Goal: Information Seeking & Learning: Learn about a topic

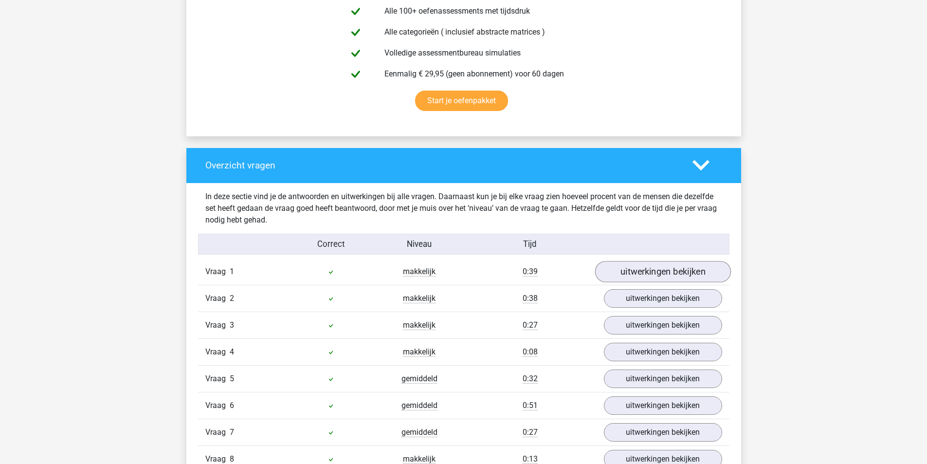
scroll to position [584, 0]
click at [654, 268] on link "uitwerkingen bekijken" at bounding box center [663, 270] width 136 height 21
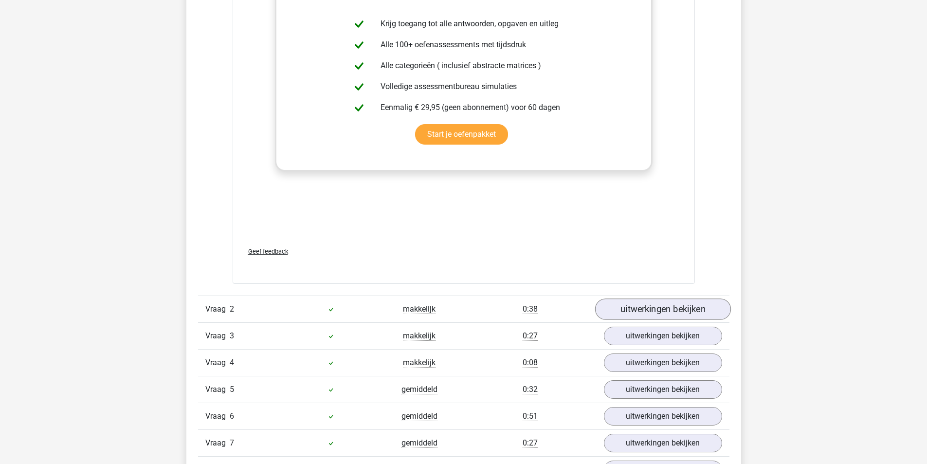
scroll to position [1314, 0]
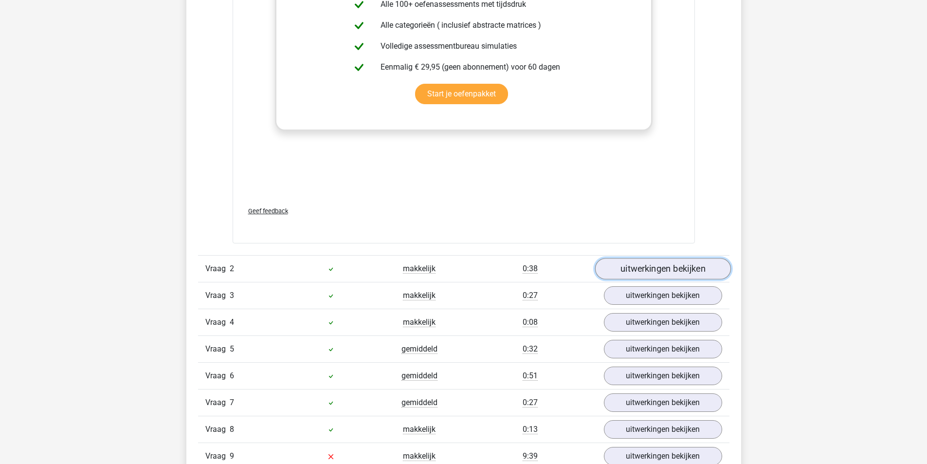
click at [682, 271] on link "uitwerkingen bekijken" at bounding box center [663, 268] width 136 height 21
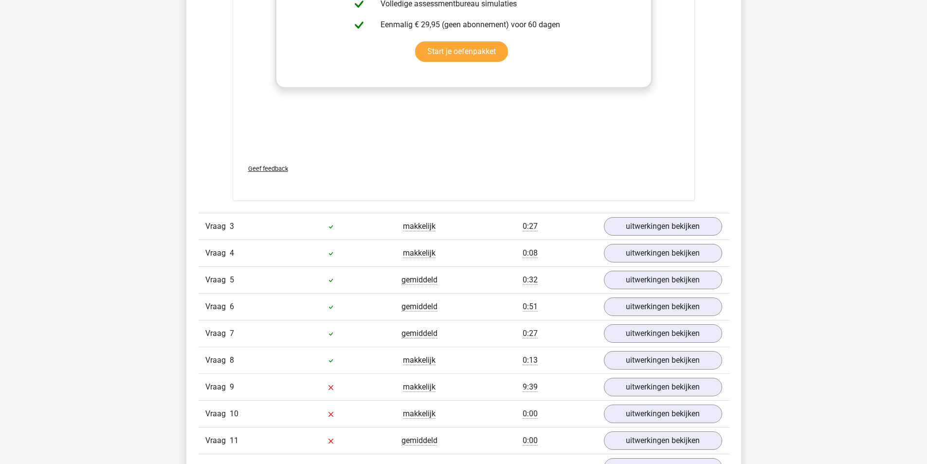
scroll to position [2092, 0]
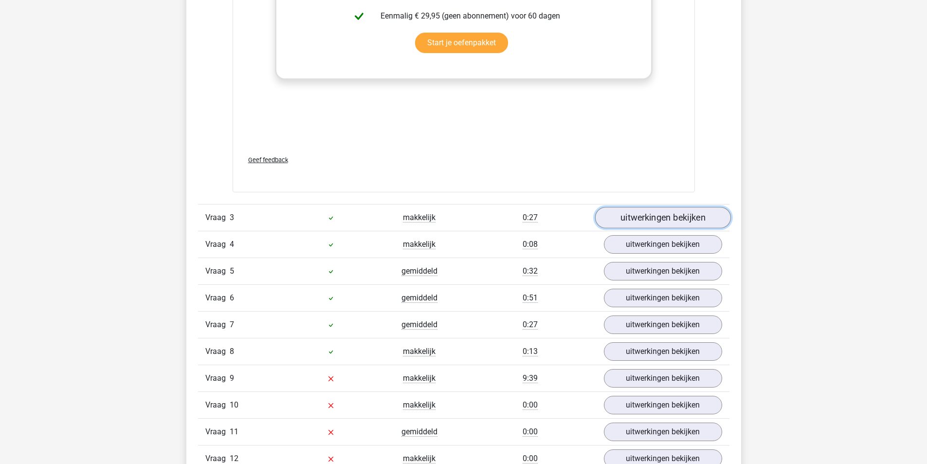
click at [641, 219] on link "uitwerkingen bekijken" at bounding box center [663, 217] width 136 height 21
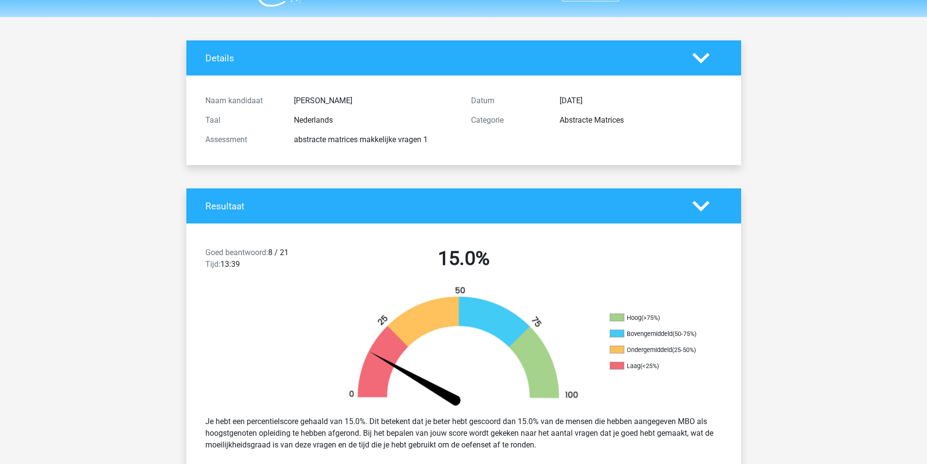
scroll to position [0, 0]
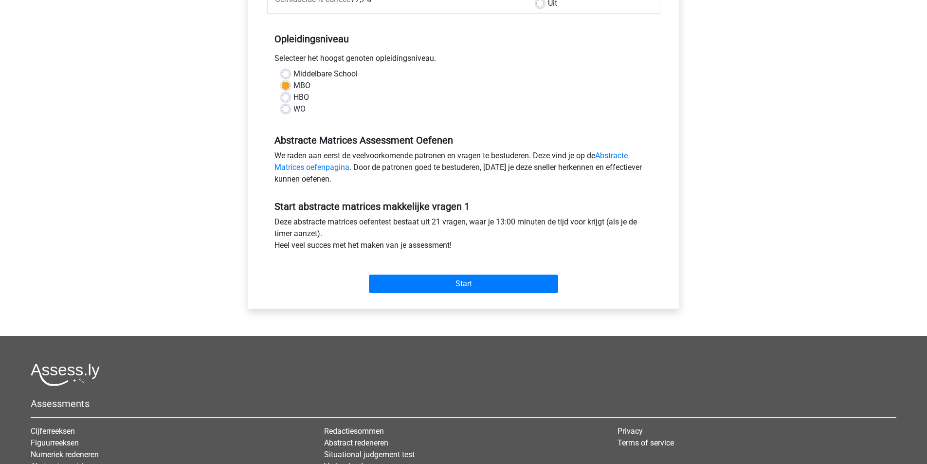
scroll to position [97, 0]
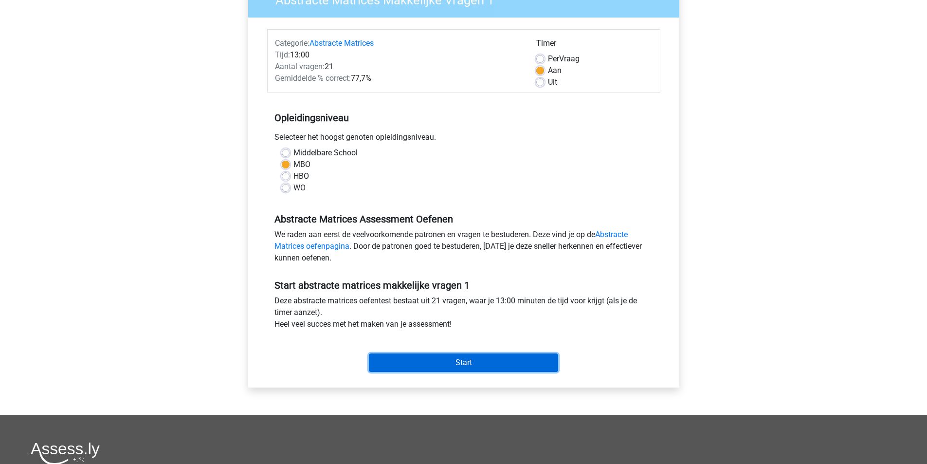
click at [487, 359] on input "Start" at bounding box center [463, 362] width 189 height 18
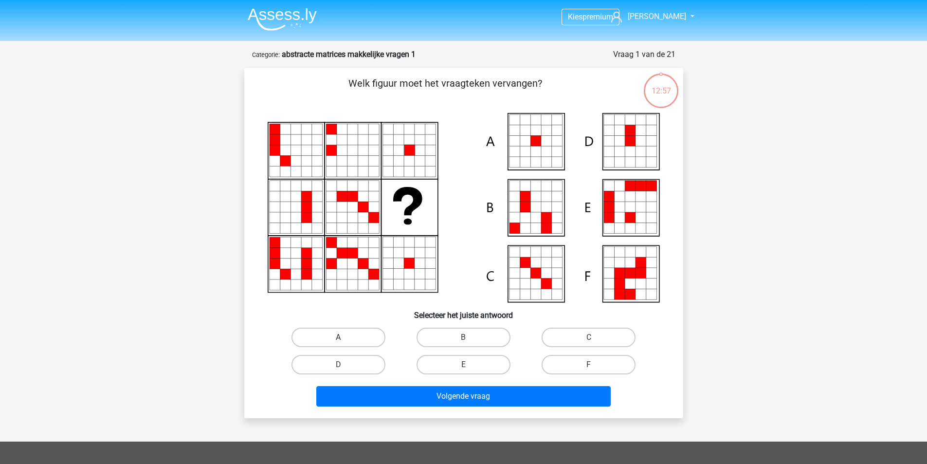
click at [353, 334] on label "A" at bounding box center [338, 336] width 94 height 19
click at [345, 337] on input "A" at bounding box center [341, 340] width 6 height 6
radio input "true"
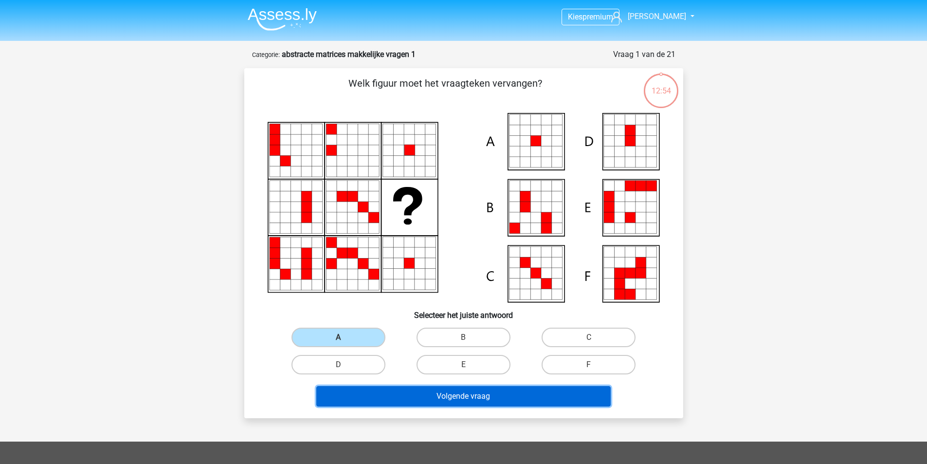
click at [480, 395] on button "Volgende vraag" at bounding box center [463, 396] width 294 height 20
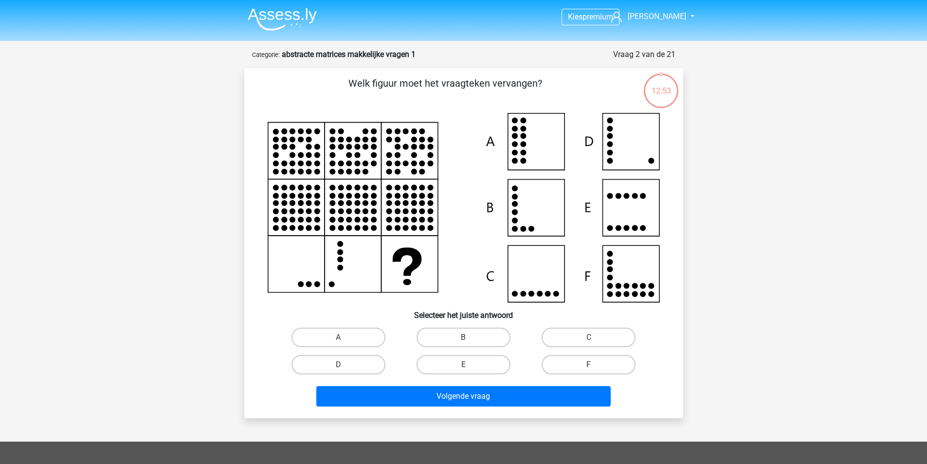
scroll to position [49, 0]
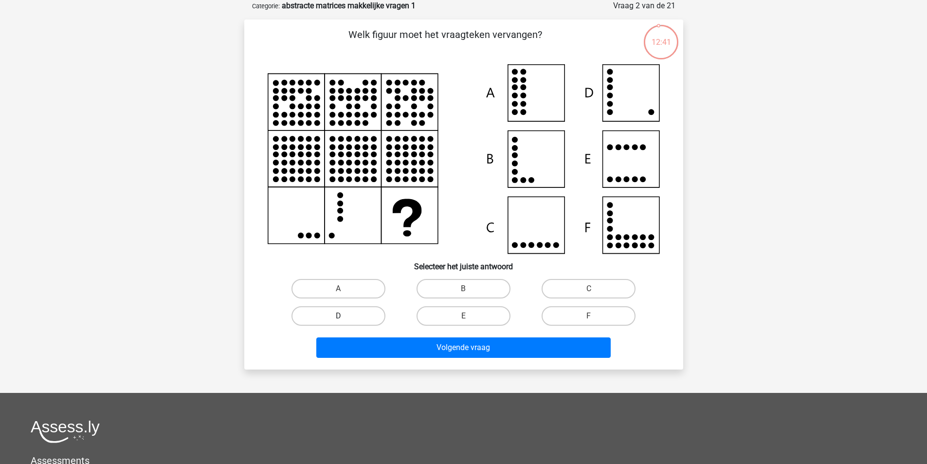
click at [360, 310] on label "D" at bounding box center [338, 315] width 94 height 19
click at [345, 316] on input "D" at bounding box center [341, 319] width 6 height 6
radio input "true"
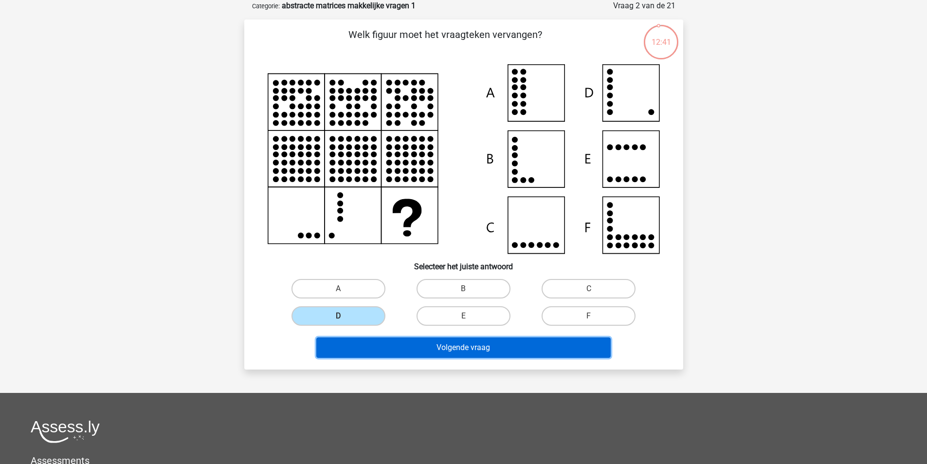
click at [433, 351] on button "Volgende vraag" at bounding box center [463, 347] width 294 height 20
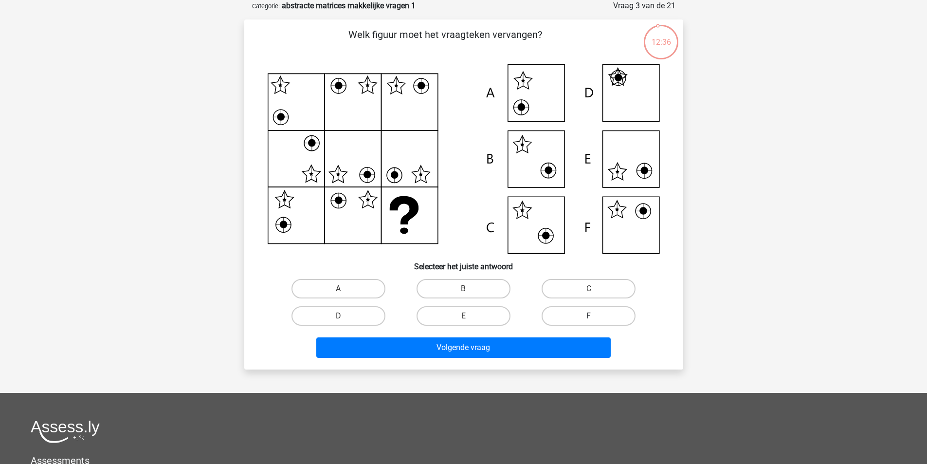
click at [575, 313] on label "F" at bounding box center [589, 315] width 94 height 19
click at [589, 316] on input "F" at bounding box center [592, 319] width 6 height 6
radio input "true"
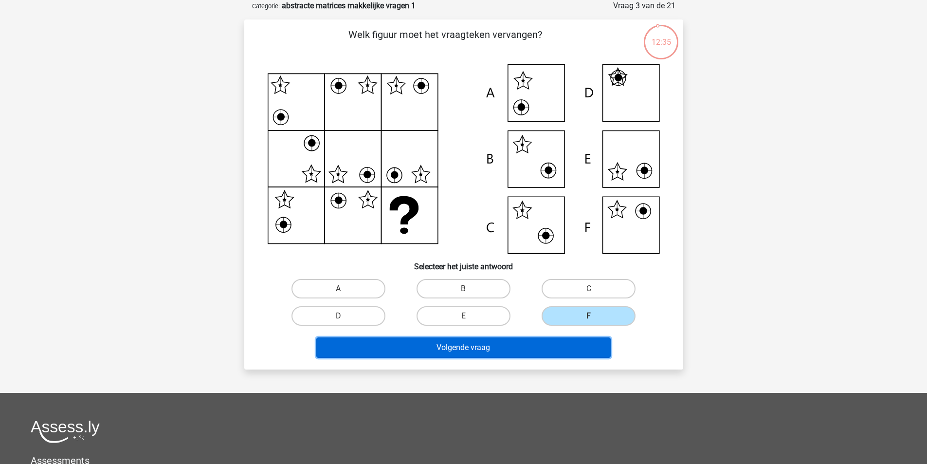
click at [472, 345] on button "Volgende vraag" at bounding box center [463, 347] width 294 height 20
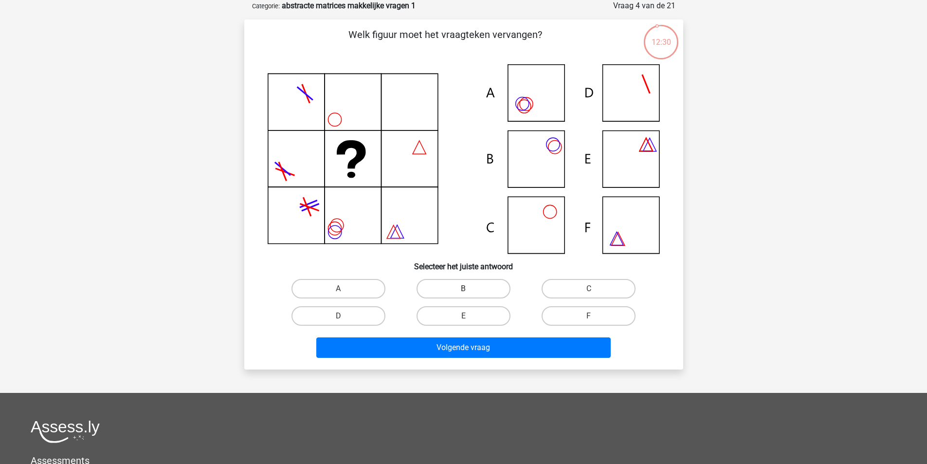
click at [450, 288] on label "B" at bounding box center [464, 288] width 94 height 19
click at [463, 289] on input "B" at bounding box center [466, 292] width 6 height 6
radio input "true"
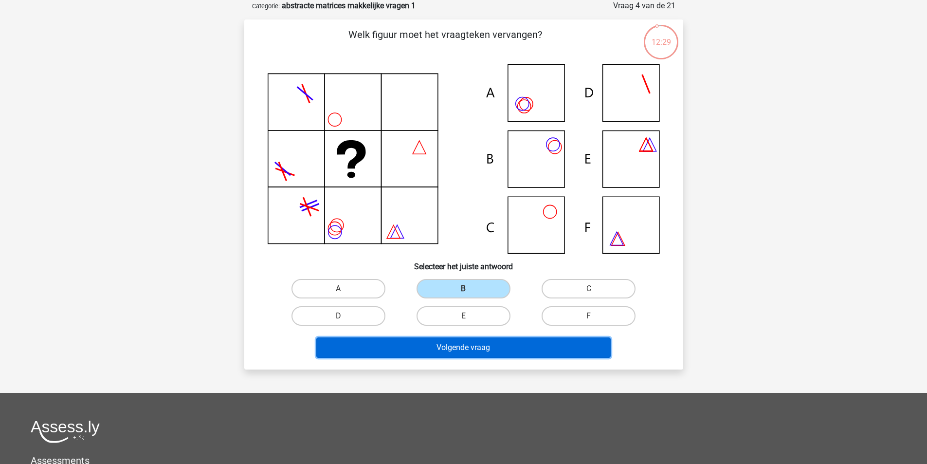
click at [466, 348] on button "Volgende vraag" at bounding box center [463, 347] width 294 height 20
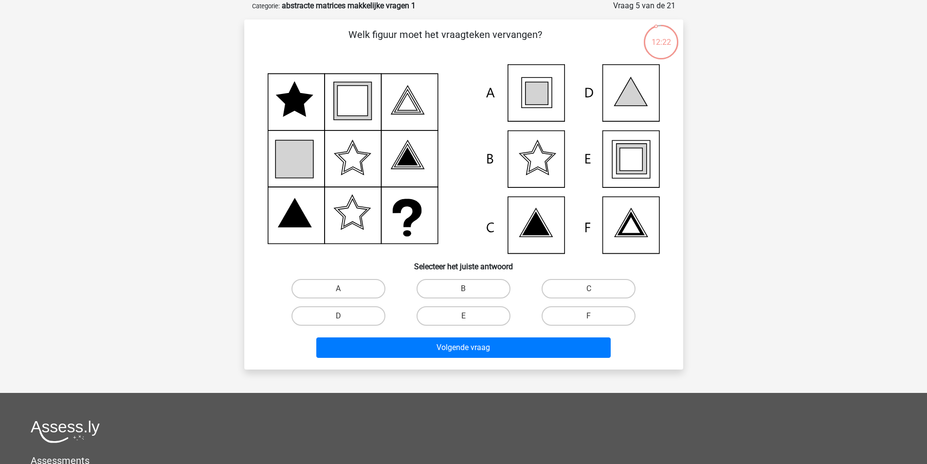
click at [466, 316] on input "E" at bounding box center [466, 319] width 6 height 6
radio input "true"
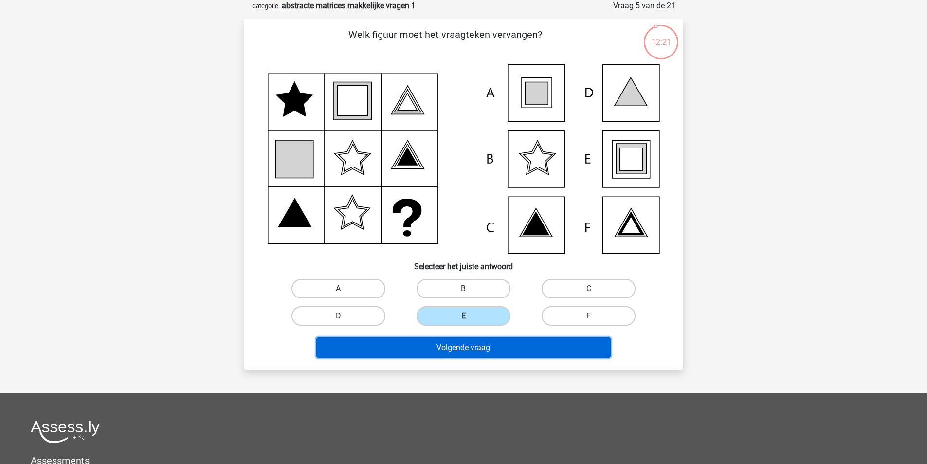
click at [475, 352] on button "Volgende vraag" at bounding box center [463, 347] width 294 height 20
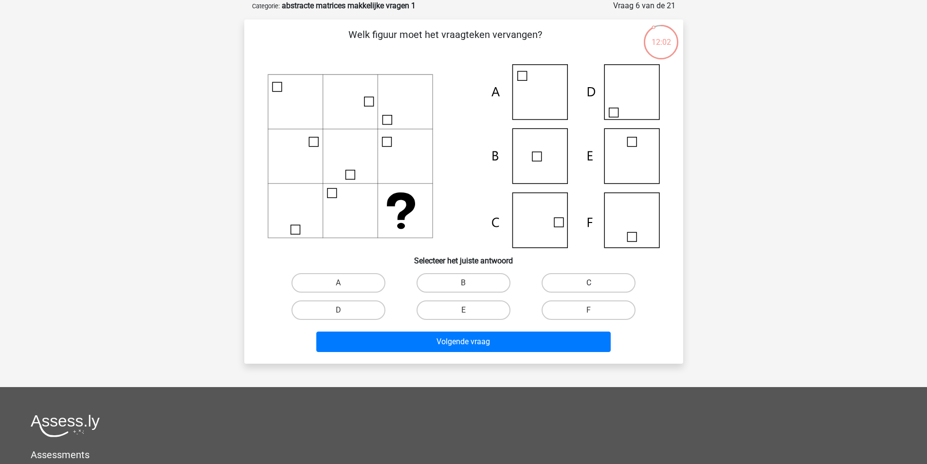
click at [586, 285] on label "C" at bounding box center [589, 282] width 94 height 19
click at [589, 285] on input "C" at bounding box center [592, 286] width 6 height 6
radio input "true"
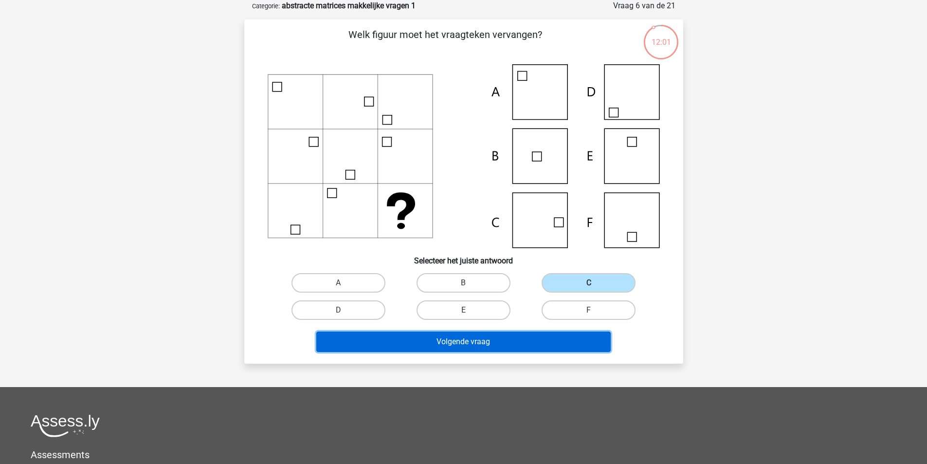
click at [461, 341] on button "Volgende vraag" at bounding box center [463, 341] width 294 height 20
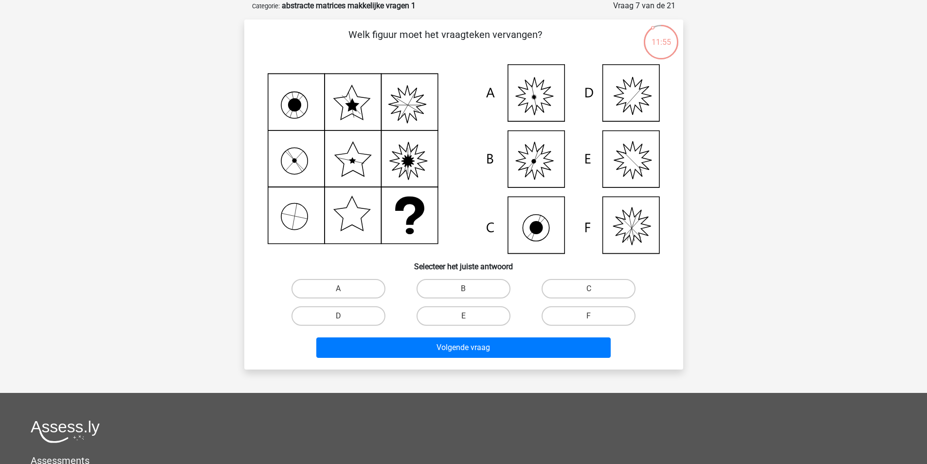
click at [339, 291] on input "A" at bounding box center [341, 292] width 6 height 6
radio input "true"
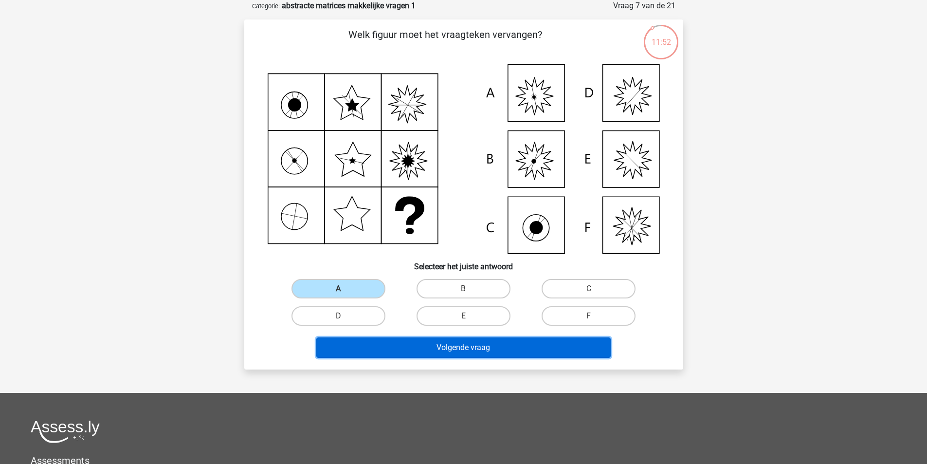
click at [439, 351] on button "Volgende vraag" at bounding box center [463, 347] width 294 height 20
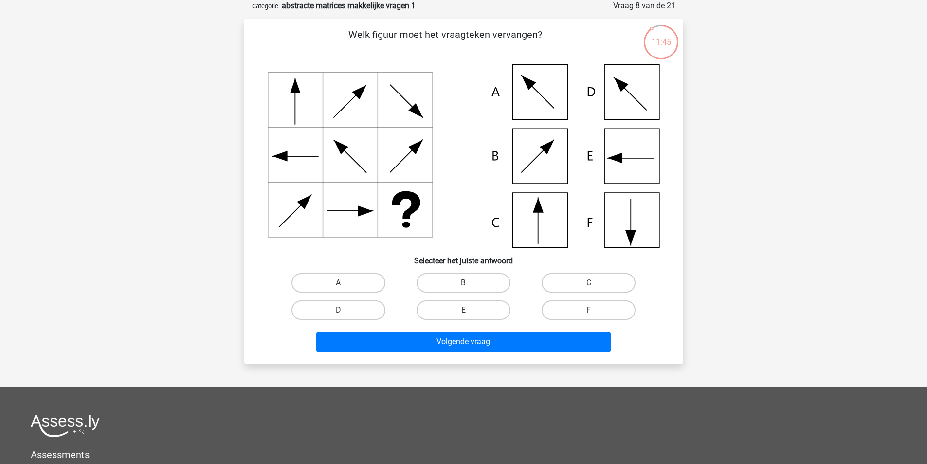
click at [592, 310] on input "F" at bounding box center [592, 313] width 6 height 6
radio input "true"
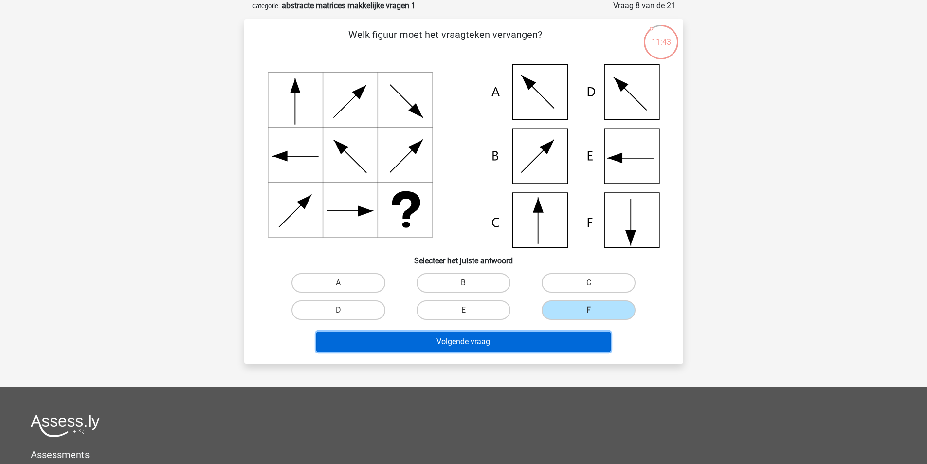
click at [486, 339] on button "Volgende vraag" at bounding box center [463, 341] width 294 height 20
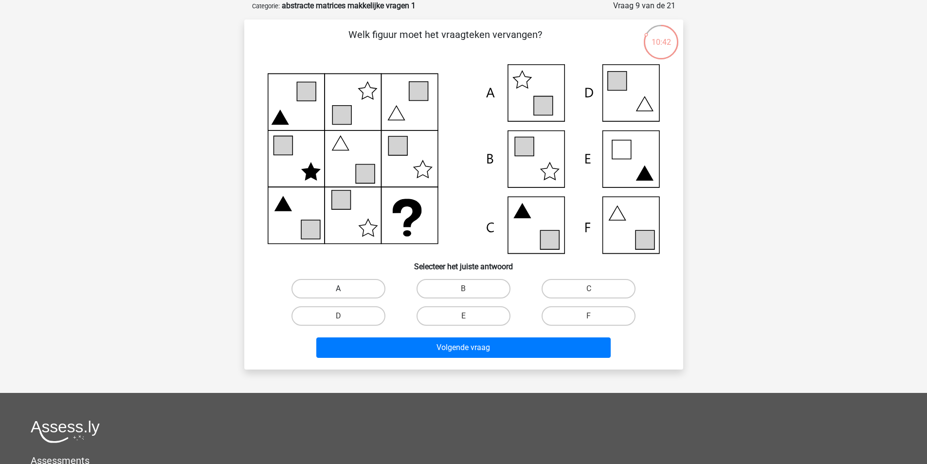
click at [345, 283] on label "A" at bounding box center [338, 288] width 94 height 19
click at [345, 289] on input "A" at bounding box center [341, 292] width 6 height 6
radio input "true"
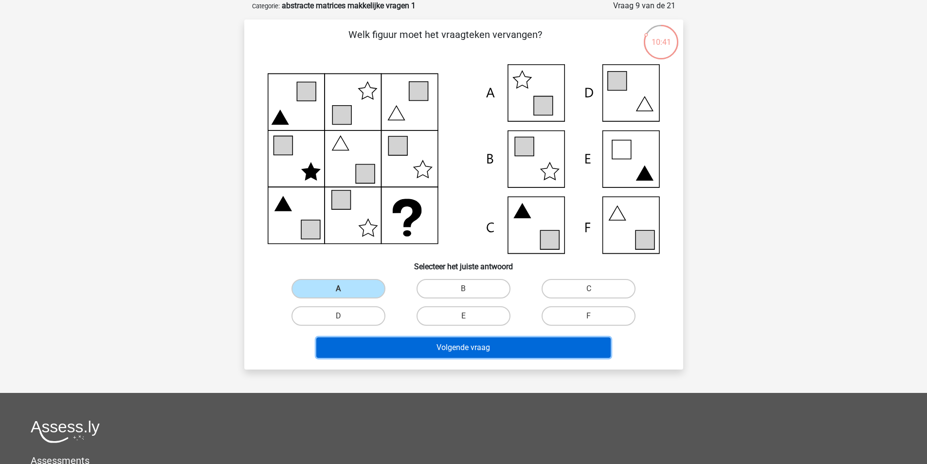
click at [476, 347] on button "Volgende vraag" at bounding box center [463, 347] width 294 height 20
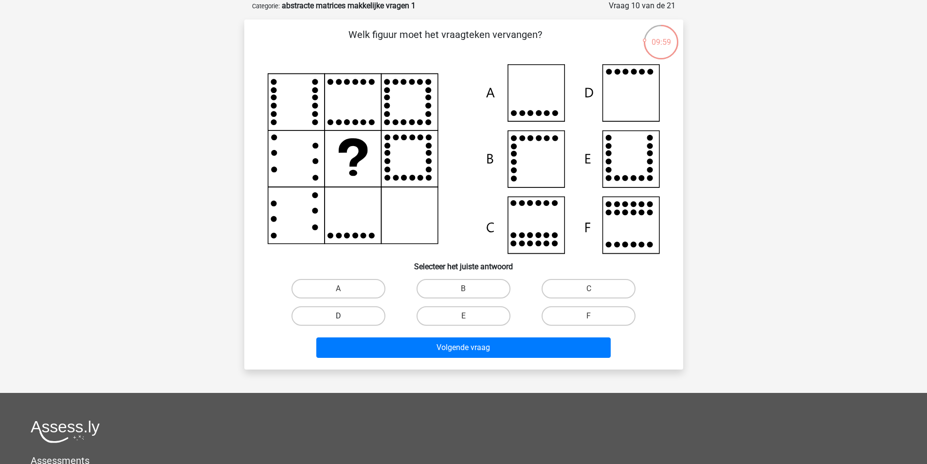
click at [364, 317] on label "D" at bounding box center [338, 315] width 94 height 19
click at [345, 317] on input "D" at bounding box center [341, 319] width 6 height 6
radio input "true"
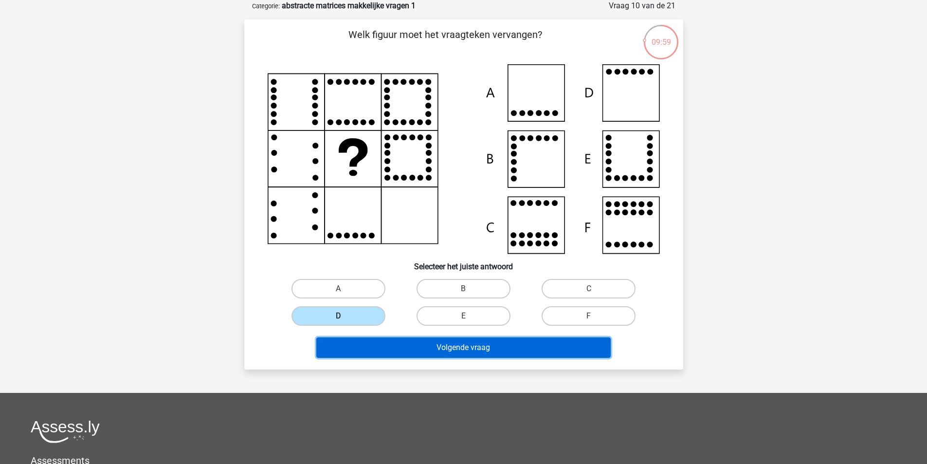
click at [457, 353] on button "Volgende vraag" at bounding box center [463, 347] width 294 height 20
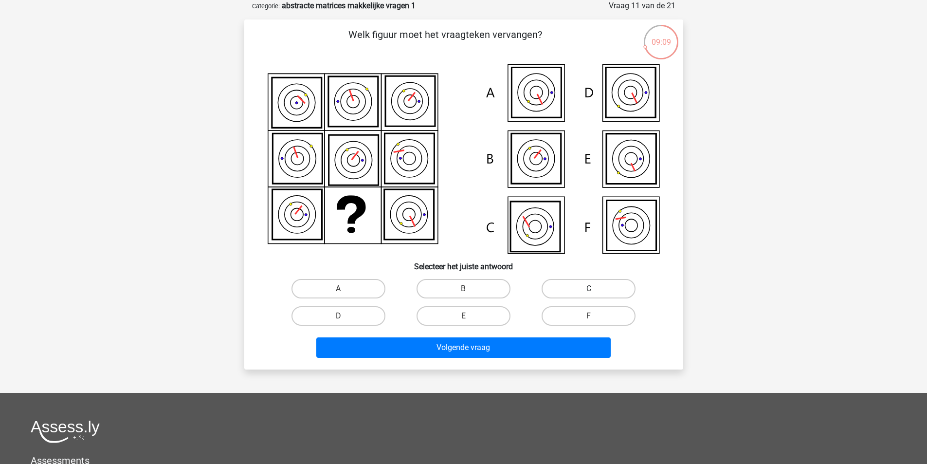
click at [595, 287] on label "C" at bounding box center [589, 288] width 94 height 19
click at [595, 289] on input "C" at bounding box center [592, 292] width 6 height 6
radio input "true"
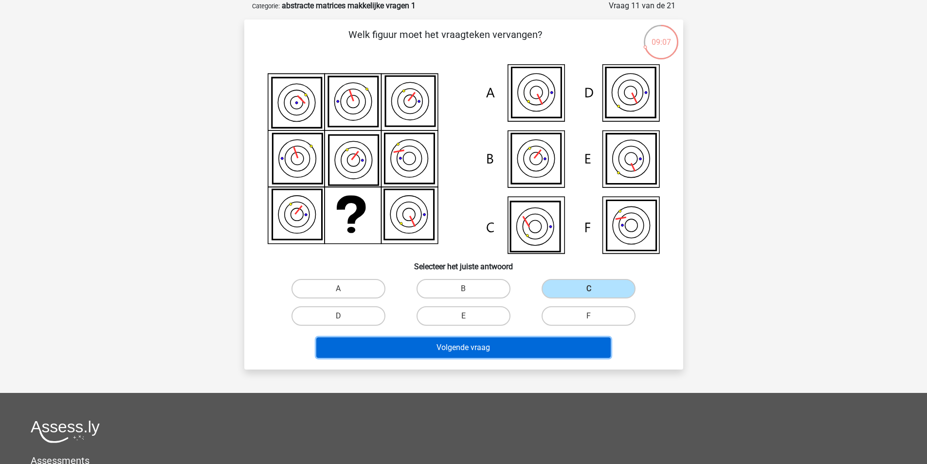
click at [482, 349] on button "Volgende vraag" at bounding box center [463, 347] width 294 height 20
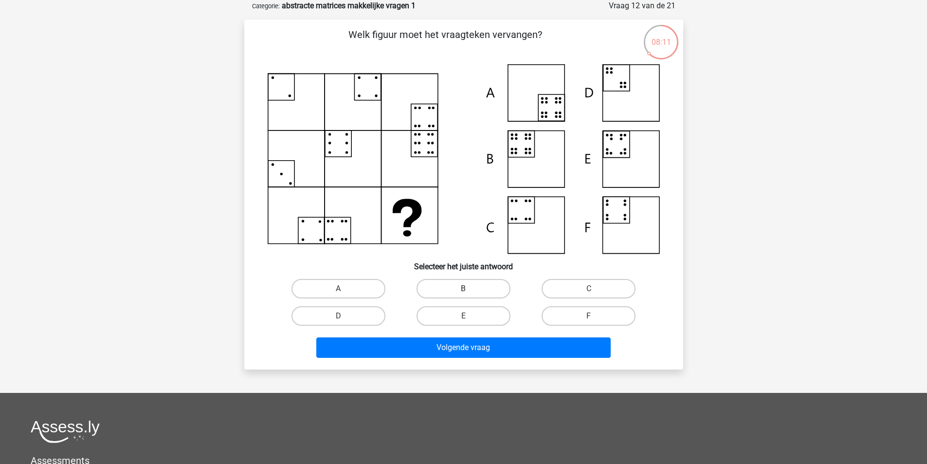
click at [472, 282] on label "B" at bounding box center [464, 288] width 94 height 19
click at [470, 289] on input "B" at bounding box center [466, 292] width 6 height 6
radio input "true"
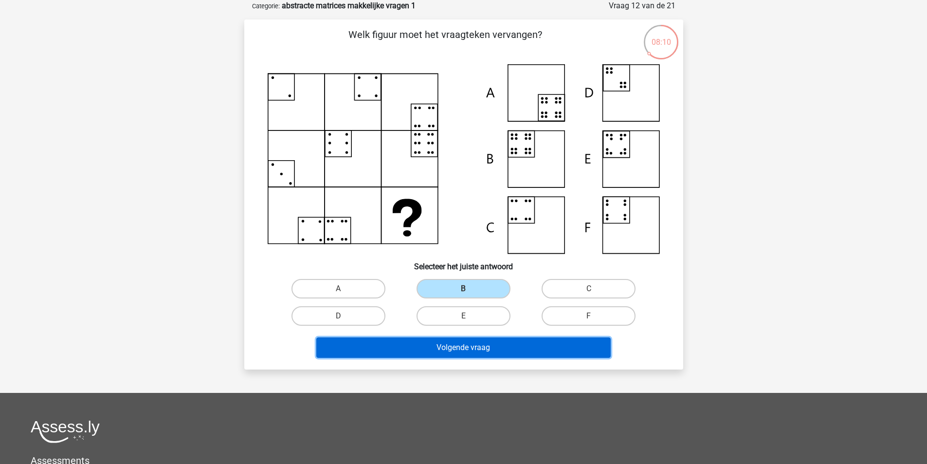
click at [486, 347] on button "Volgende vraag" at bounding box center [463, 347] width 294 height 20
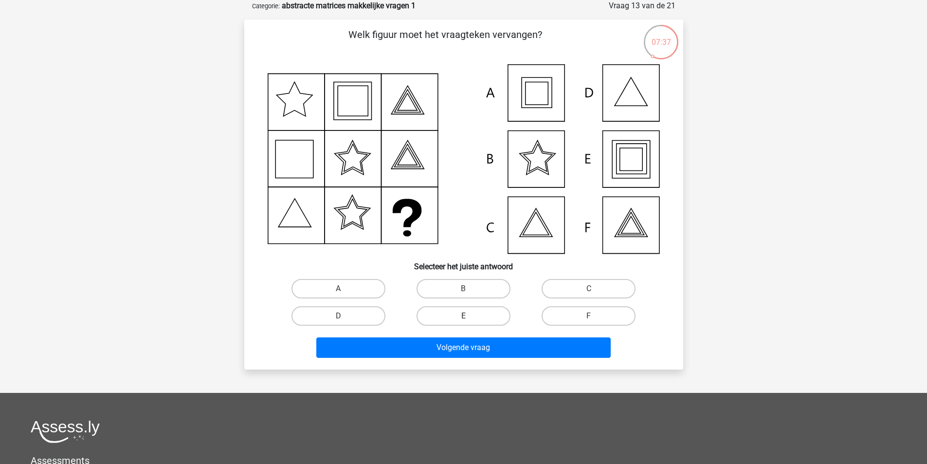
click at [463, 315] on label "E" at bounding box center [464, 315] width 94 height 19
click at [463, 316] on input "E" at bounding box center [466, 319] width 6 height 6
radio input "true"
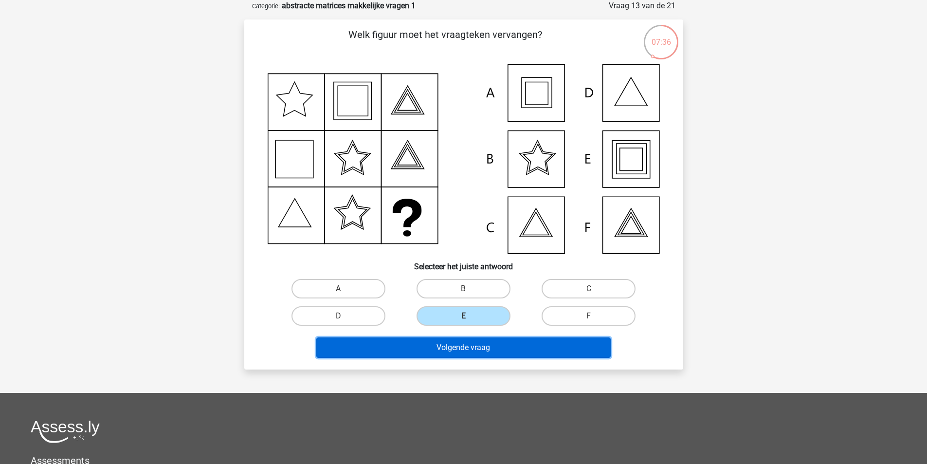
click at [475, 346] on button "Volgende vraag" at bounding box center [463, 347] width 294 height 20
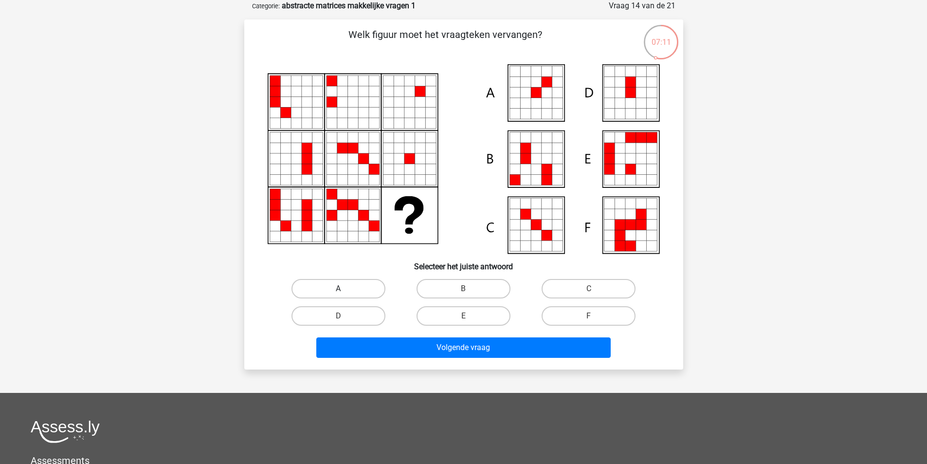
click at [358, 288] on label "A" at bounding box center [338, 288] width 94 height 19
click at [345, 289] on input "A" at bounding box center [341, 292] width 6 height 6
radio input "true"
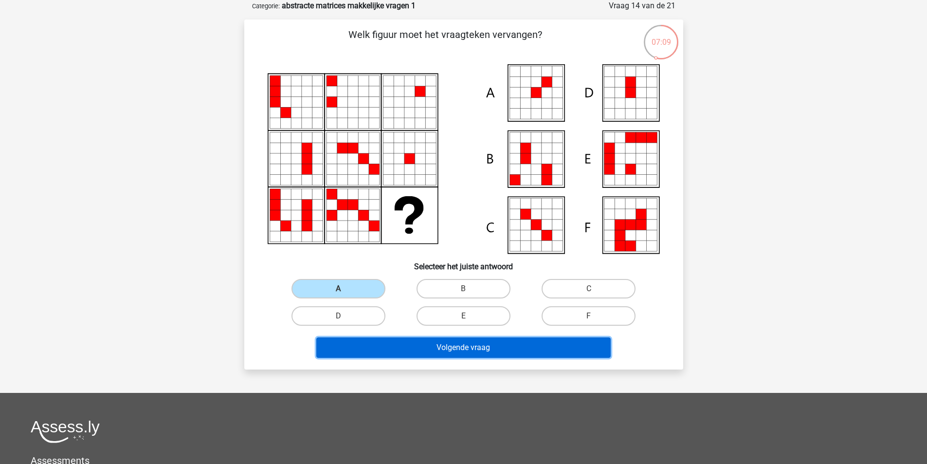
click at [490, 349] on button "Volgende vraag" at bounding box center [463, 347] width 294 height 20
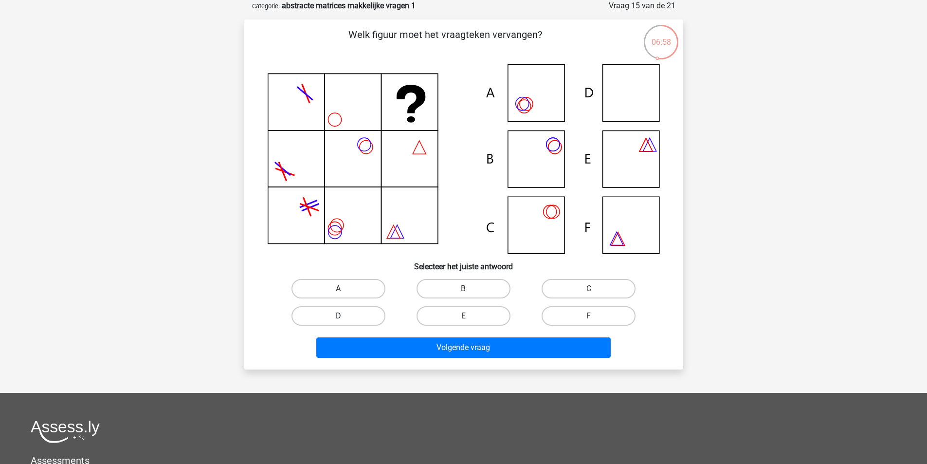
click at [347, 319] on label "D" at bounding box center [338, 315] width 94 height 19
click at [345, 319] on input "D" at bounding box center [341, 319] width 6 height 6
radio input "true"
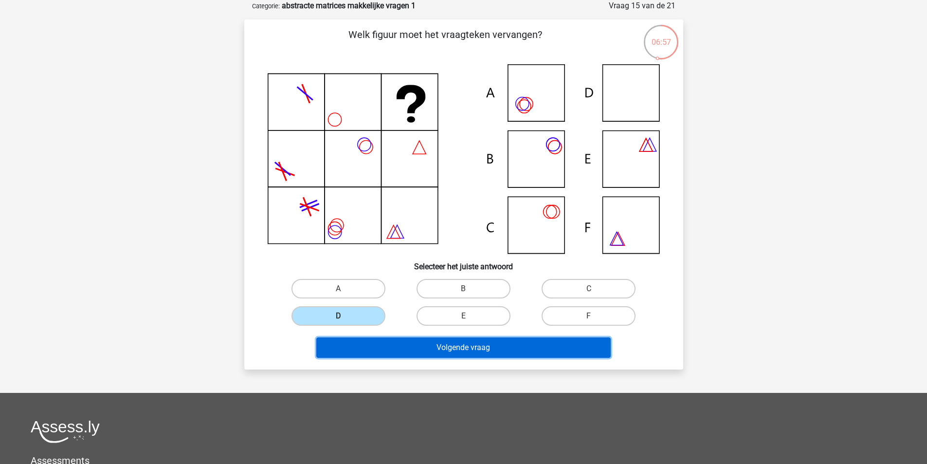
click at [473, 349] on button "Volgende vraag" at bounding box center [463, 347] width 294 height 20
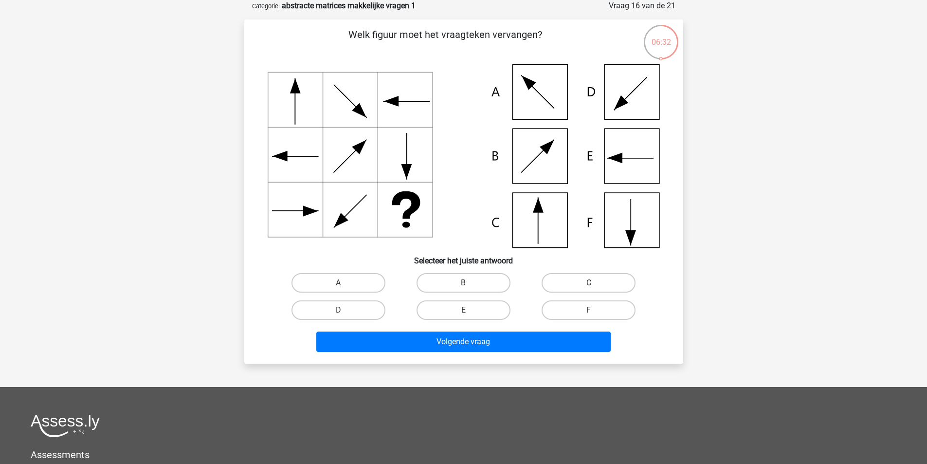
click at [598, 282] on label "C" at bounding box center [589, 282] width 94 height 19
click at [595, 283] on input "C" at bounding box center [592, 286] width 6 height 6
radio input "true"
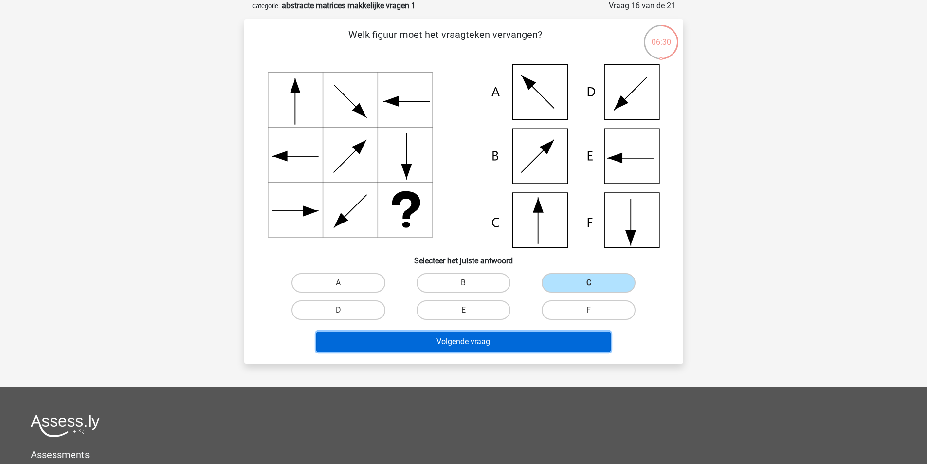
click at [480, 343] on button "Volgende vraag" at bounding box center [463, 341] width 294 height 20
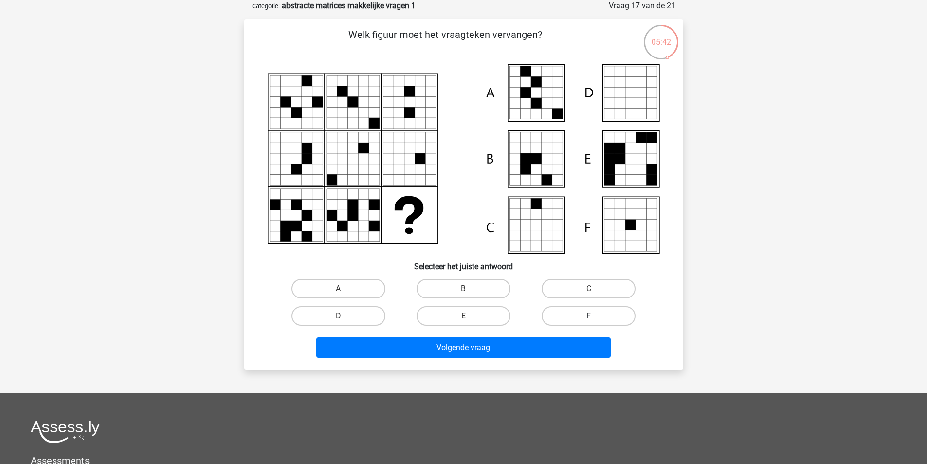
click at [602, 318] on label "F" at bounding box center [589, 315] width 94 height 19
click at [595, 318] on input "F" at bounding box center [592, 319] width 6 height 6
radio input "true"
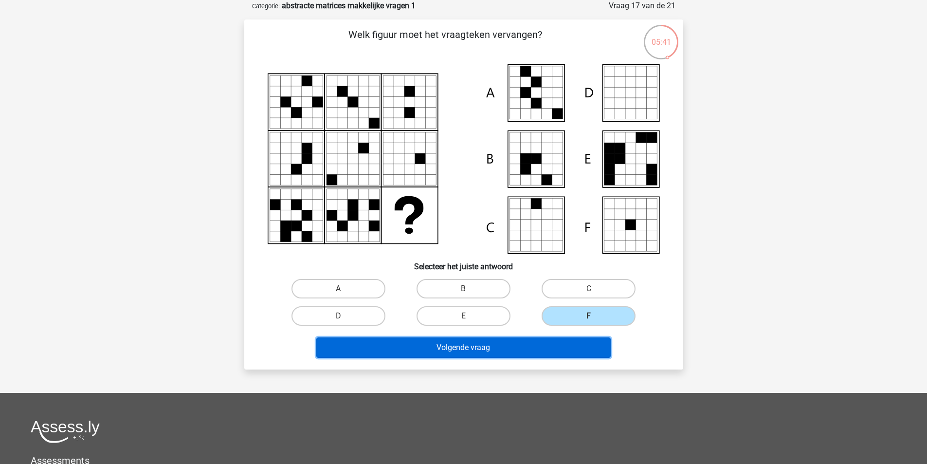
click at [474, 347] on button "Volgende vraag" at bounding box center [463, 347] width 294 height 20
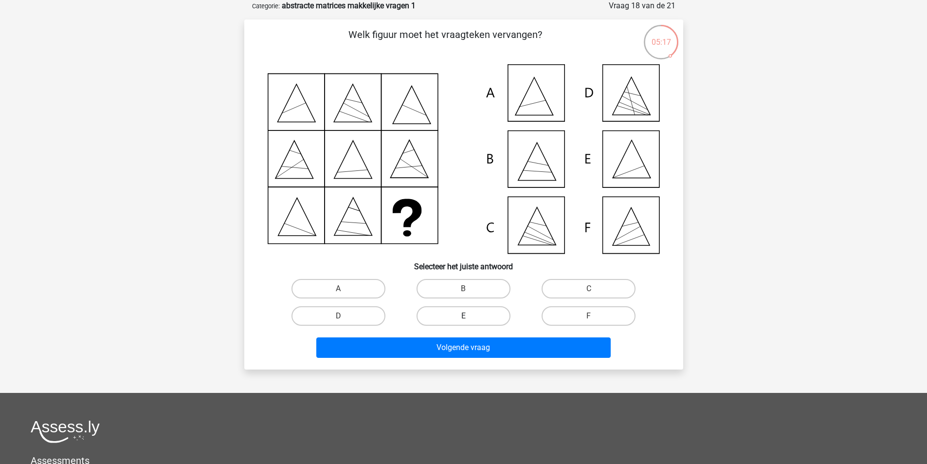
click at [473, 315] on label "E" at bounding box center [464, 315] width 94 height 19
click at [470, 316] on input "E" at bounding box center [466, 319] width 6 height 6
radio input "true"
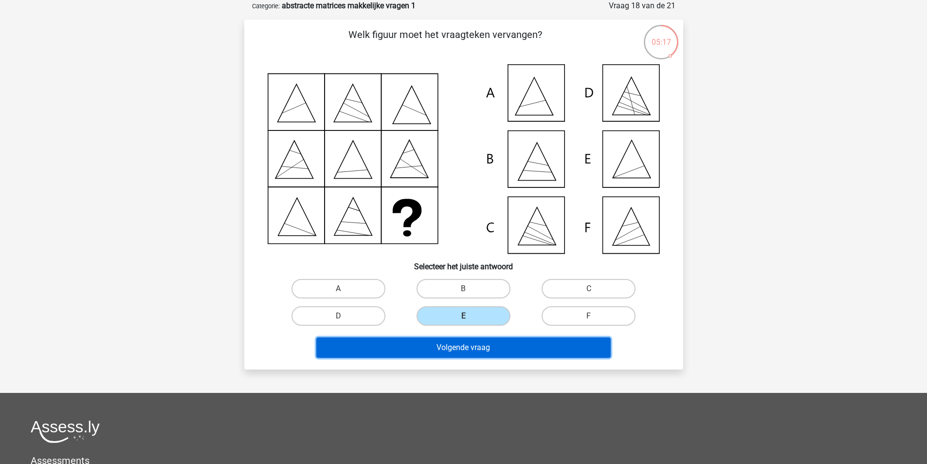
click at [479, 353] on button "Volgende vraag" at bounding box center [463, 347] width 294 height 20
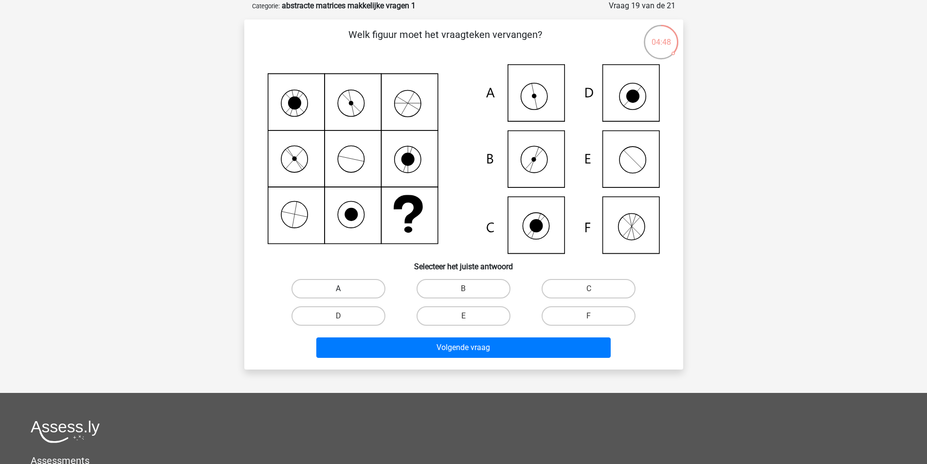
click at [348, 287] on label "A" at bounding box center [338, 288] width 94 height 19
click at [345, 289] on input "A" at bounding box center [341, 292] width 6 height 6
radio input "true"
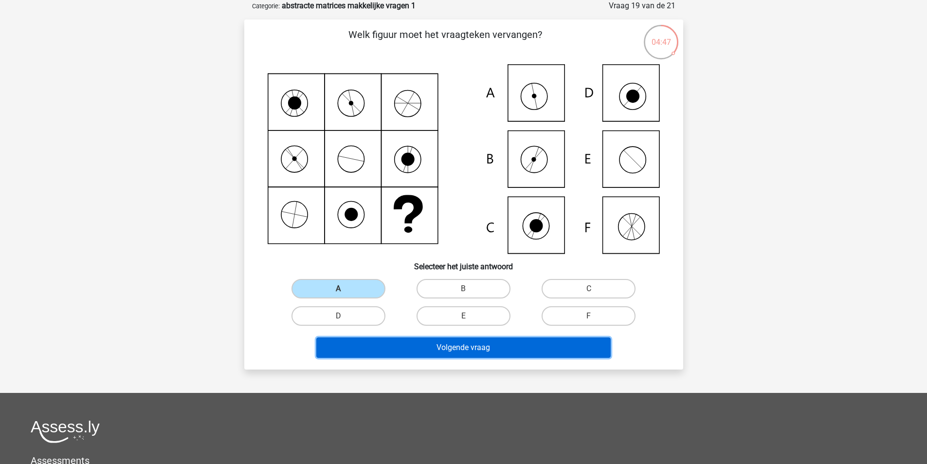
click at [473, 347] on button "Volgende vraag" at bounding box center [463, 347] width 294 height 20
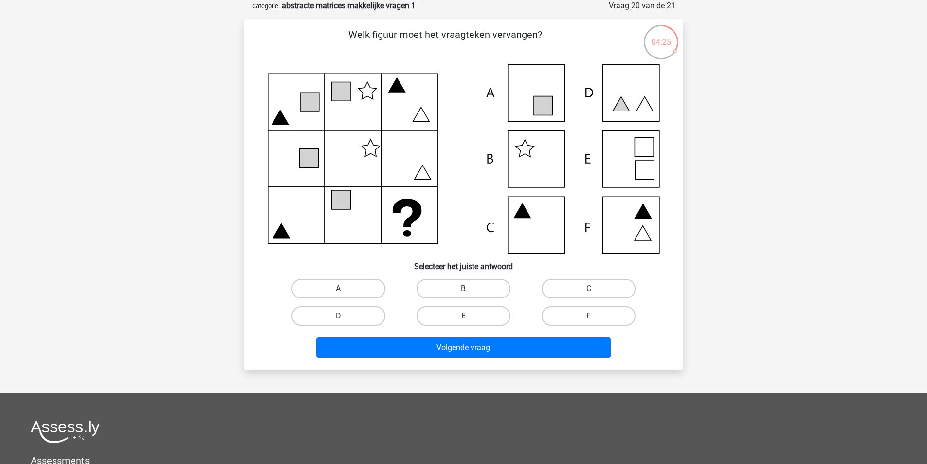
click at [471, 292] on label "B" at bounding box center [464, 288] width 94 height 19
click at [470, 292] on input "B" at bounding box center [466, 292] width 6 height 6
radio input "true"
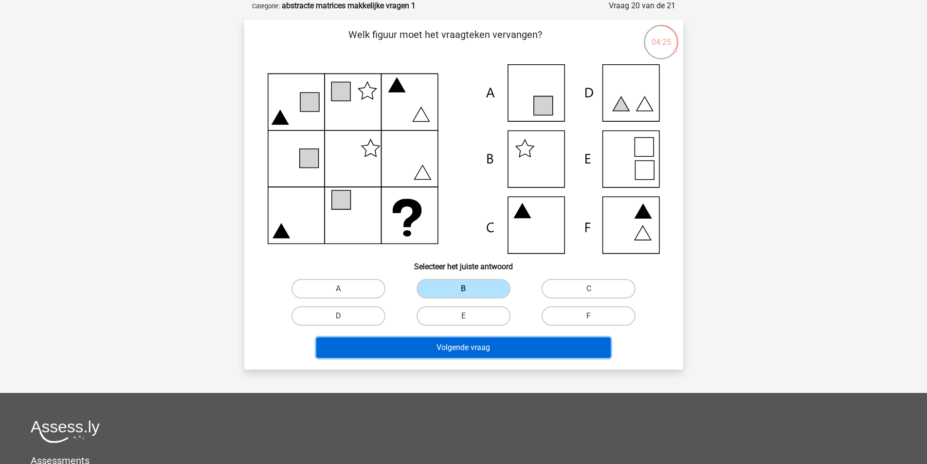
click at [483, 346] on button "Volgende vraag" at bounding box center [463, 347] width 294 height 20
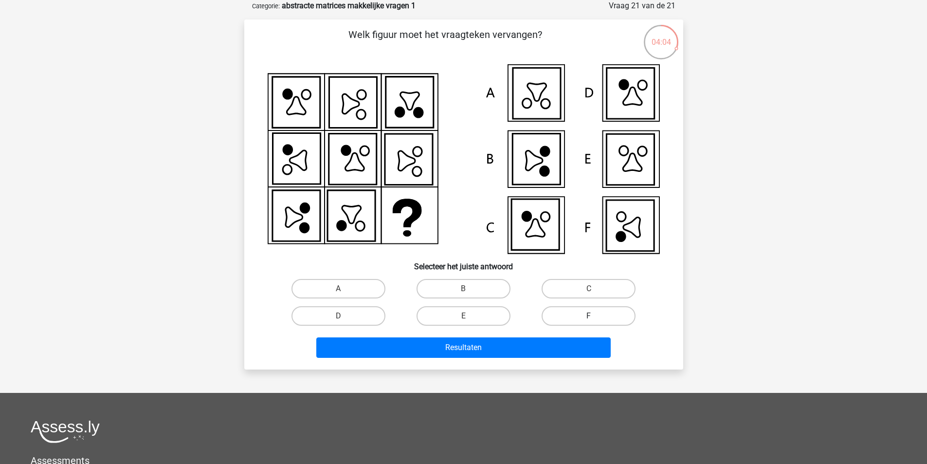
click at [597, 316] on label "F" at bounding box center [589, 315] width 94 height 19
click at [595, 316] on input "F" at bounding box center [592, 319] width 6 height 6
radio input "true"
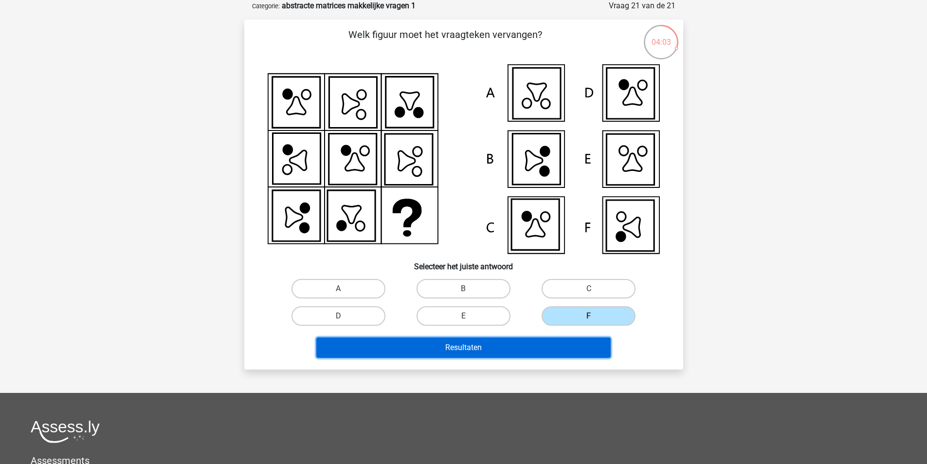
click at [509, 343] on button "Resultaten" at bounding box center [463, 347] width 294 height 20
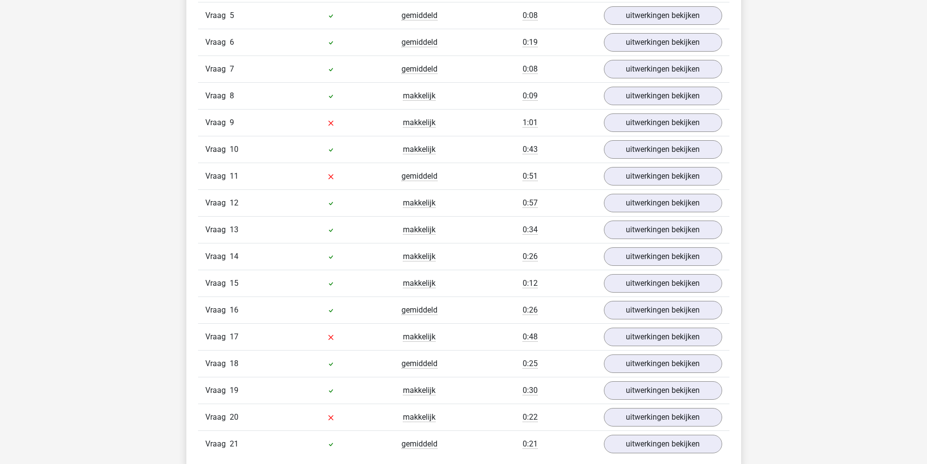
scroll to position [925, 0]
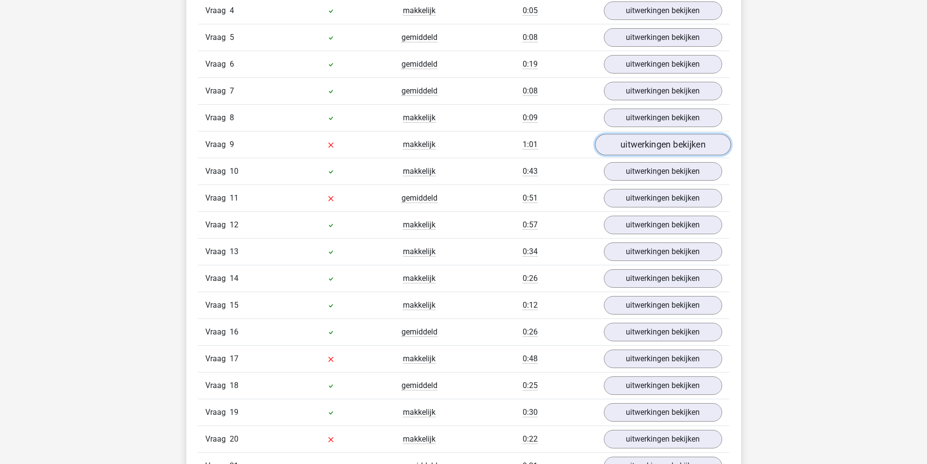
click at [668, 144] on link "uitwerkingen bekijken" at bounding box center [663, 144] width 136 height 21
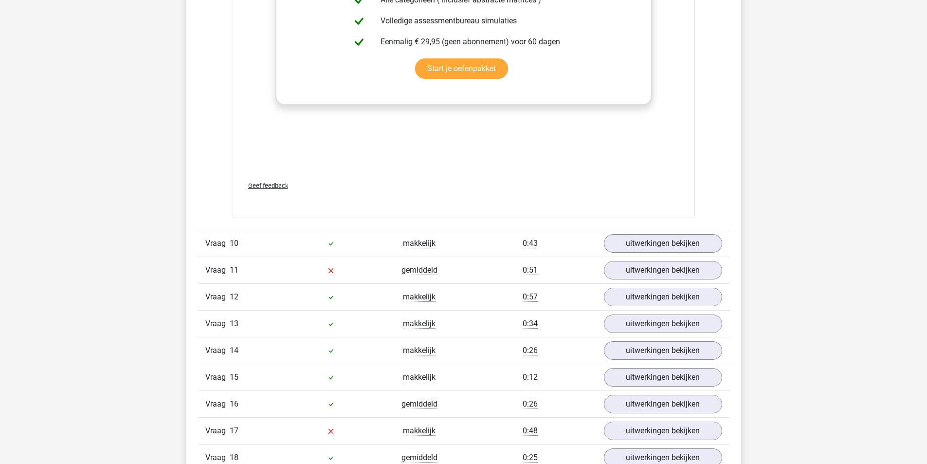
scroll to position [1557, 0]
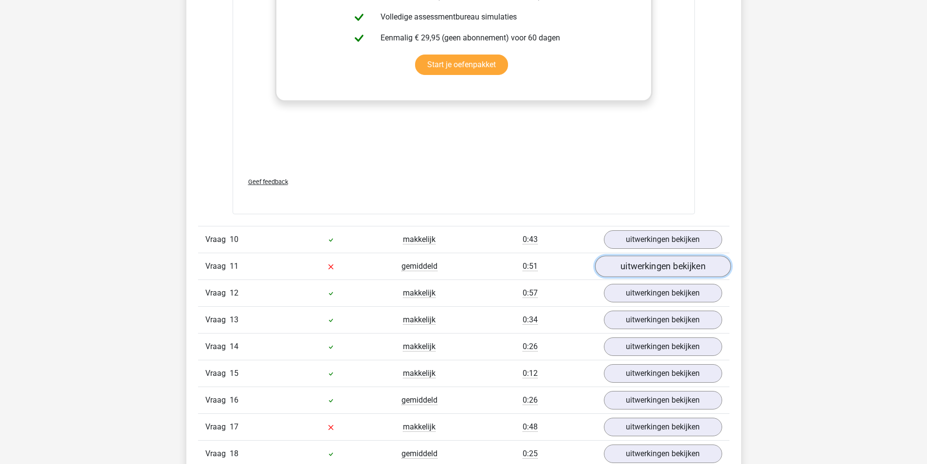
click at [676, 272] on link "uitwerkingen bekijken" at bounding box center [663, 265] width 136 height 21
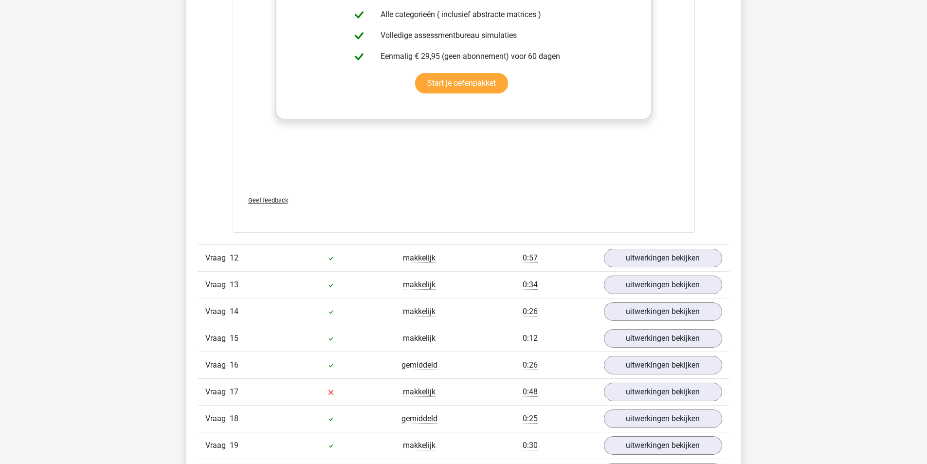
scroll to position [2384, 0]
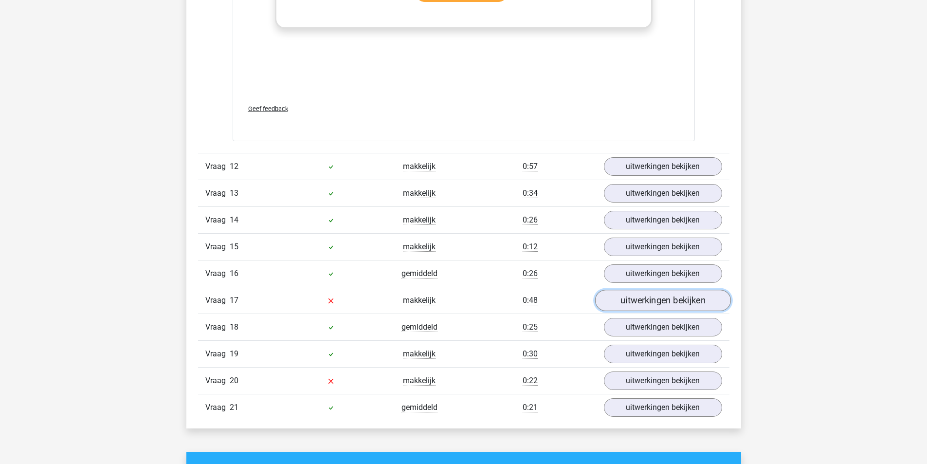
click at [684, 299] on link "uitwerkingen bekijken" at bounding box center [663, 300] width 136 height 21
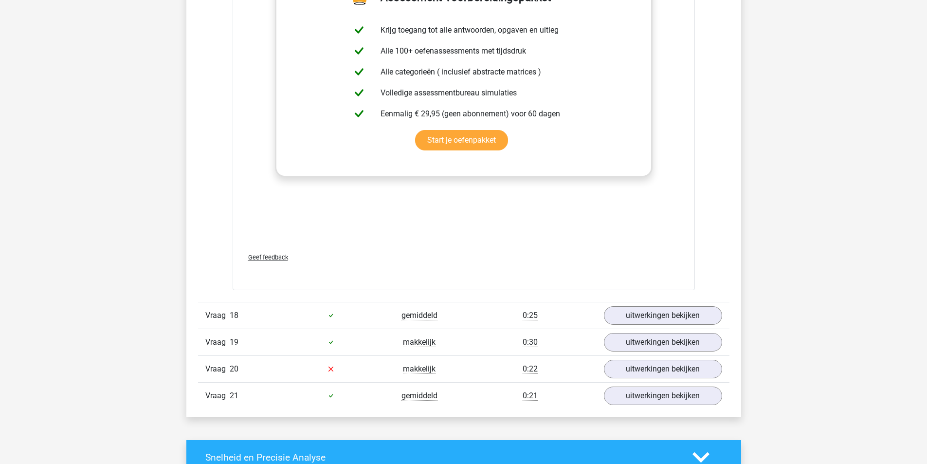
scroll to position [3114, 0]
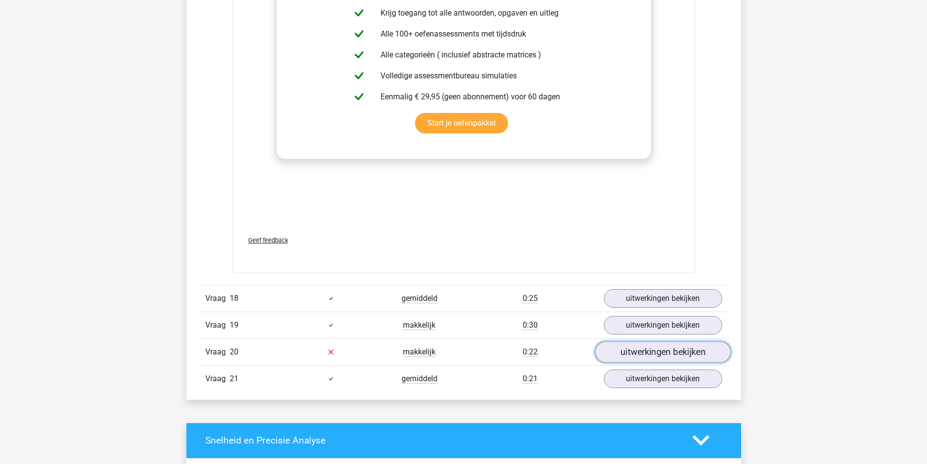
click at [690, 354] on link "uitwerkingen bekijken" at bounding box center [663, 351] width 136 height 21
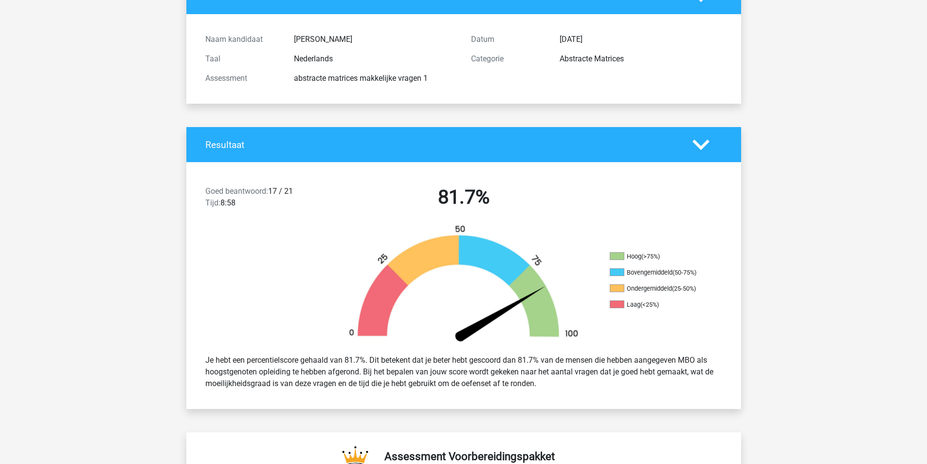
scroll to position [0, 0]
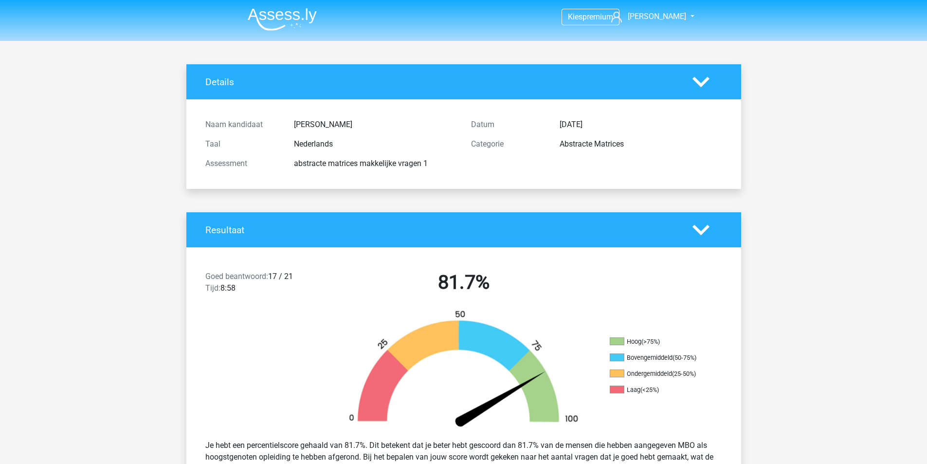
click at [706, 74] on icon at bounding box center [700, 81] width 17 height 17
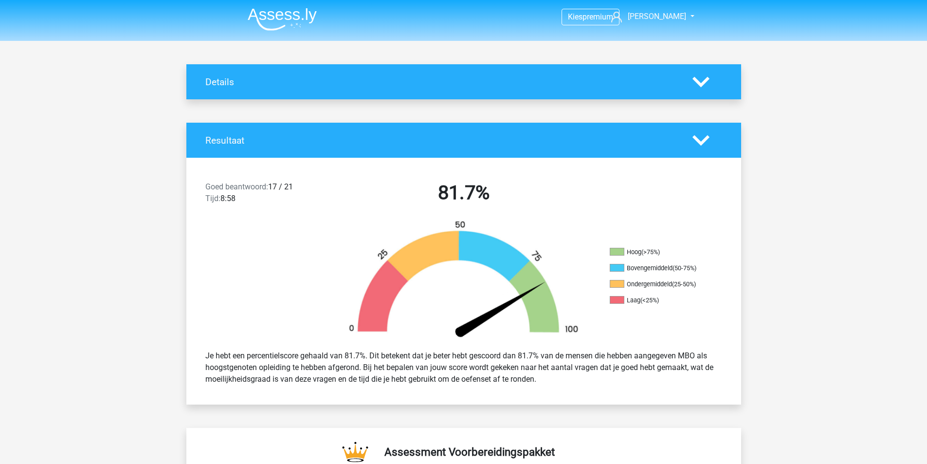
click at [709, 138] on icon at bounding box center [700, 140] width 17 height 17
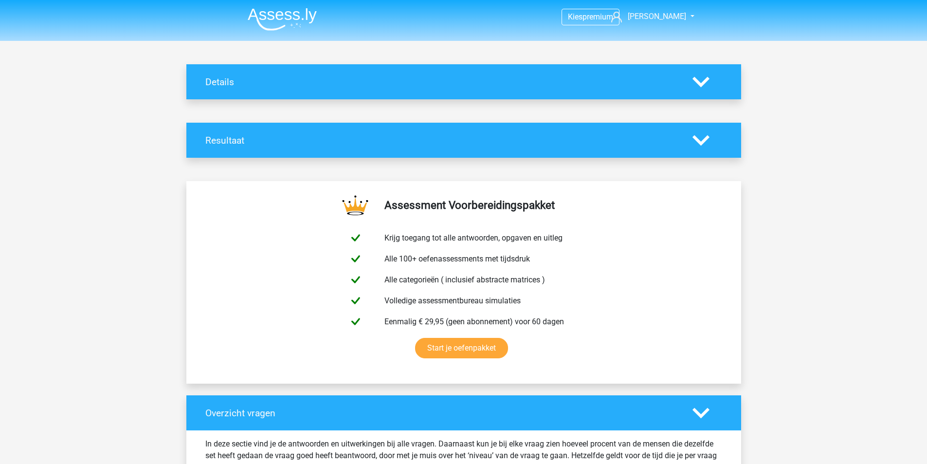
click at [696, 413] on polygon at bounding box center [700, 412] width 17 height 11
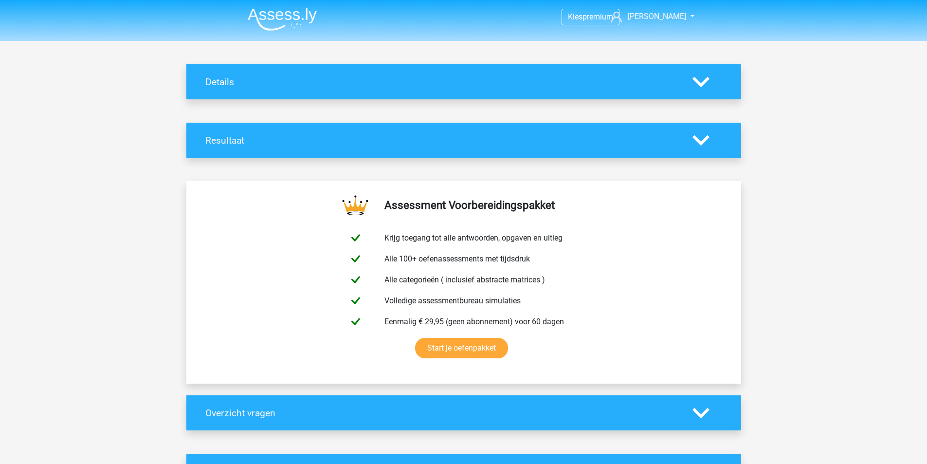
click at [705, 143] on icon at bounding box center [700, 140] width 17 height 17
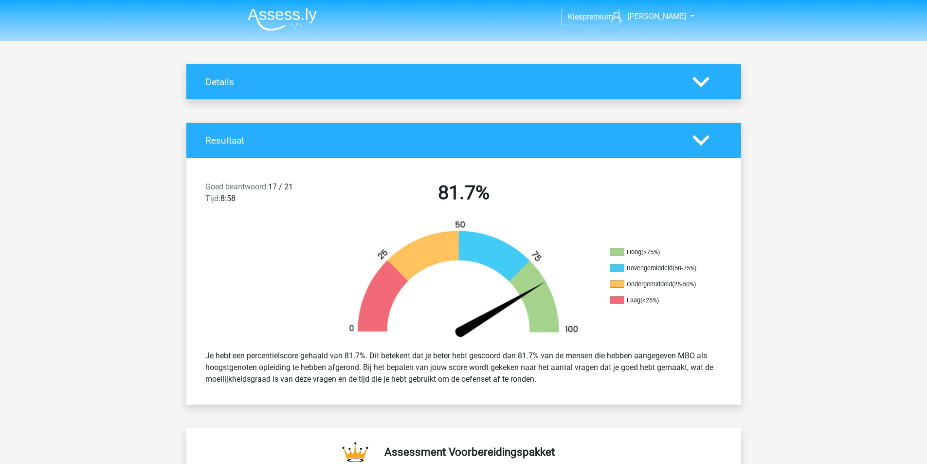
click at [705, 143] on icon at bounding box center [700, 140] width 17 height 17
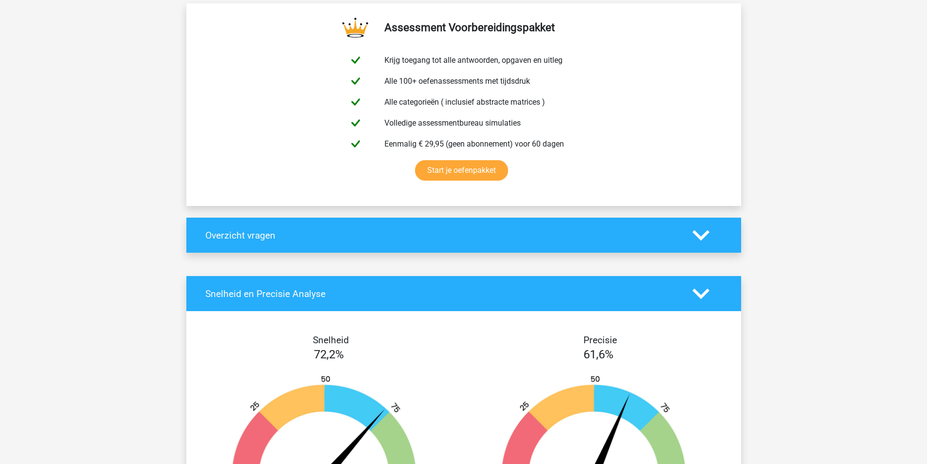
scroll to position [195, 0]
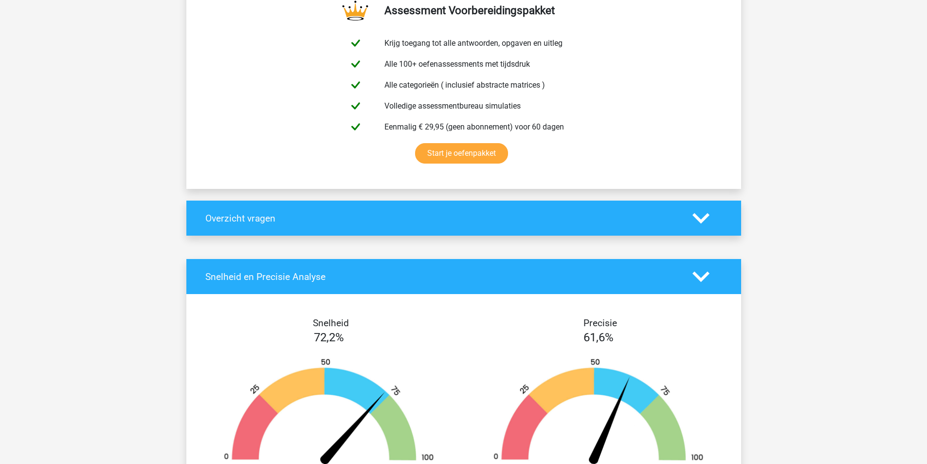
click at [707, 286] on div "Snelheid en Precisie Analyse" at bounding box center [463, 276] width 555 height 35
click at [707, 280] on icon at bounding box center [700, 276] width 17 height 17
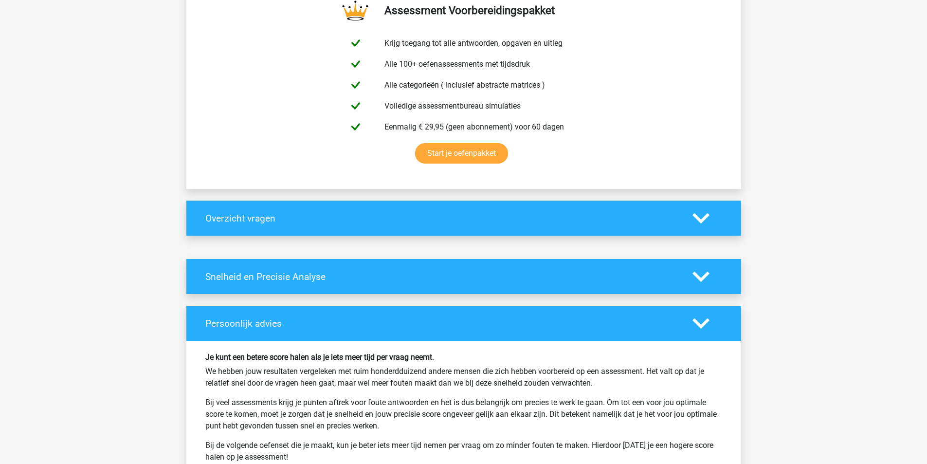
scroll to position [0, 0]
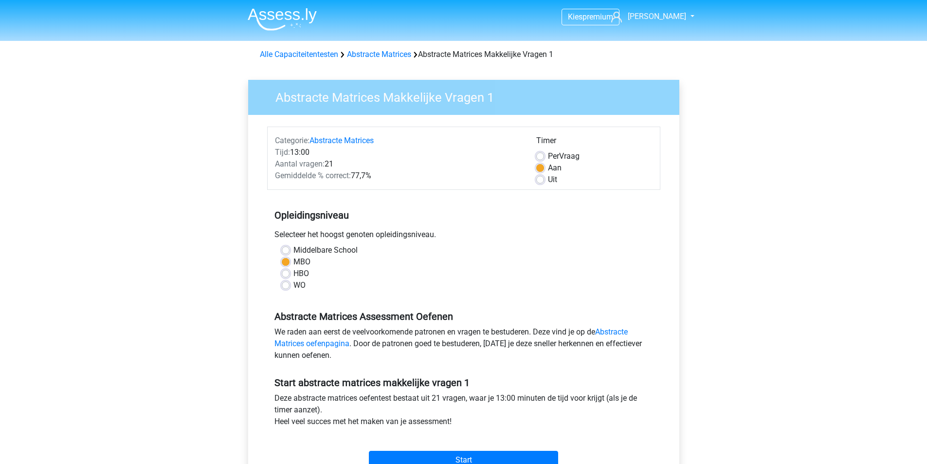
scroll to position [97, 0]
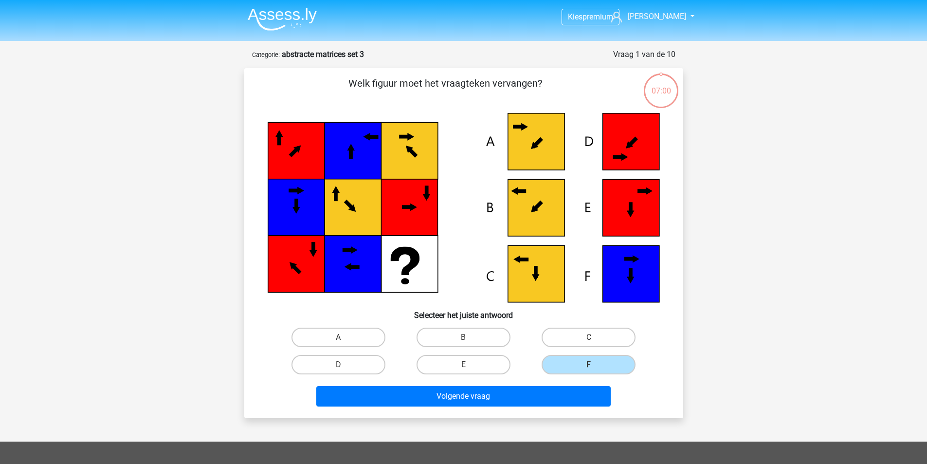
scroll to position [49, 0]
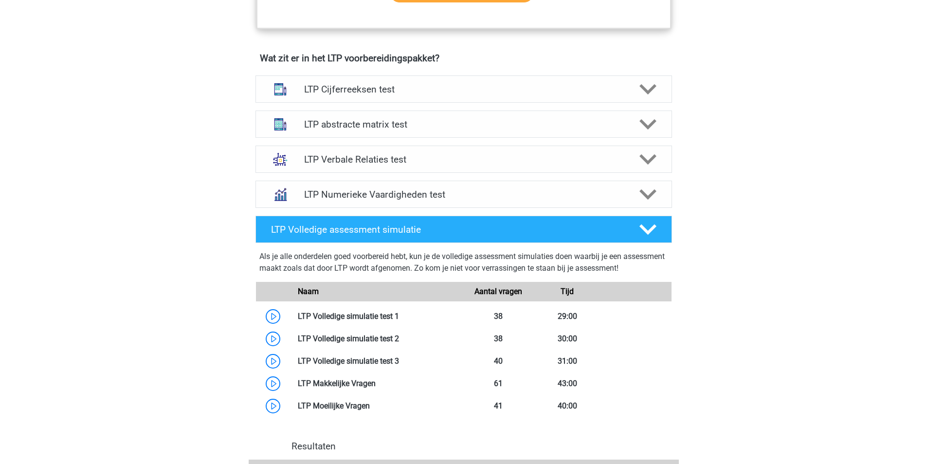
scroll to position [561, 0]
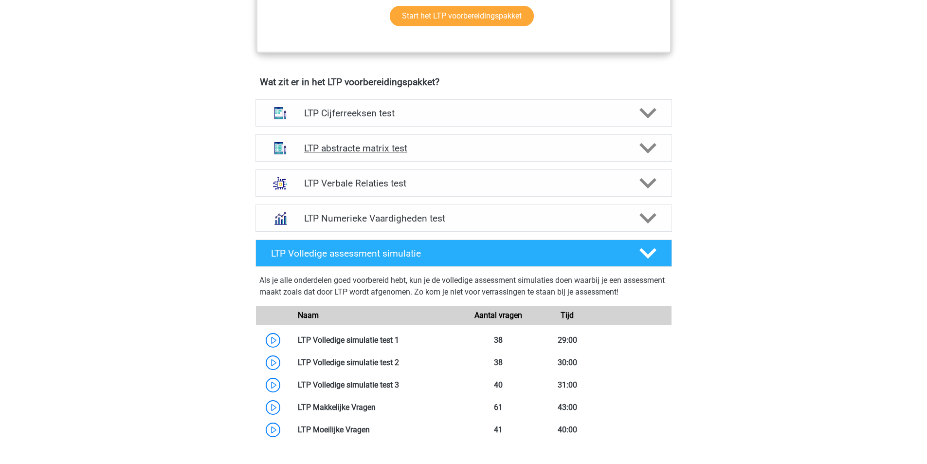
click at [370, 145] on h4 "LTP abstracte matrix test" at bounding box center [463, 148] width 319 height 11
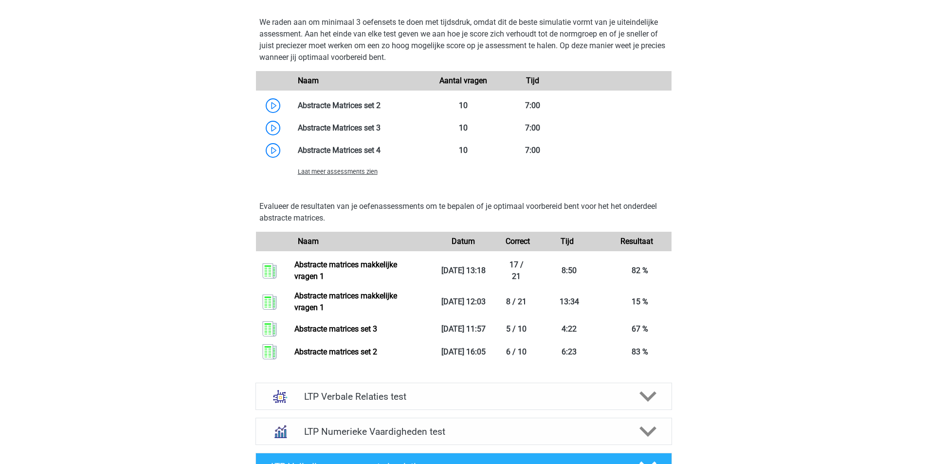
scroll to position [998, 0]
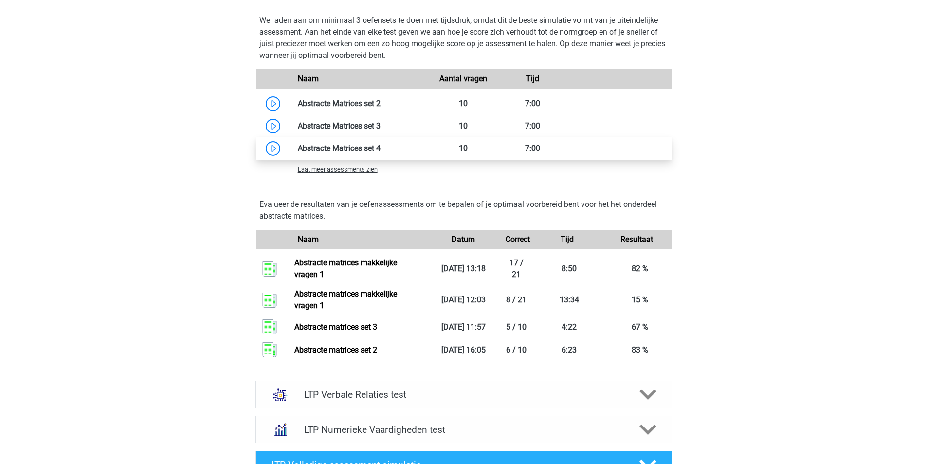
click at [381, 152] on link at bounding box center [381, 148] width 0 height 9
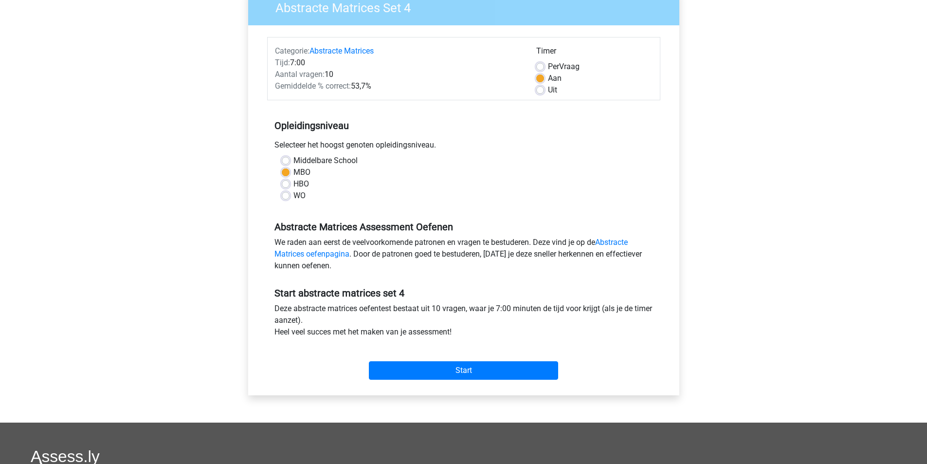
scroll to position [97, 0]
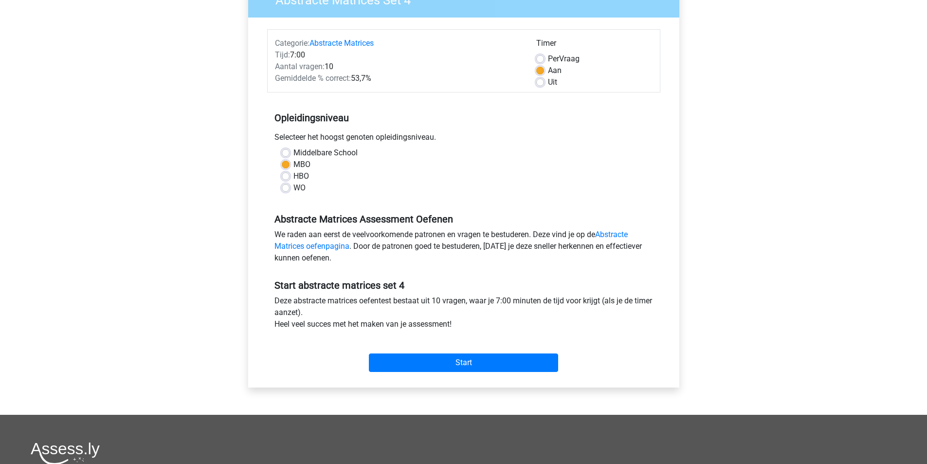
click at [293, 174] on label "HBO" at bounding box center [301, 176] width 16 height 12
click at [284, 174] on input "HBO" at bounding box center [286, 175] width 8 height 10
radio input "true"
click at [468, 361] on input "Start" at bounding box center [463, 362] width 189 height 18
click at [295, 166] on label "MBO" at bounding box center [301, 165] width 17 height 12
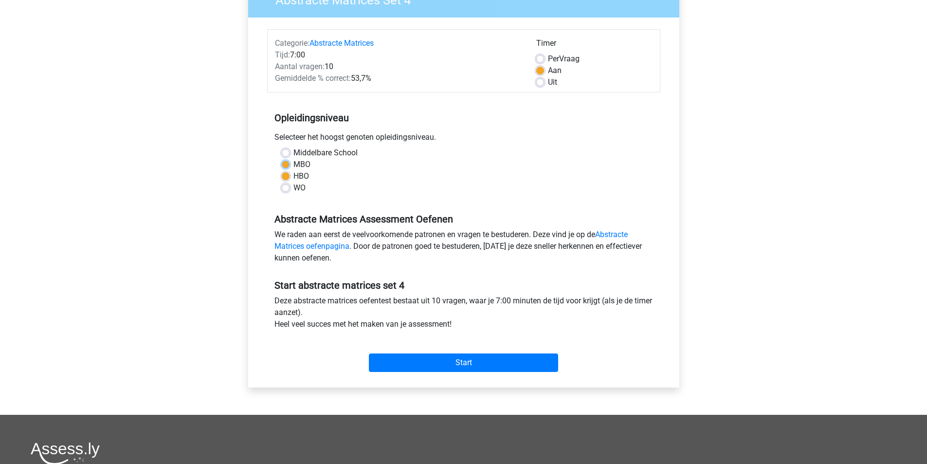
click at [290, 166] on input "MBO" at bounding box center [286, 164] width 8 height 10
radio input "true"
click at [490, 367] on input "Start" at bounding box center [463, 362] width 189 height 18
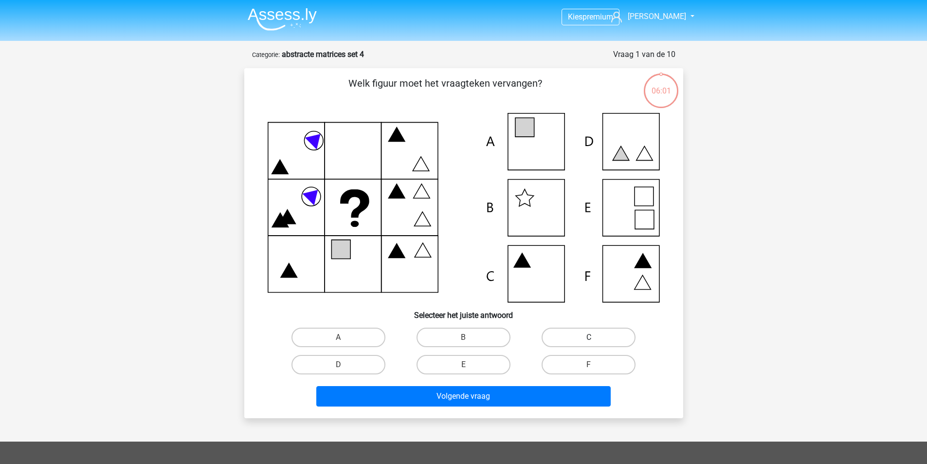
click at [587, 341] on label "C" at bounding box center [589, 336] width 94 height 19
click at [589, 341] on input "C" at bounding box center [592, 340] width 6 height 6
radio input "true"
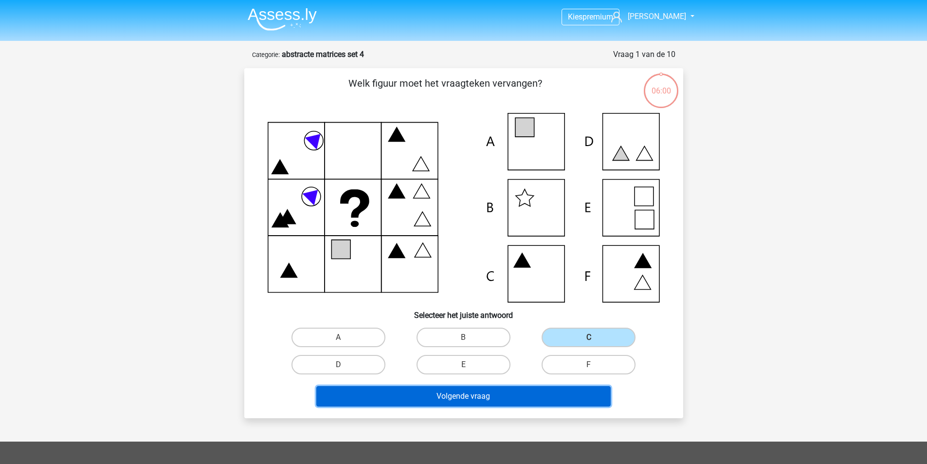
click at [500, 395] on button "Volgende vraag" at bounding box center [463, 396] width 294 height 20
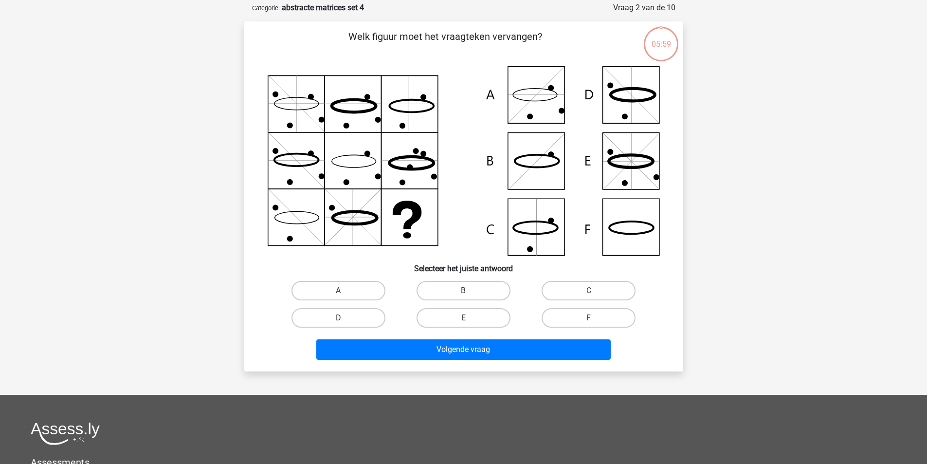
scroll to position [49, 0]
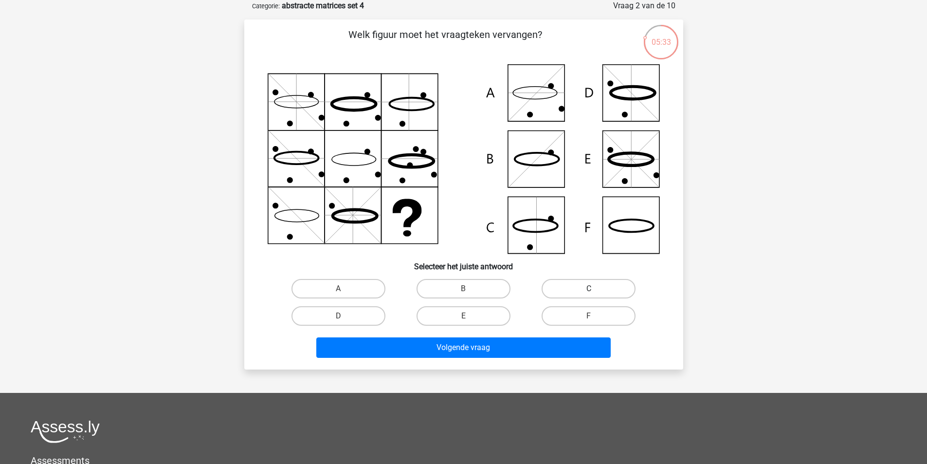
click at [583, 291] on label "C" at bounding box center [589, 288] width 94 height 19
click at [589, 291] on input "C" at bounding box center [592, 292] width 6 height 6
radio input "true"
click at [640, 229] on icon at bounding box center [464, 158] width 392 height 189
click at [621, 310] on label "F" at bounding box center [589, 315] width 94 height 19
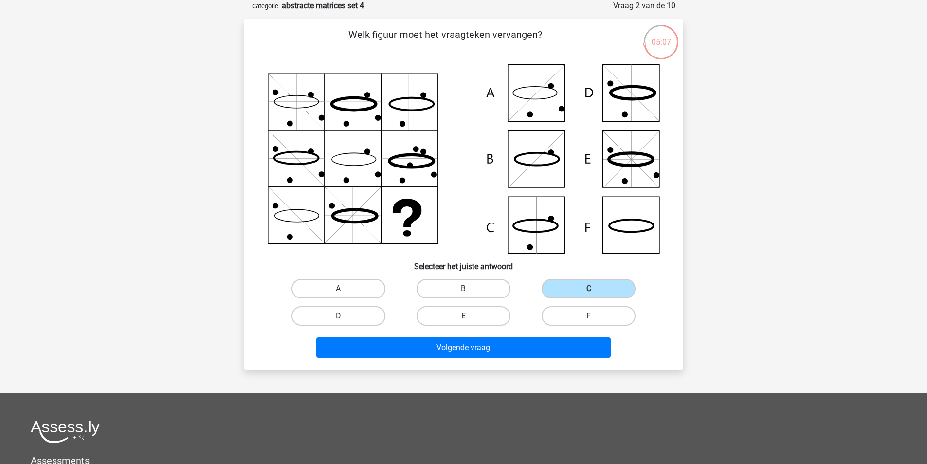
click at [595, 316] on input "F" at bounding box center [592, 319] width 6 height 6
radio input "true"
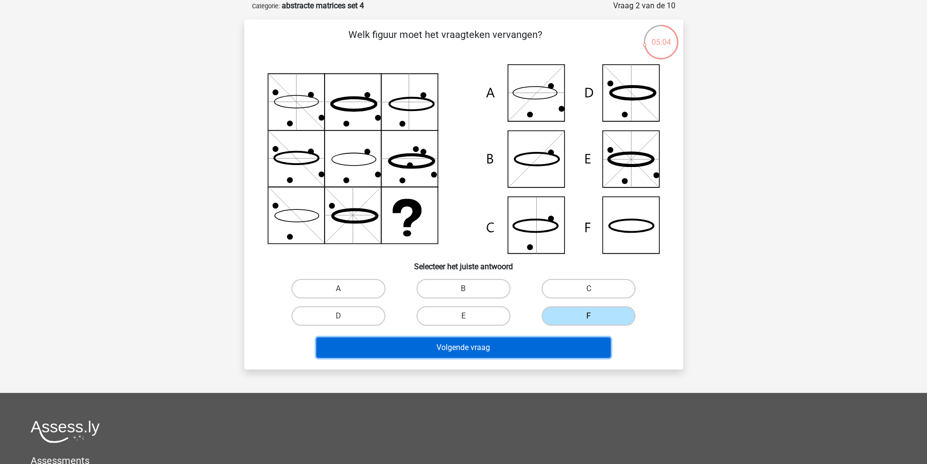
click at [450, 348] on button "Volgende vraag" at bounding box center [463, 347] width 294 height 20
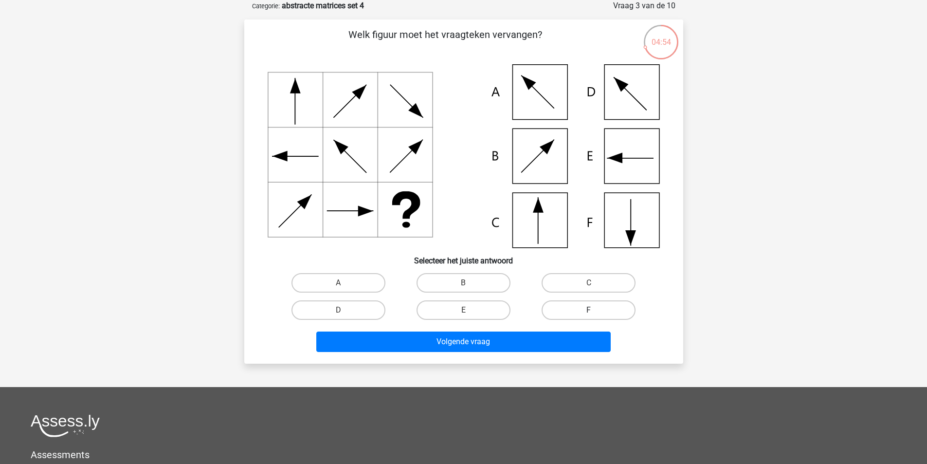
click at [599, 310] on label "F" at bounding box center [589, 309] width 94 height 19
click at [595, 310] on input "F" at bounding box center [592, 313] width 6 height 6
radio input "true"
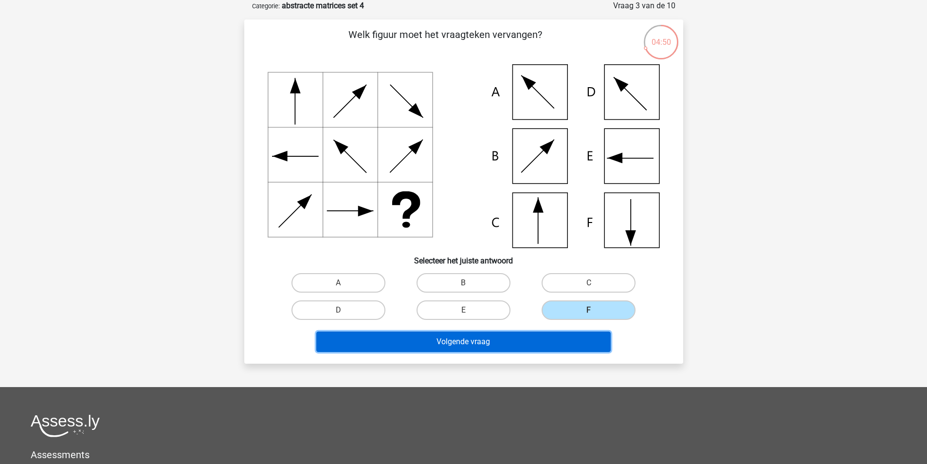
click at [456, 345] on button "Volgende vraag" at bounding box center [463, 341] width 294 height 20
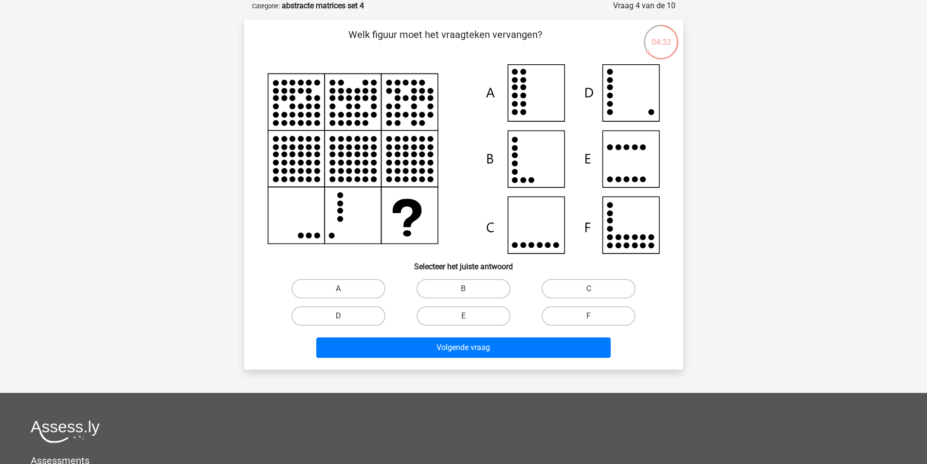
click at [342, 311] on label "D" at bounding box center [338, 315] width 94 height 19
click at [342, 316] on input "D" at bounding box center [341, 319] width 6 height 6
radio input "true"
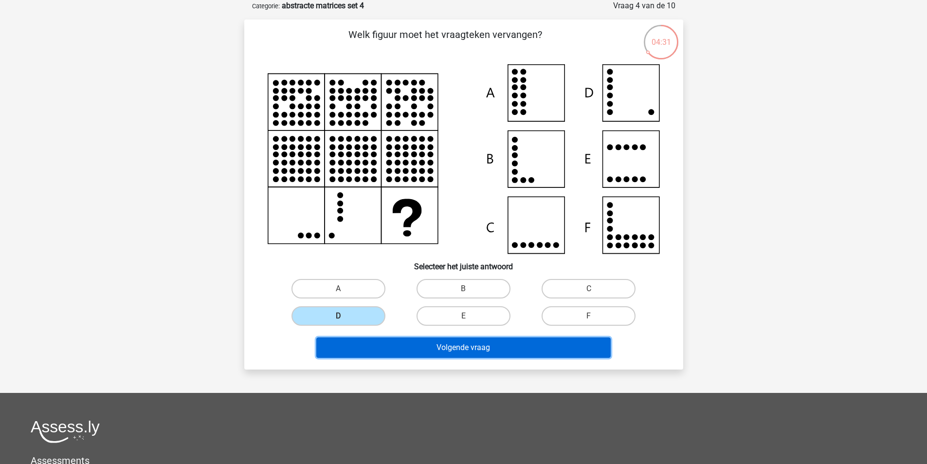
click at [464, 346] on button "Volgende vraag" at bounding box center [463, 347] width 294 height 20
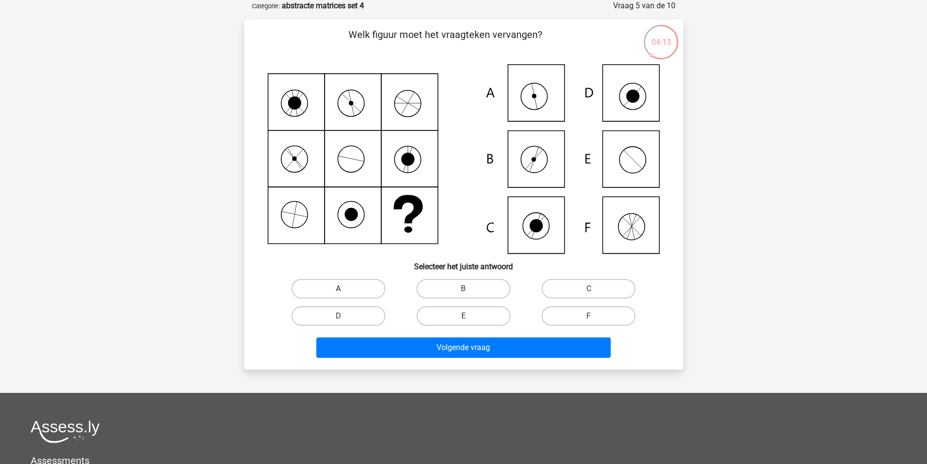
click at [344, 286] on label "A" at bounding box center [338, 288] width 94 height 19
click at [344, 289] on input "A" at bounding box center [341, 292] width 6 height 6
radio input "true"
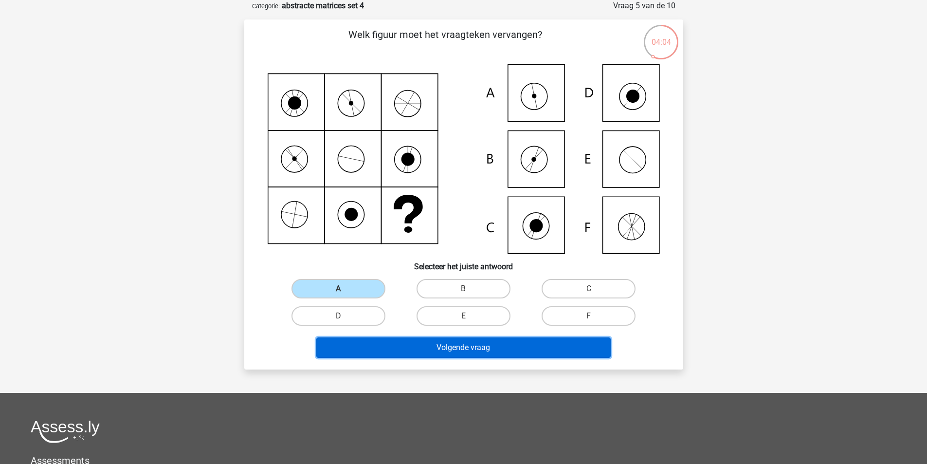
click at [470, 348] on button "Volgende vraag" at bounding box center [463, 347] width 294 height 20
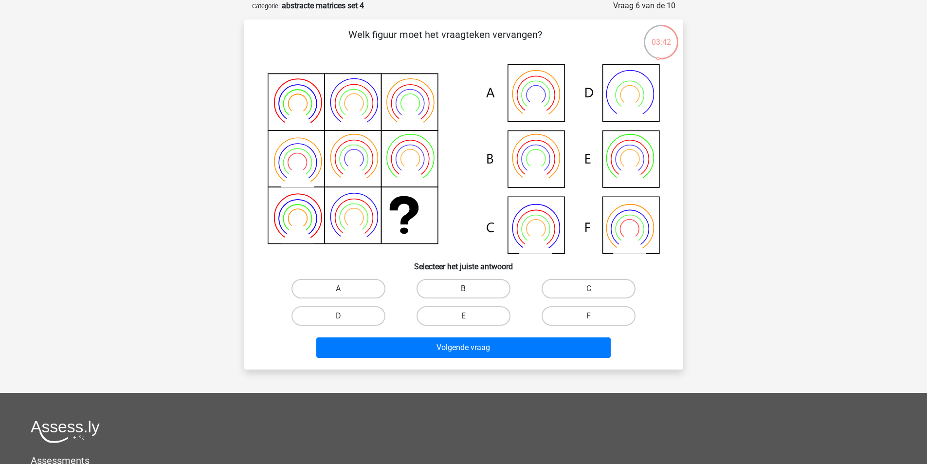
click at [457, 283] on label "B" at bounding box center [464, 288] width 94 height 19
click at [463, 289] on input "B" at bounding box center [466, 292] width 6 height 6
radio input "true"
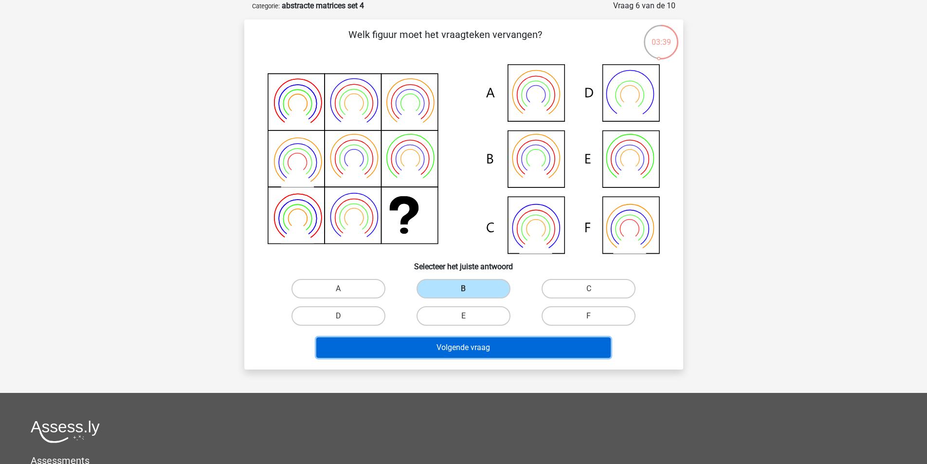
click at [462, 345] on button "Volgende vraag" at bounding box center [463, 347] width 294 height 20
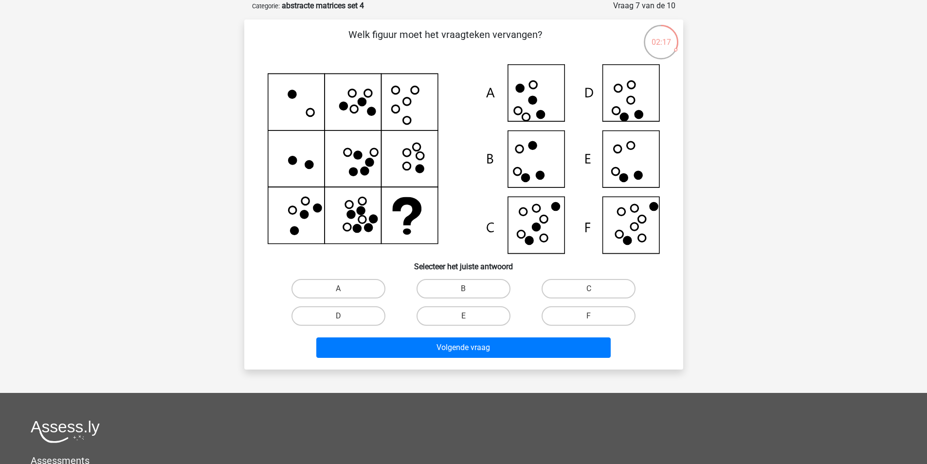
click at [594, 319] on input "F" at bounding box center [592, 319] width 6 height 6
radio input "true"
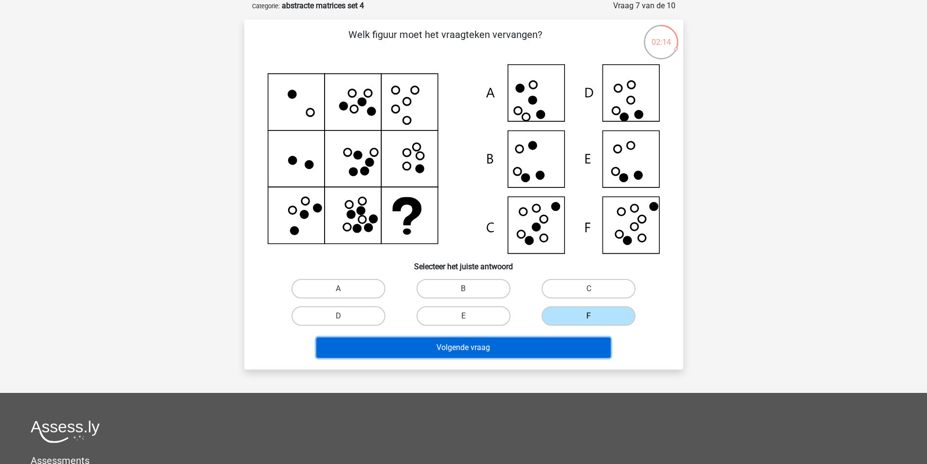
click at [453, 343] on button "Volgende vraag" at bounding box center [463, 347] width 294 height 20
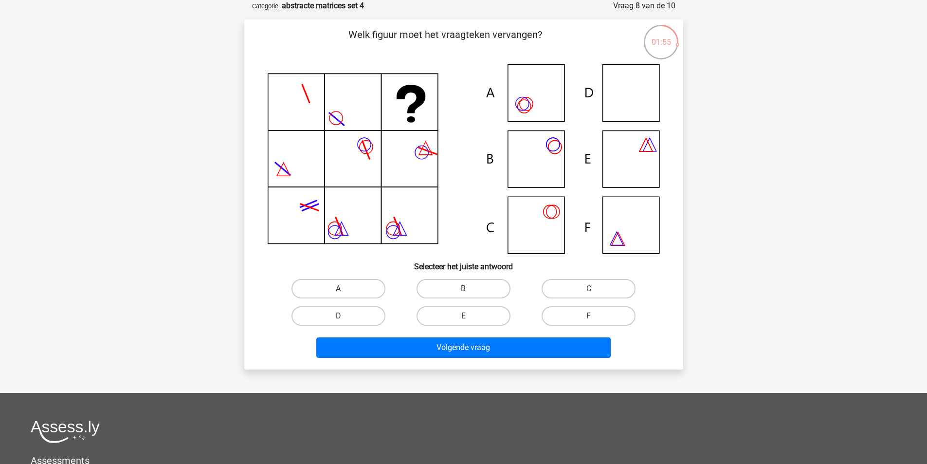
click at [363, 288] on label "A" at bounding box center [338, 288] width 94 height 19
click at [345, 289] on input "A" at bounding box center [341, 292] width 6 height 6
radio input "true"
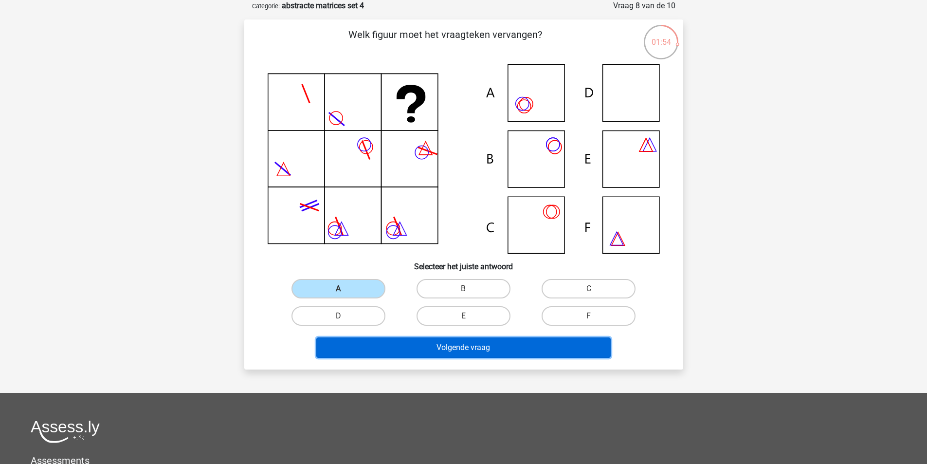
click at [478, 351] on button "Volgende vraag" at bounding box center [463, 347] width 294 height 20
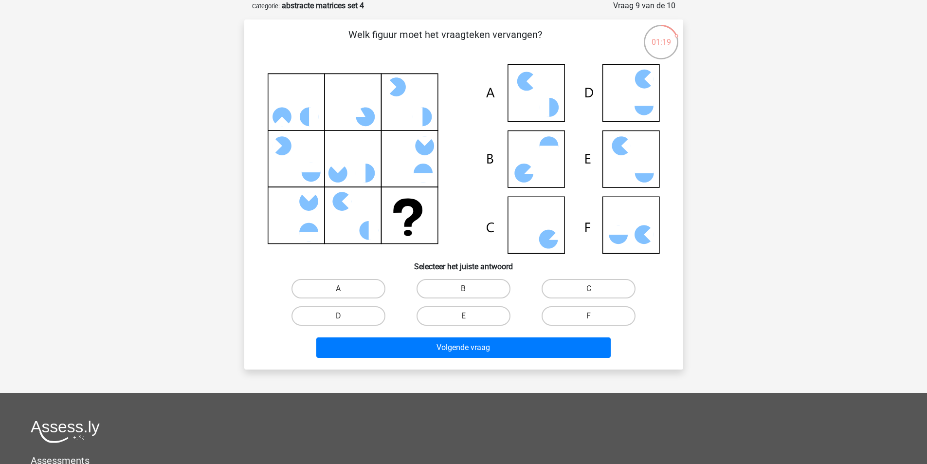
click at [629, 235] on icon at bounding box center [464, 158] width 392 height 189
click at [607, 317] on label "F" at bounding box center [589, 315] width 94 height 19
click at [595, 317] on input "F" at bounding box center [592, 319] width 6 height 6
radio input "true"
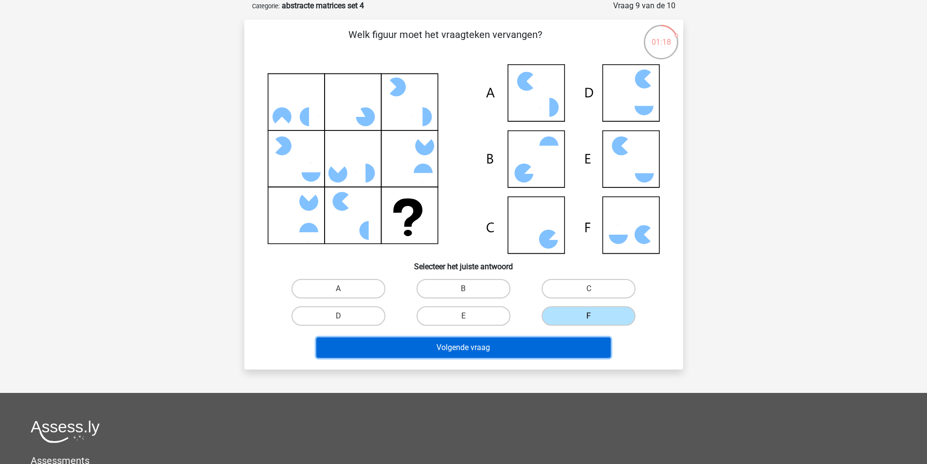
click at [512, 347] on button "Volgende vraag" at bounding box center [463, 347] width 294 height 20
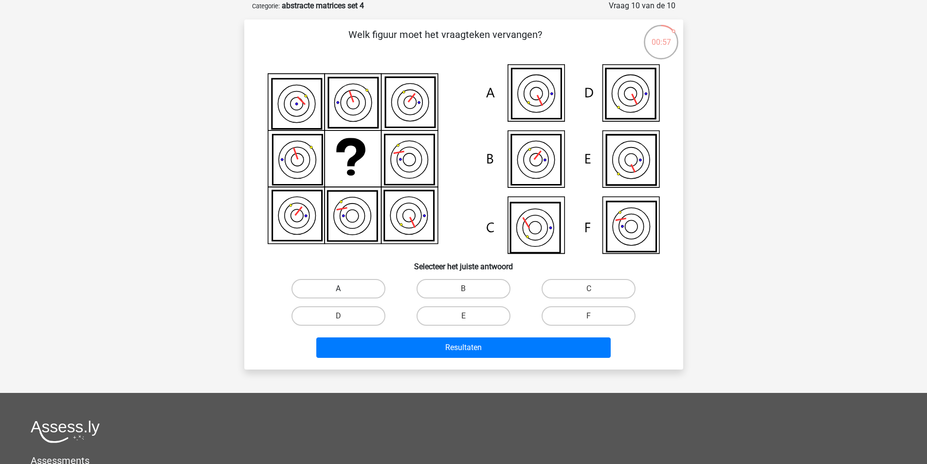
click at [335, 291] on label "A" at bounding box center [338, 288] width 94 height 19
click at [338, 291] on input "A" at bounding box center [341, 292] width 6 height 6
radio input "true"
click at [336, 291] on label "A" at bounding box center [338, 288] width 94 height 19
click at [338, 291] on input "A" at bounding box center [341, 292] width 6 height 6
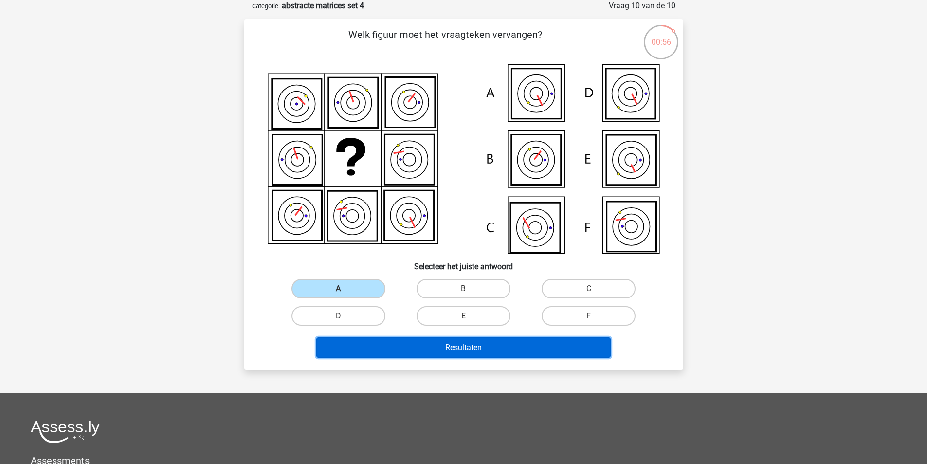
click at [418, 346] on button "Resultaten" at bounding box center [463, 347] width 294 height 20
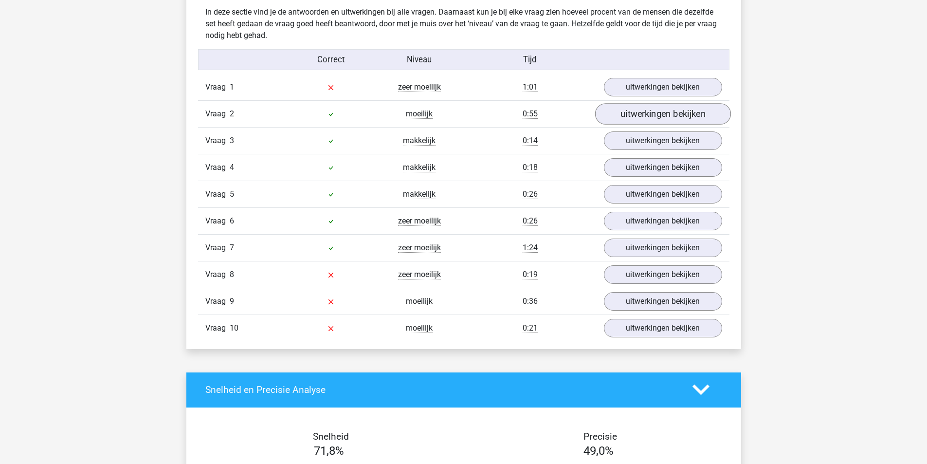
scroll to position [779, 0]
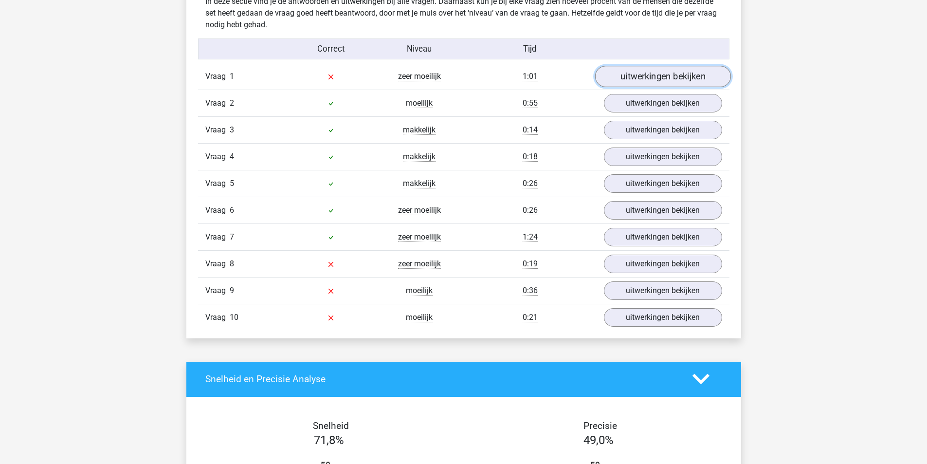
click at [680, 81] on link "uitwerkingen bekijken" at bounding box center [663, 76] width 136 height 21
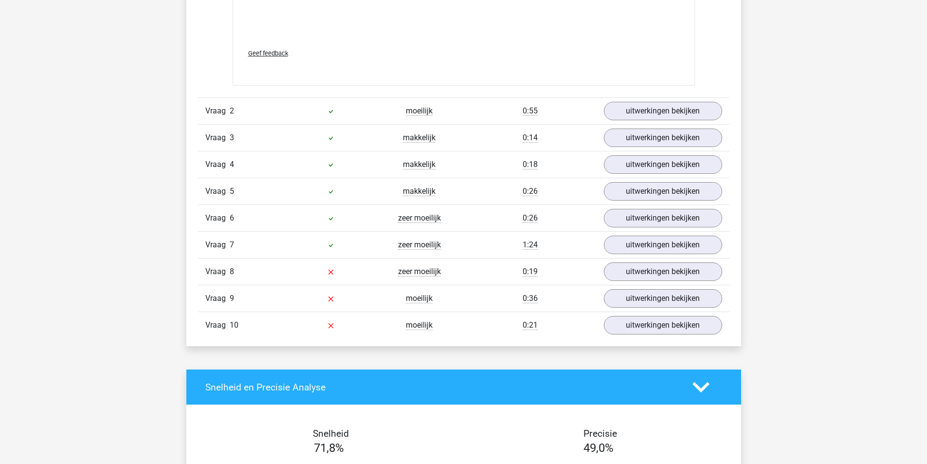
scroll to position [1508, 0]
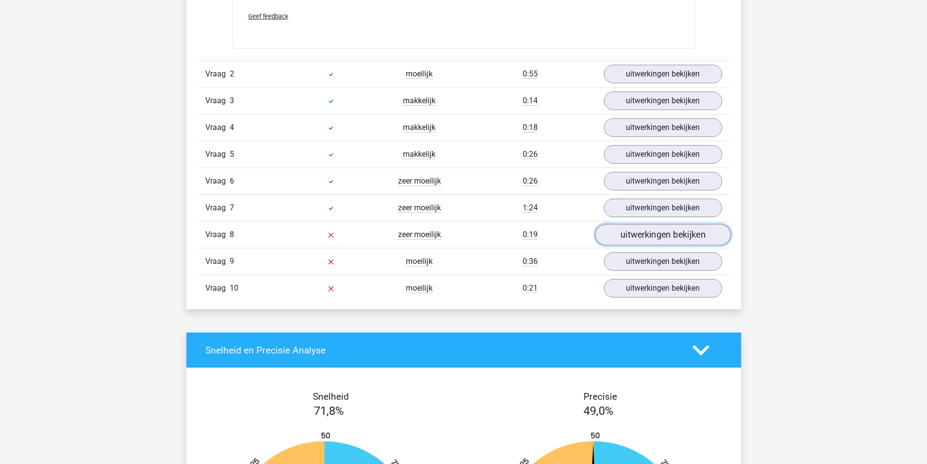
click at [653, 235] on link "uitwerkingen bekijken" at bounding box center [663, 234] width 136 height 21
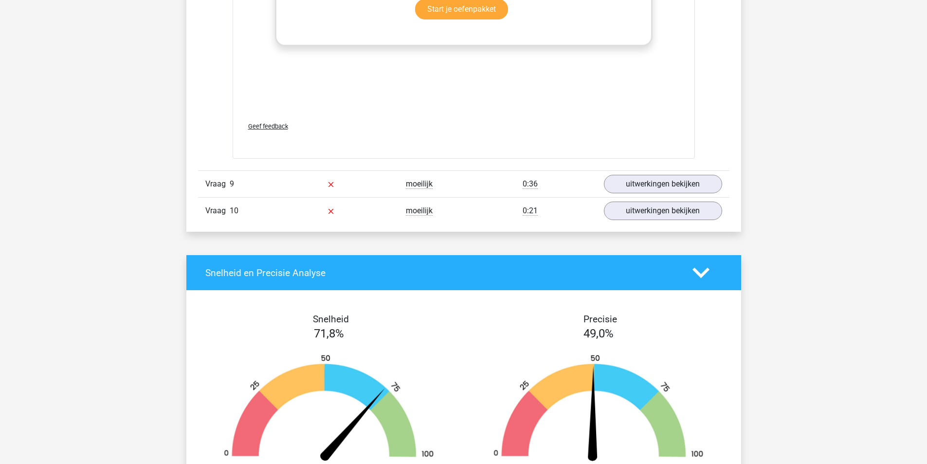
scroll to position [2287, 0]
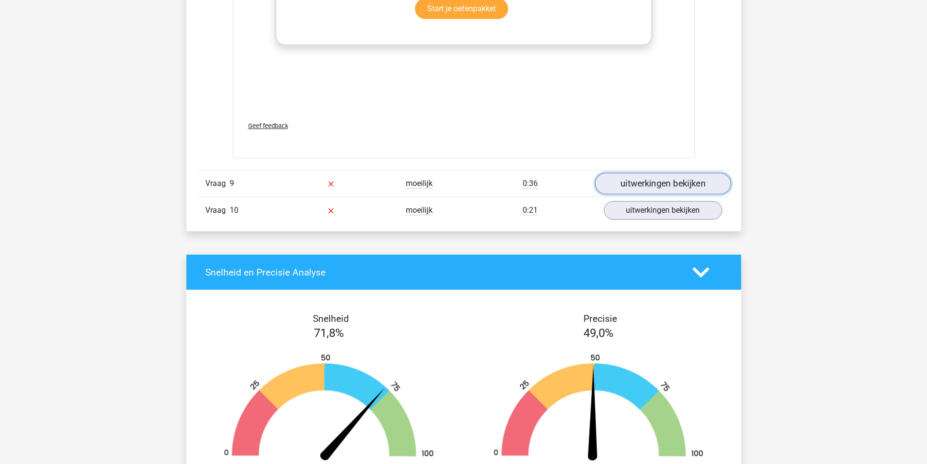
click at [640, 184] on link "uitwerkingen bekijken" at bounding box center [663, 183] width 136 height 21
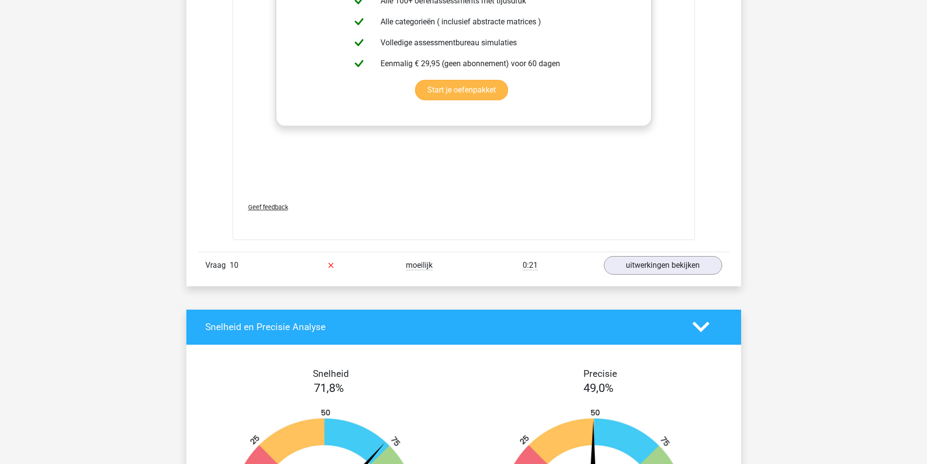
scroll to position [2968, 0]
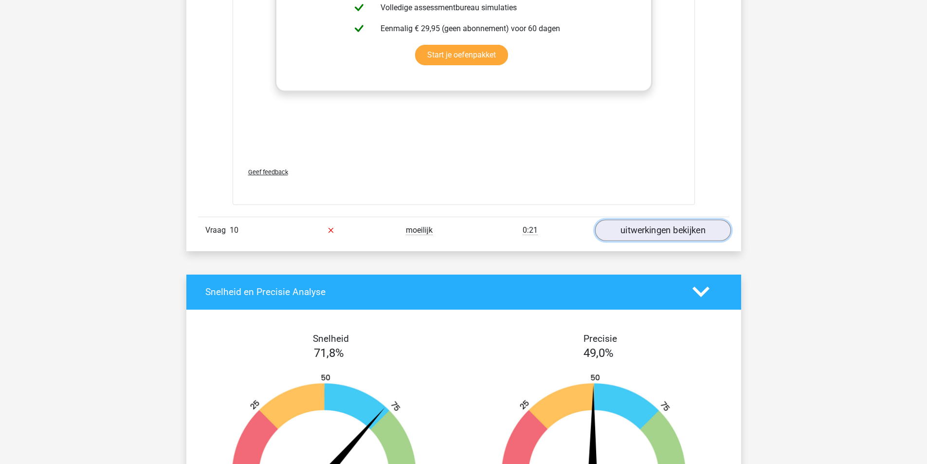
click at [674, 232] on link "uitwerkingen bekijken" at bounding box center [663, 229] width 136 height 21
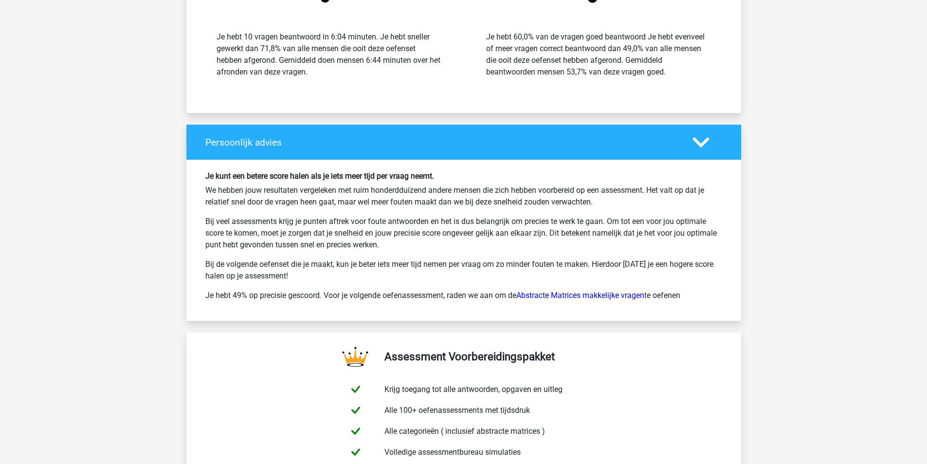
scroll to position [4145, 0]
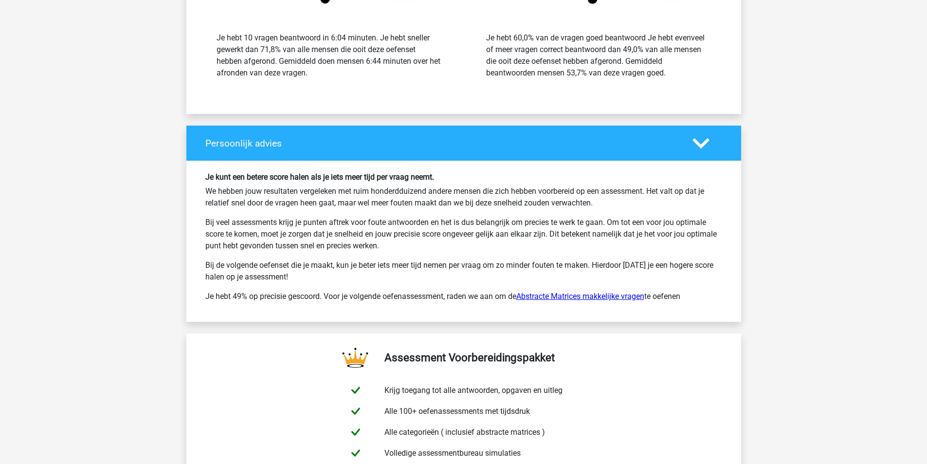
click at [579, 298] on link "Abstracte Matrices makkelijke vragen" at bounding box center [580, 295] width 128 height 9
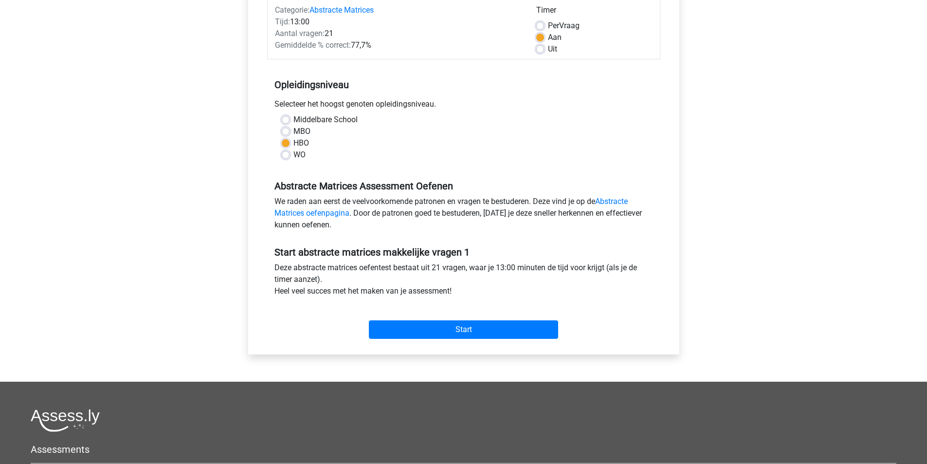
scroll to position [146, 0]
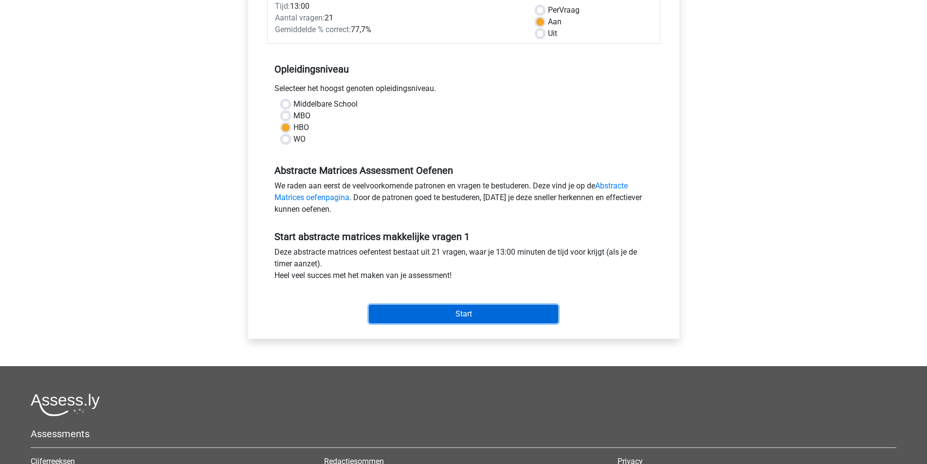
click at [470, 314] on input "Start" at bounding box center [463, 314] width 189 height 18
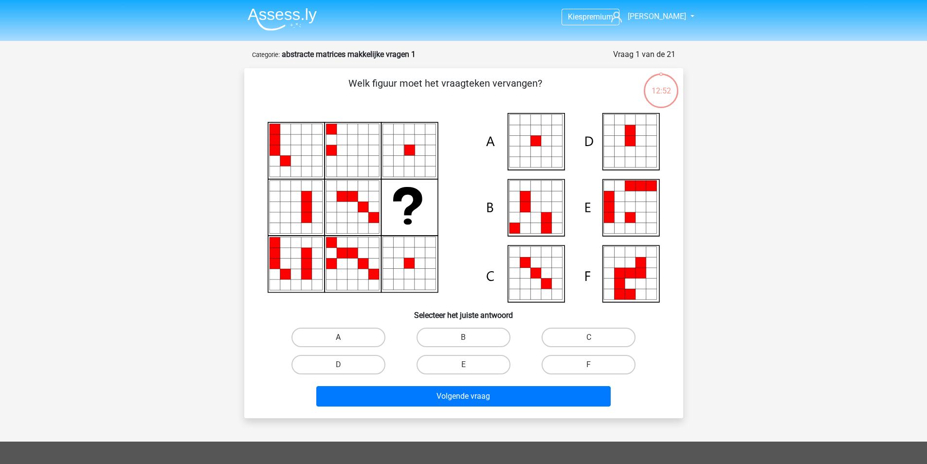
click at [355, 336] on label "A" at bounding box center [338, 336] width 94 height 19
click at [345, 337] on input "A" at bounding box center [341, 340] width 6 height 6
radio input "true"
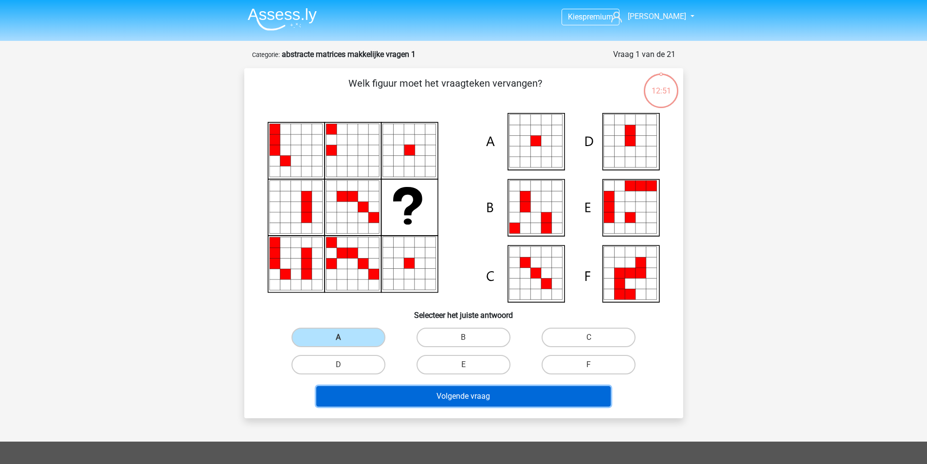
click at [472, 398] on button "Volgende vraag" at bounding box center [463, 396] width 294 height 20
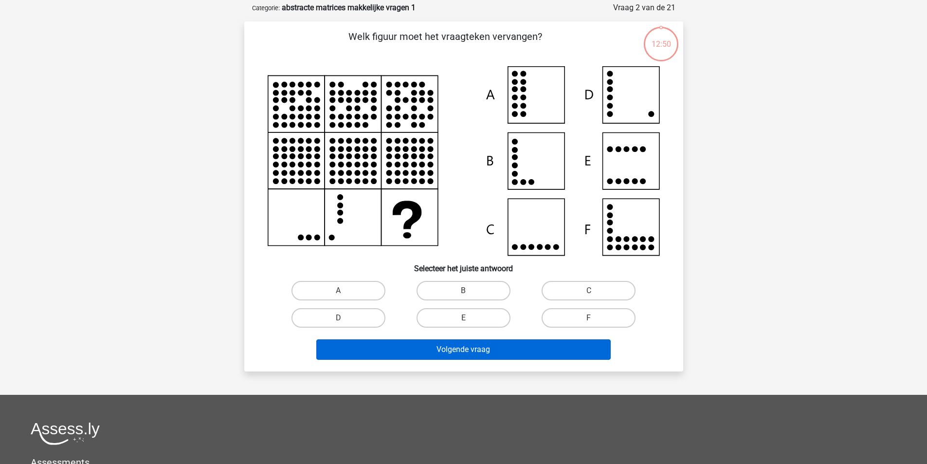
scroll to position [49, 0]
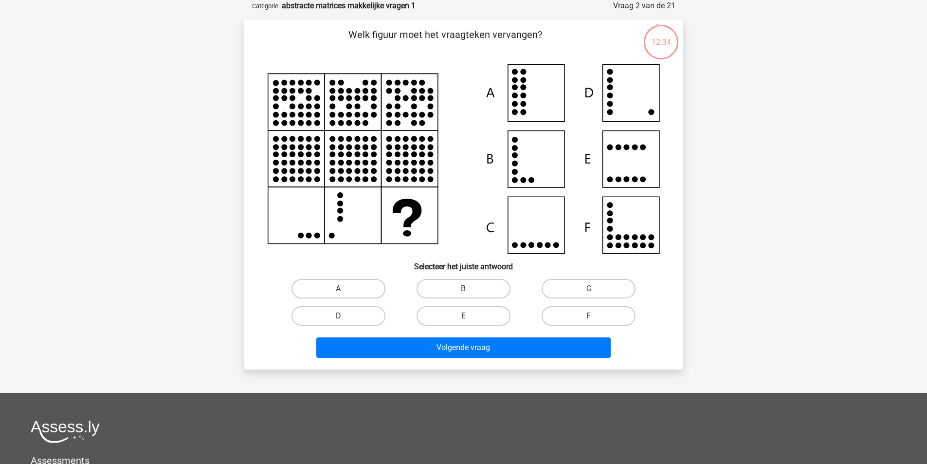
click at [354, 311] on label "D" at bounding box center [338, 315] width 94 height 19
click at [345, 316] on input "D" at bounding box center [341, 319] width 6 height 6
radio input "true"
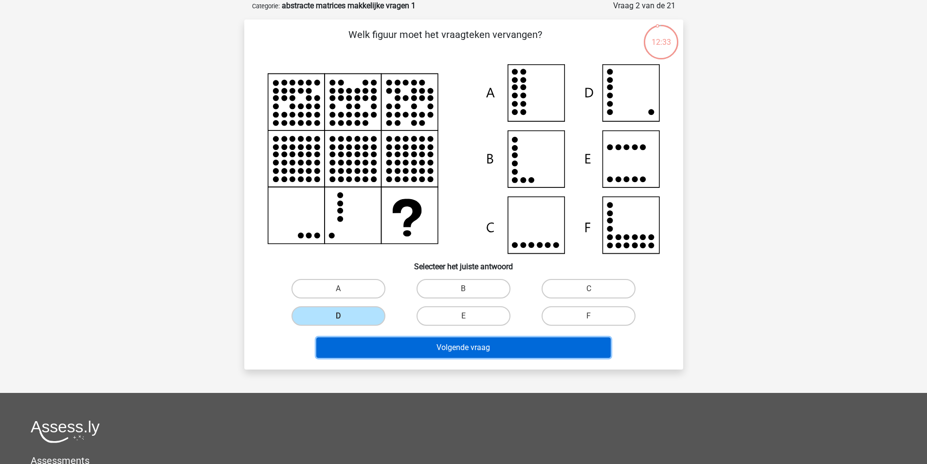
click at [478, 344] on button "Volgende vraag" at bounding box center [463, 347] width 294 height 20
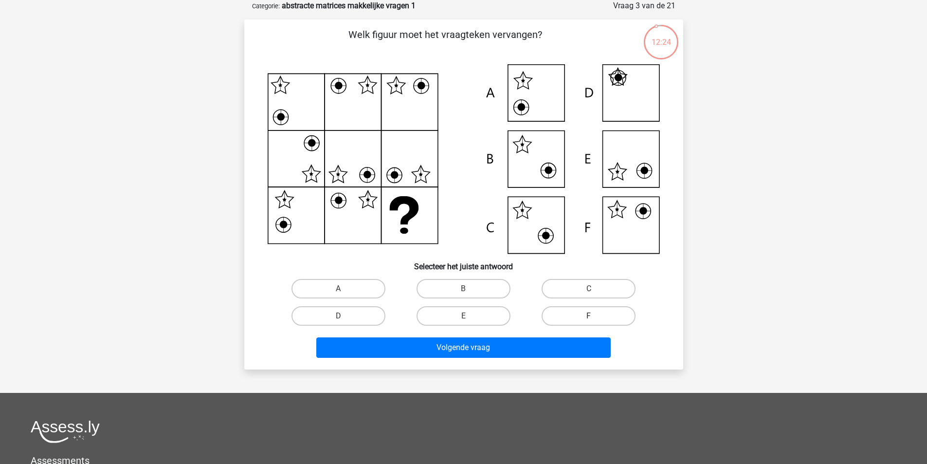
click at [577, 315] on label "F" at bounding box center [589, 315] width 94 height 19
click at [589, 316] on input "F" at bounding box center [592, 319] width 6 height 6
radio input "true"
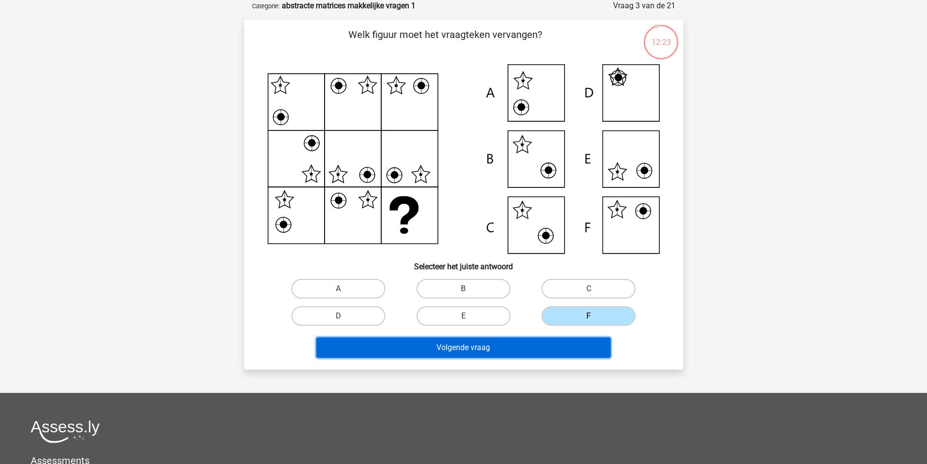
click at [481, 345] on button "Volgende vraag" at bounding box center [463, 347] width 294 height 20
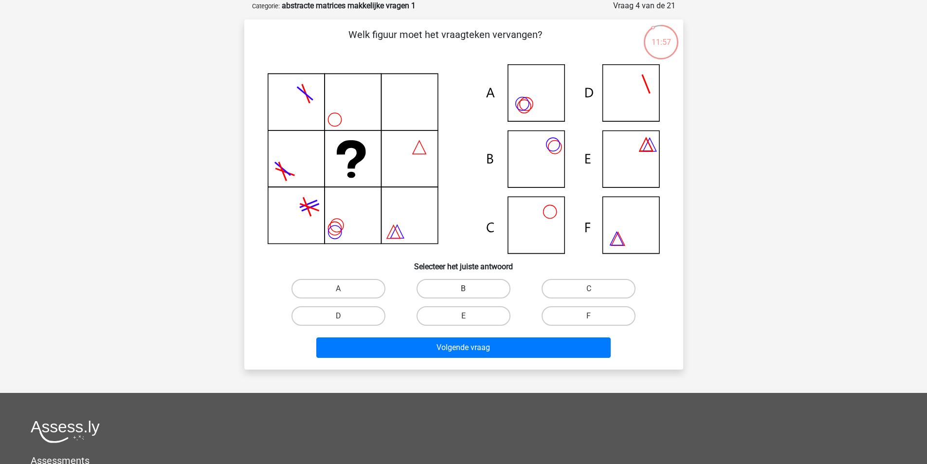
click at [478, 292] on label "B" at bounding box center [464, 288] width 94 height 19
click at [470, 292] on input "B" at bounding box center [466, 292] width 6 height 6
radio input "true"
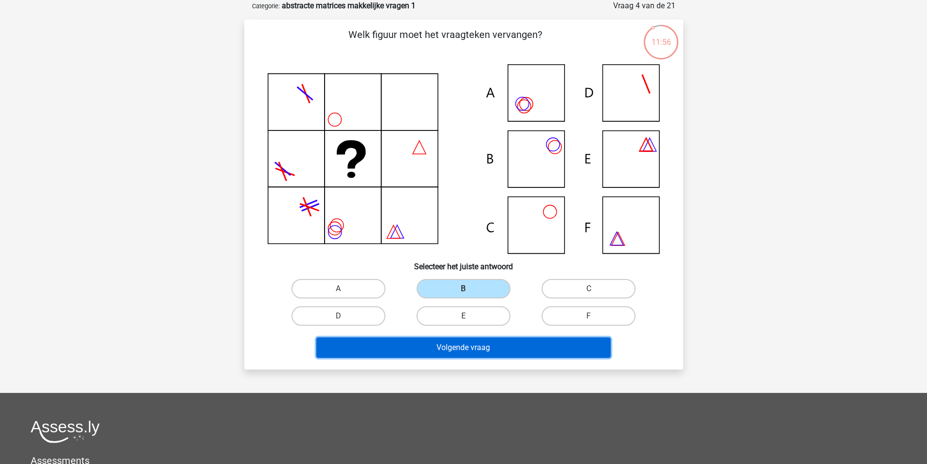
click at [456, 345] on button "Volgende vraag" at bounding box center [463, 347] width 294 height 20
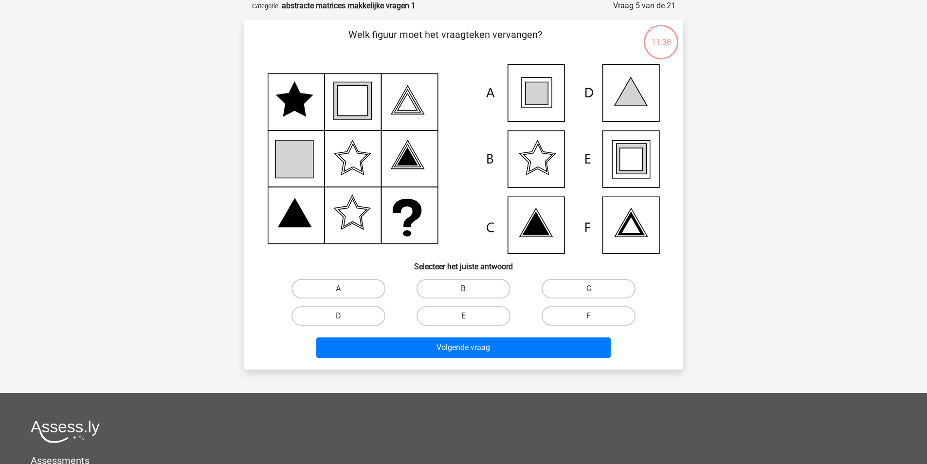
click at [462, 318] on label "E" at bounding box center [464, 315] width 94 height 19
click at [463, 318] on input "E" at bounding box center [466, 319] width 6 height 6
radio input "true"
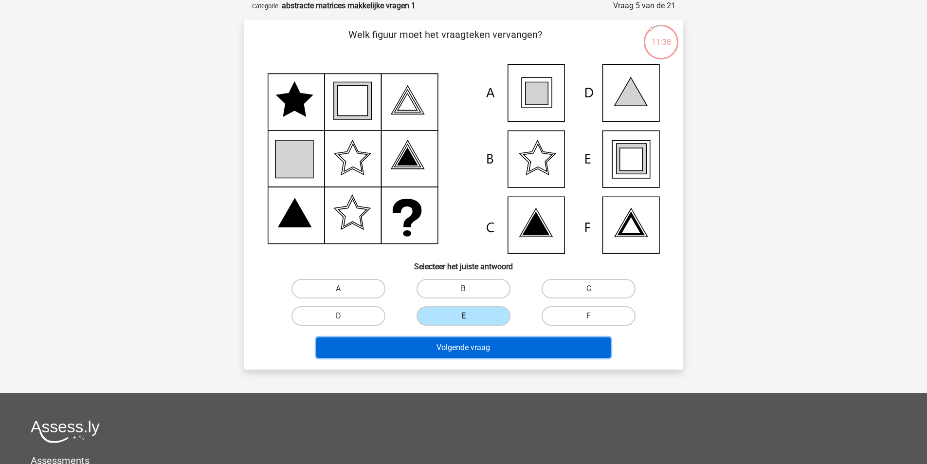
click at [472, 347] on button "Volgende vraag" at bounding box center [463, 347] width 294 height 20
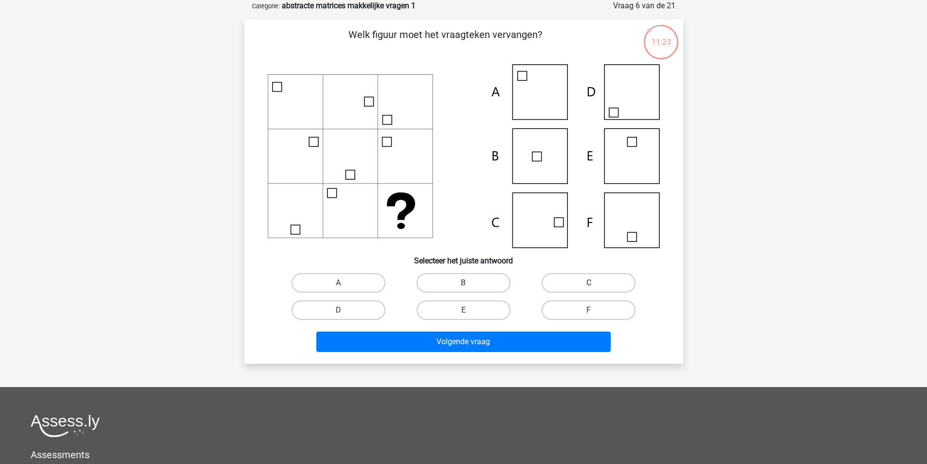
click at [589, 287] on input "C" at bounding box center [592, 286] width 6 height 6
radio input "true"
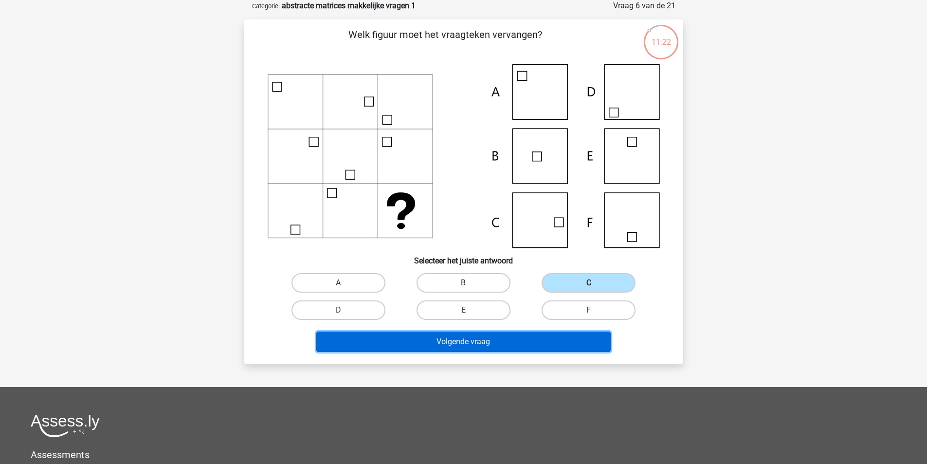
click at [506, 340] on button "Volgende vraag" at bounding box center [463, 341] width 294 height 20
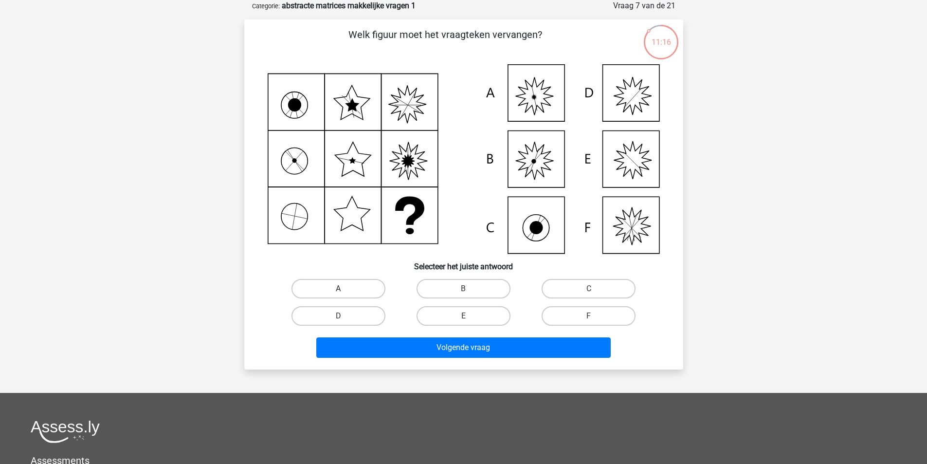
click at [324, 292] on label "A" at bounding box center [338, 288] width 94 height 19
click at [338, 292] on input "A" at bounding box center [341, 292] width 6 height 6
radio input "true"
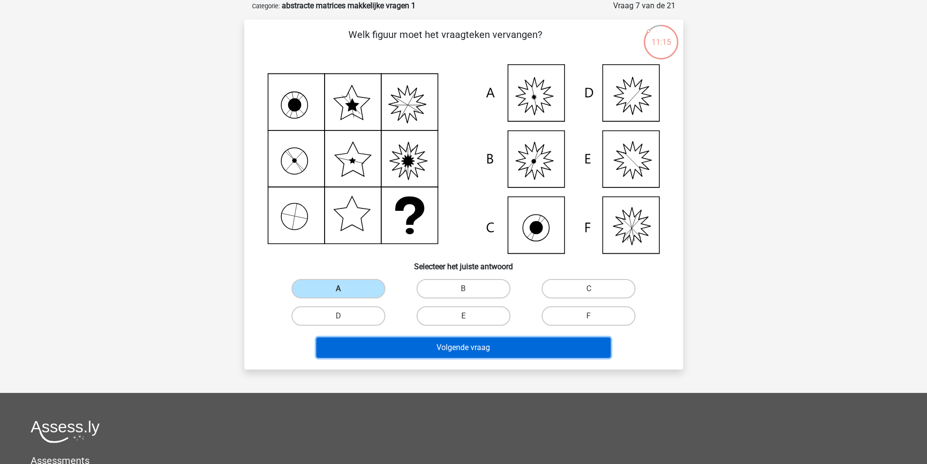
click at [454, 345] on button "Volgende vraag" at bounding box center [463, 347] width 294 height 20
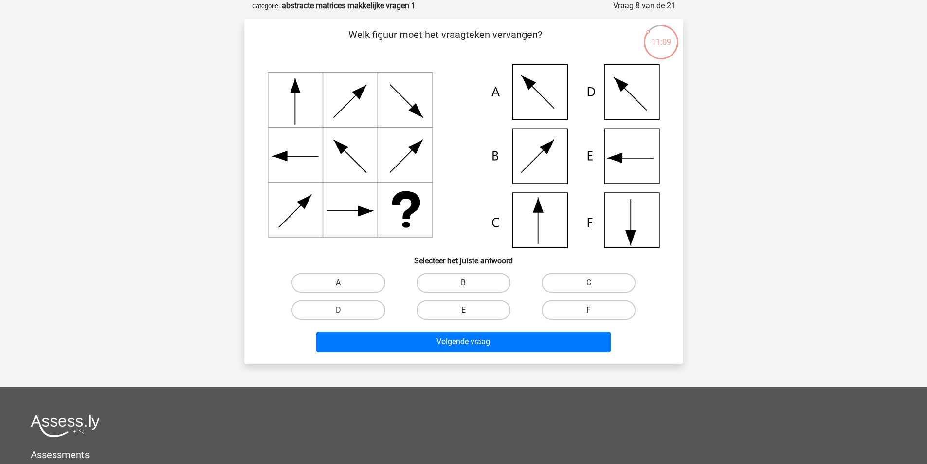
click at [593, 307] on label "F" at bounding box center [589, 309] width 94 height 19
click at [593, 310] on input "F" at bounding box center [592, 313] width 6 height 6
radio input "true"
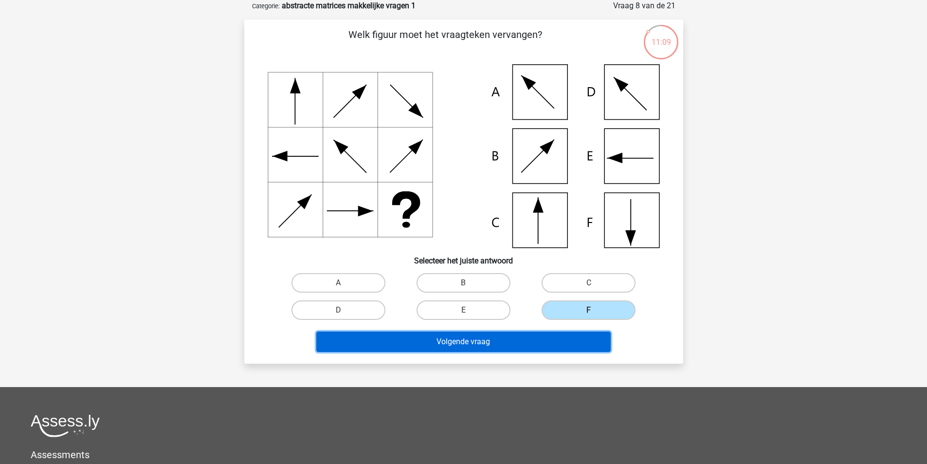
click at [468, 345] on button "Volgende vraag" at bounding box center [463, 341] width 294 height 20
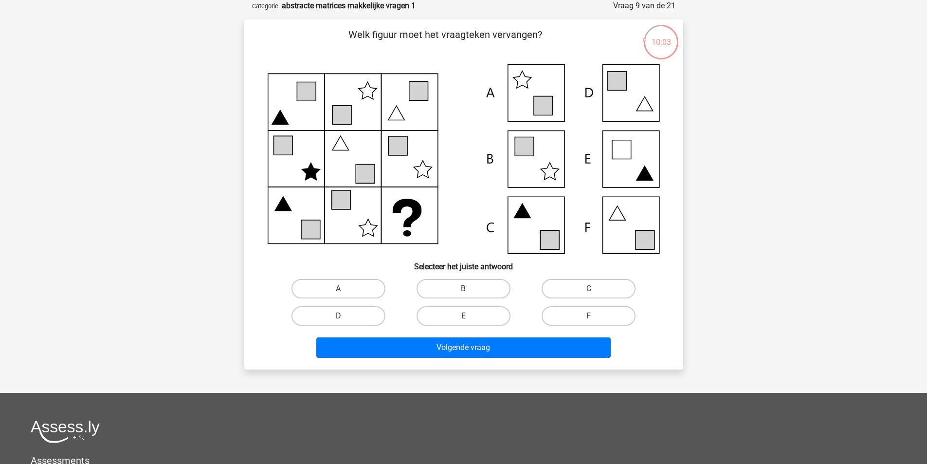
click at [355, 320] on label "D" at bounding box center [338, 315] width 94 height 19
click at [345, 320] on input "D" at bounding box center [341, 319] width 6 height 6
radio input "true"
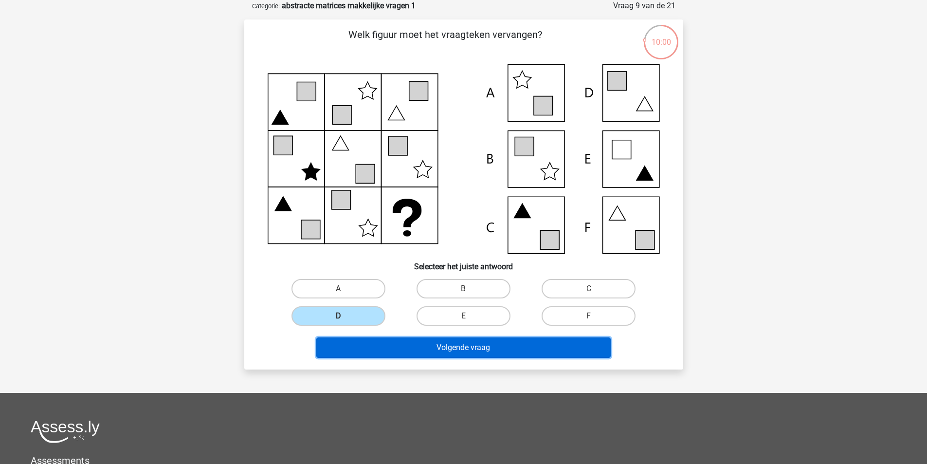
click at [447, 346] on button "Volgende vraag" at bounding box center [463, 347] width 294 height 20
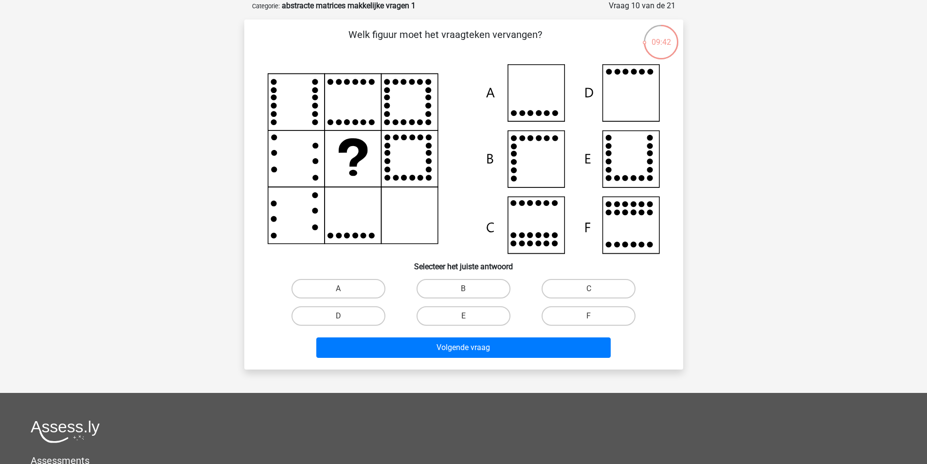
click at [339, 317] on input "D" at bounding box center [341, 319] width 6 height 6
radio input "true"
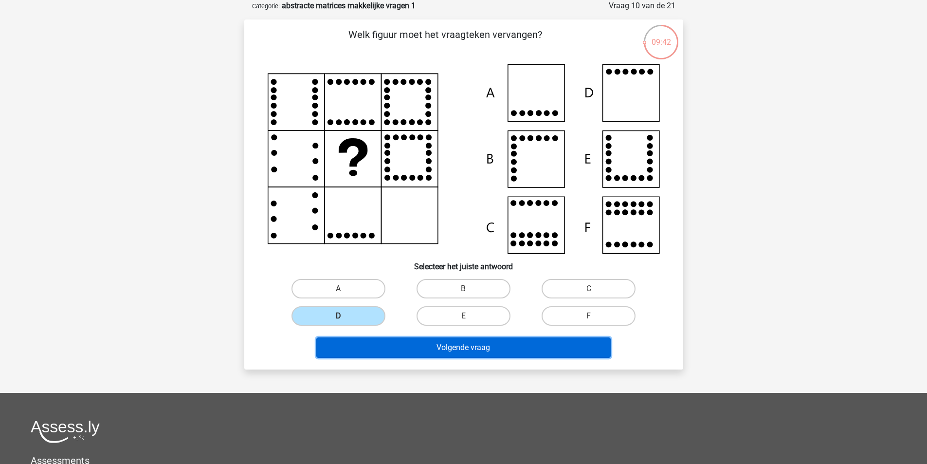
click at [456, 351] on button "Volgende vraag" at bounding box center [463, 347] width 294 height 20
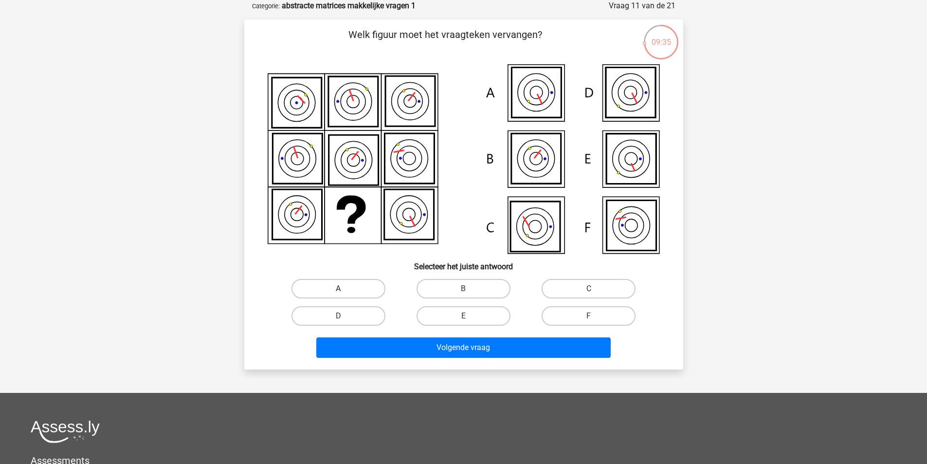
drag, startPoint x: 342, startPoint y: 285, endPoint x: 347, endPoint y: 290, distance: 7.9
click at [343, 285] on label "A" at bounding box center [338, 288] width 94 height 19
click at [343, 289] on input "A" at bounding box center [341, 292] width 6 height 6
radio input "true"
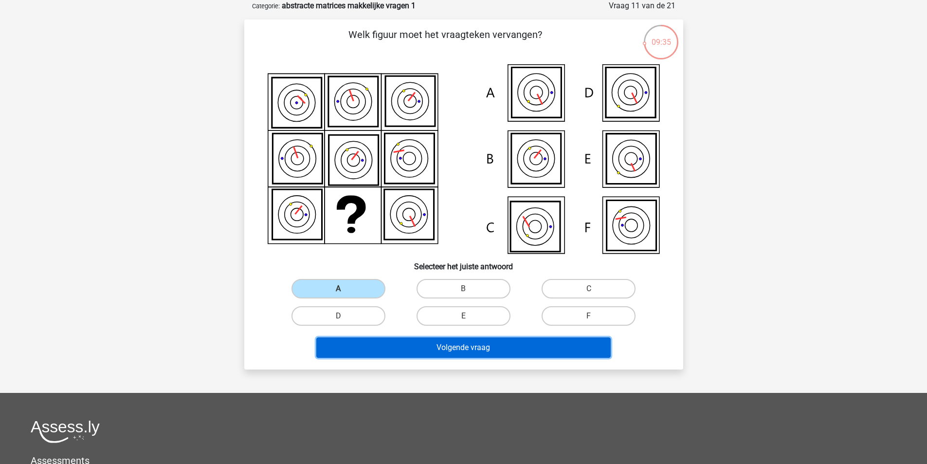
click at [445, 344] on button "Volgende vraag" at bounding box center [463, 347] width 294 height 20
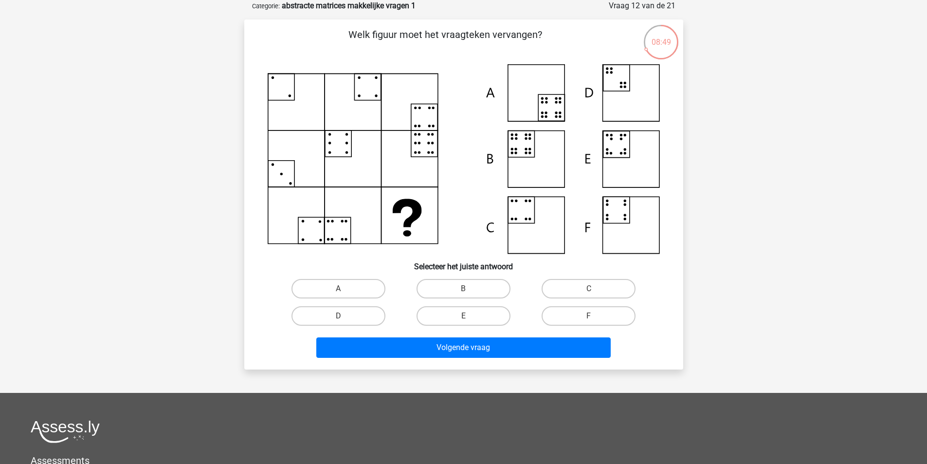
click at [470, 290] on input "B" at bounding box center [466, 292] width 6 height 6
radio input "true"
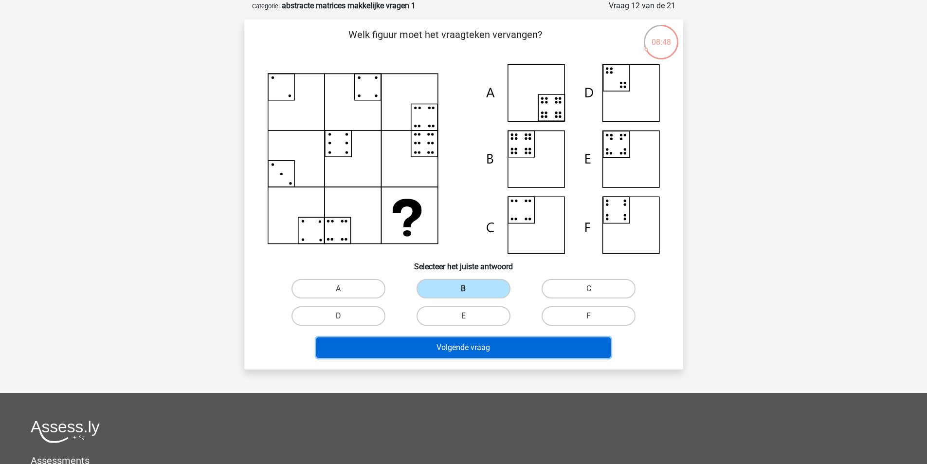
click at [477, 350] on button "Volgende vraag" at bounding box center [463, 347] width 294 height 20
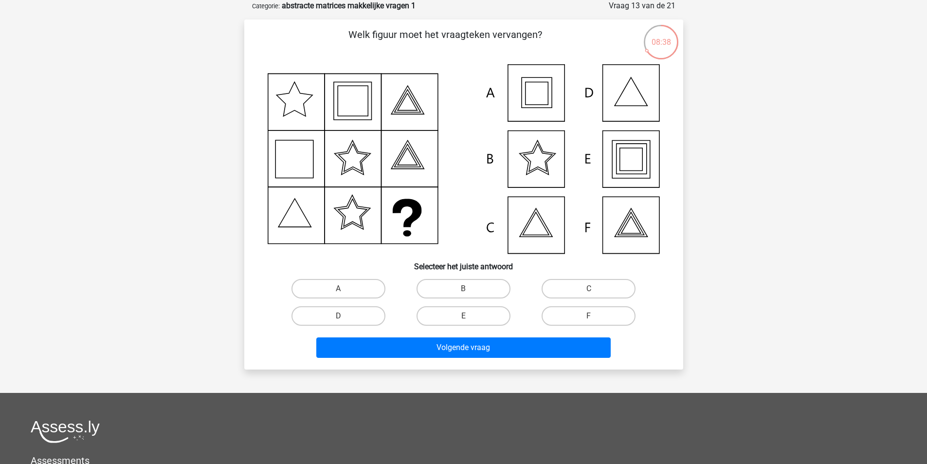
click at [465, 316] on input "E" at bounding box center [466, 319] width 6 height 6
radio input "true"
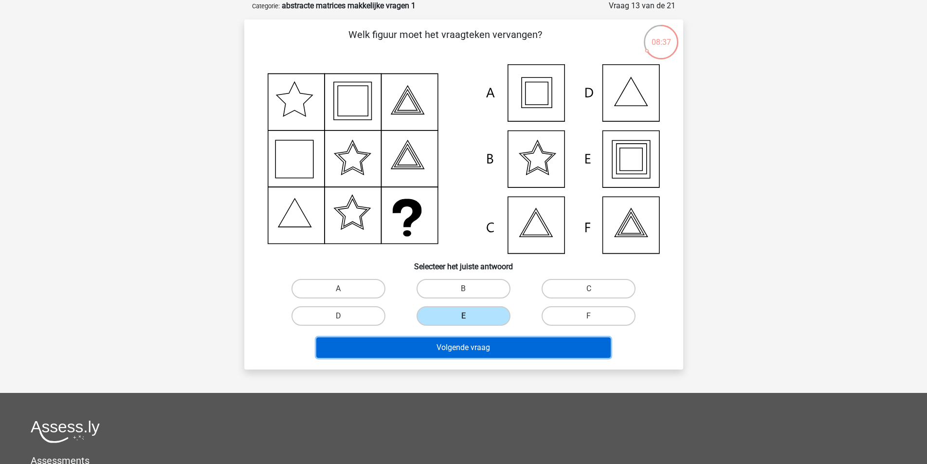
click at [465, 348] on button "Volgende vraag" at bounding box center [463, 347] width 294 height 20
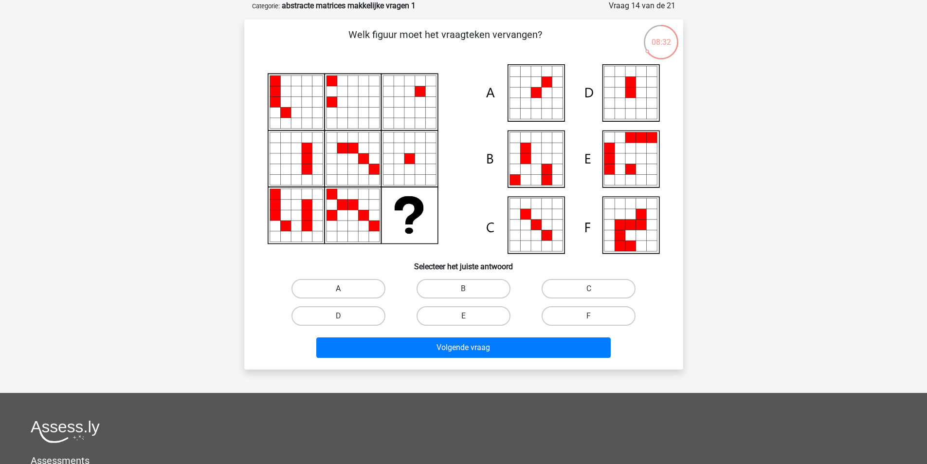
click at [360, 290] on label "A" at bounding box center [338, 288] width 94 height 19
click at [345, 290] on input "A" at bounding box center [341, 292] width 6 height 6
radio input "true"
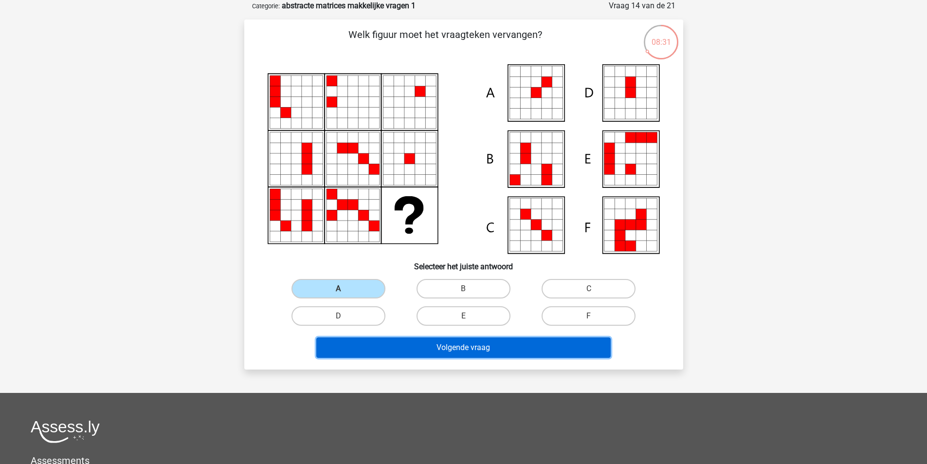
click at [474, 350] on button "Volgende vraag" at bounding box center [463, 347] width 294 height 20
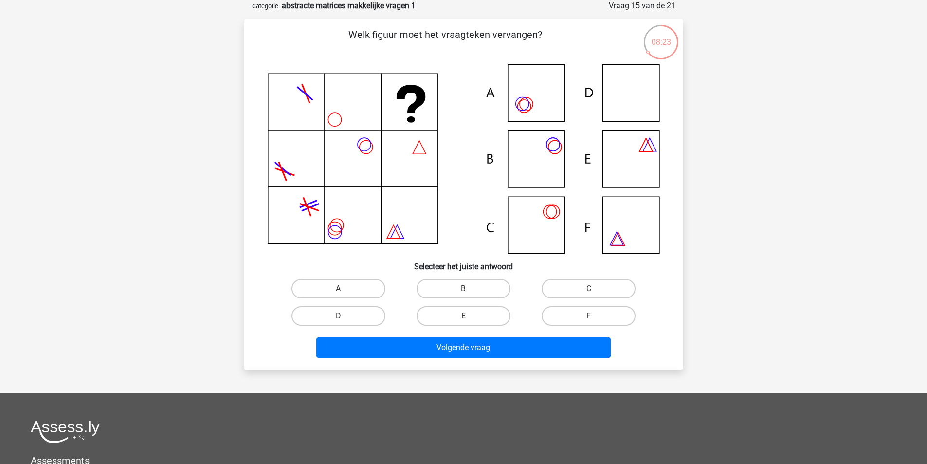
click at [615, 102] on icon at bounding box center [464, 158] width 392 height 189
drag, startPoint x: 352, startPoint y: 313, endPoint x: 364, endPoint y: 312, distance: 12.7
click at [355, 313] on label "D" at bounding box center [338, 315] width 94 height 19
click at [345, 316] on input "D" at bounding box center [341, 319] width 6 height 6
radio input "true"
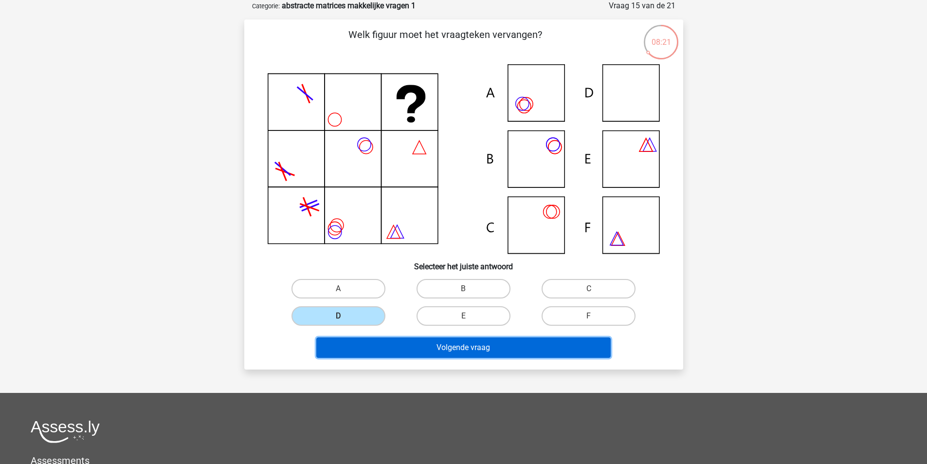
click at [498, 354] on button "Volgende vraag" at bounding box center [463, 347] width 294 height 20
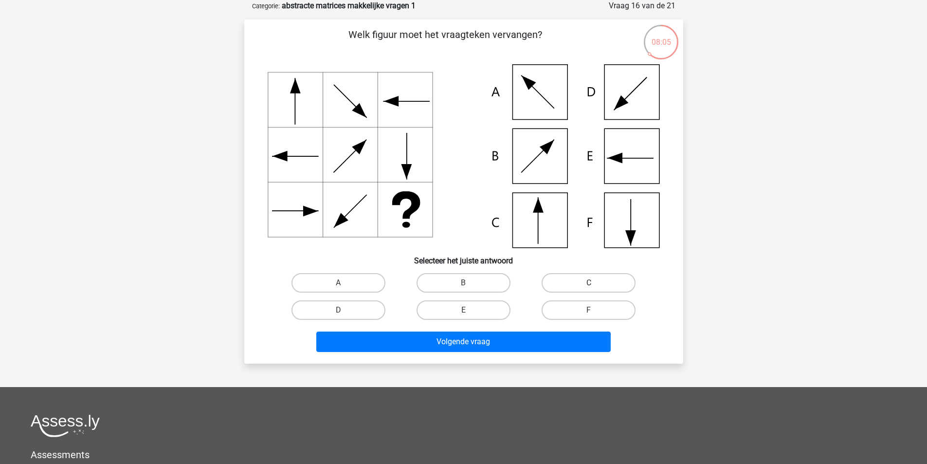
click at [584, 283] on label "C" at bounding box center [589, 282] width 94 height 19
click at [589, 283] on input "C" at bounding box center [592, 286] width 6 height 6
radio input "true"
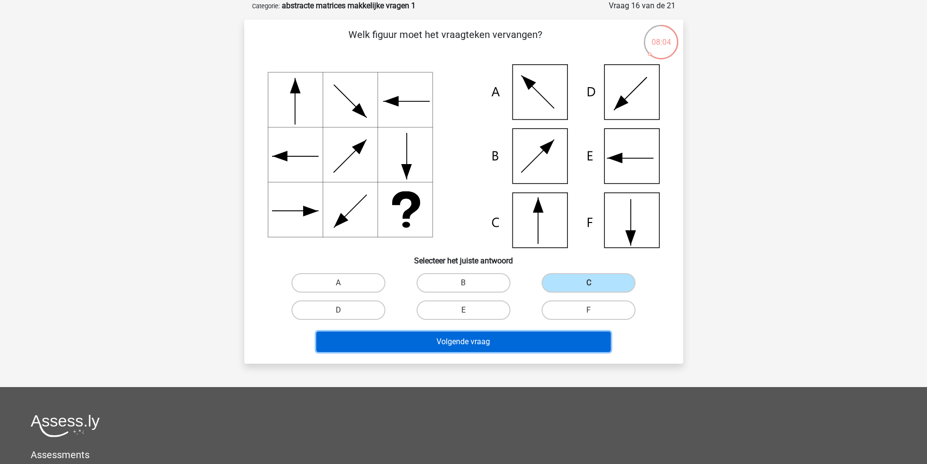
click at [460, 340] on button "Volgende vraag" at bounding box center [463, 341] width 294 height 20
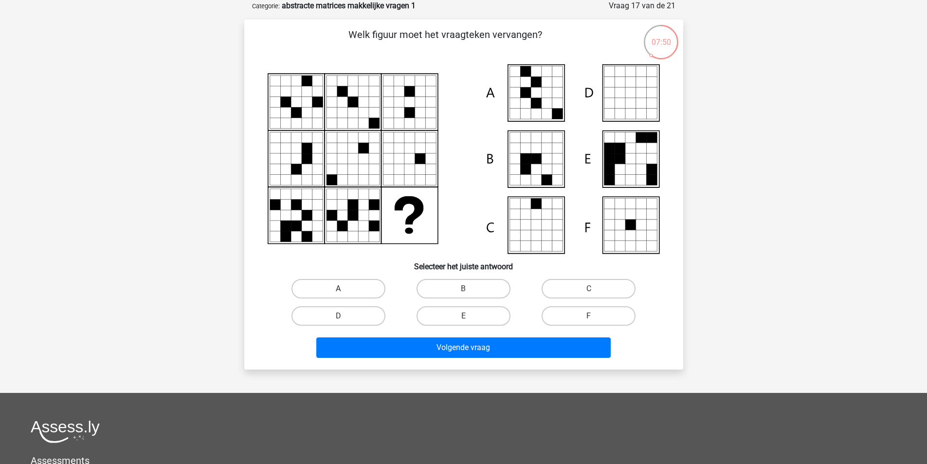
click at [330, 284] on label "A" at bounding box center [338, 288] width 94 height 19
click at [338, 289] on input "A" at bounding box center [341, 292] width 6 height 6
radio input "true"
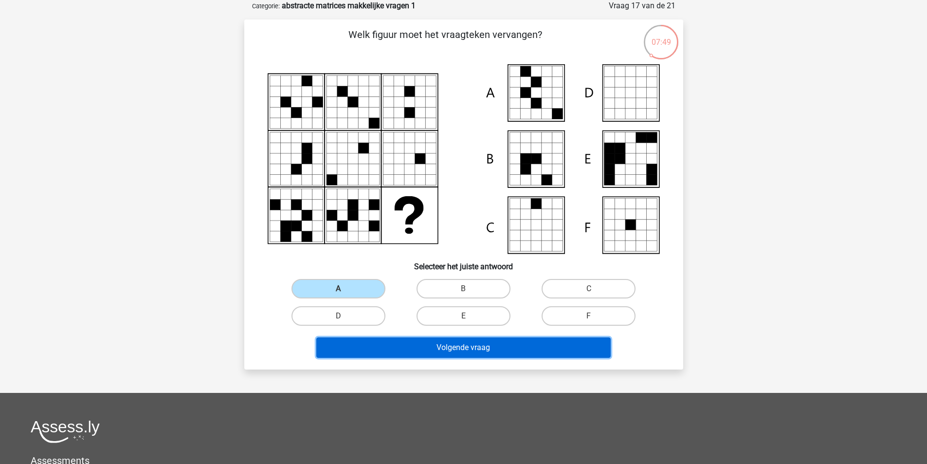
click at [445, 346] on button "Volgende vraag" at bounding box center [463, 347] width 294 height 20
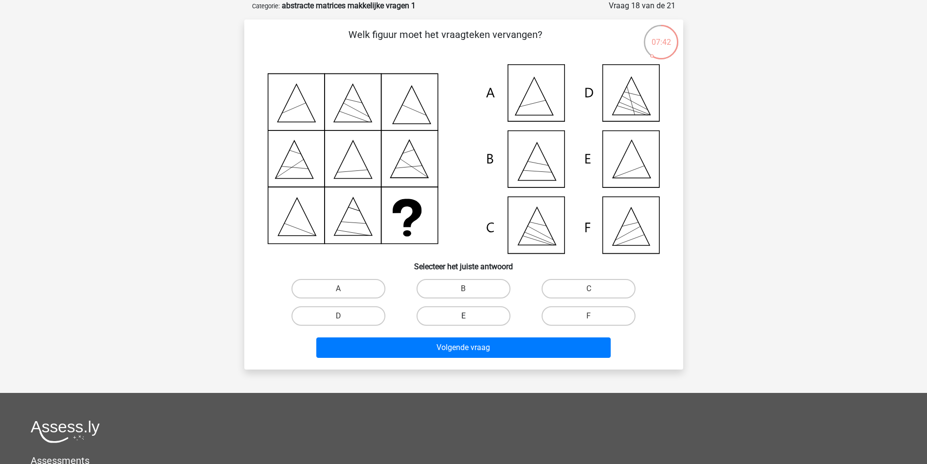
click at [461, 312] on label "E" at bounding box center [464, 315] width 94 height 19
click at [463, 316] on input "E" at bounding box center [466, 319] width 6 height 6
radio input "true"
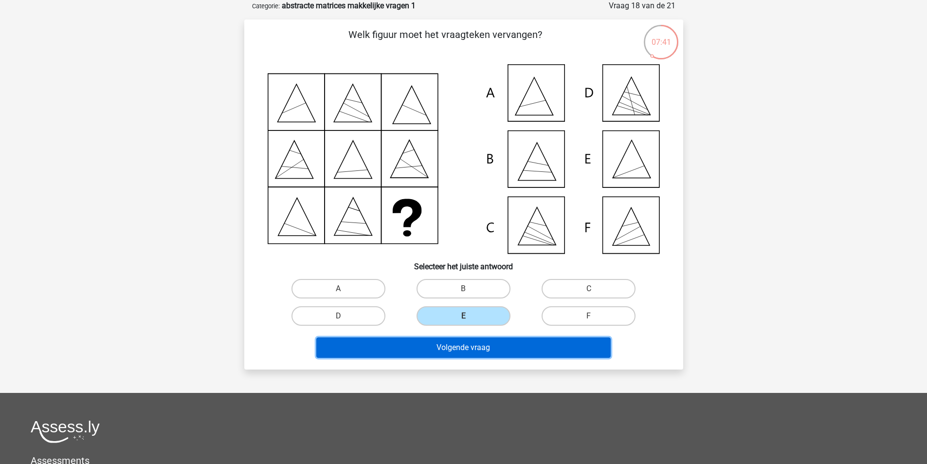
click at [487, 349] on button "Volgende vraag" at bounding box center [463, 347] width 294 height 20
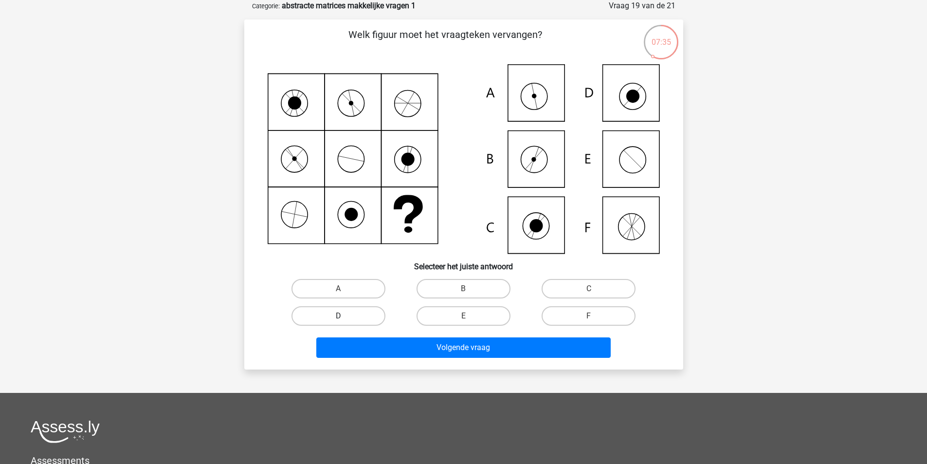
drag, startPoint x: 345, startPoint y: 290, endPoint x: 365, endPoint y: 312, distance: 30.6
click at [345, 290] on div "A" at bounding box center [338, 288] width 117 height 19
click at [340, 290] on input "A" at bounding box center [341, 292] width 6 height 6
radio input "true"
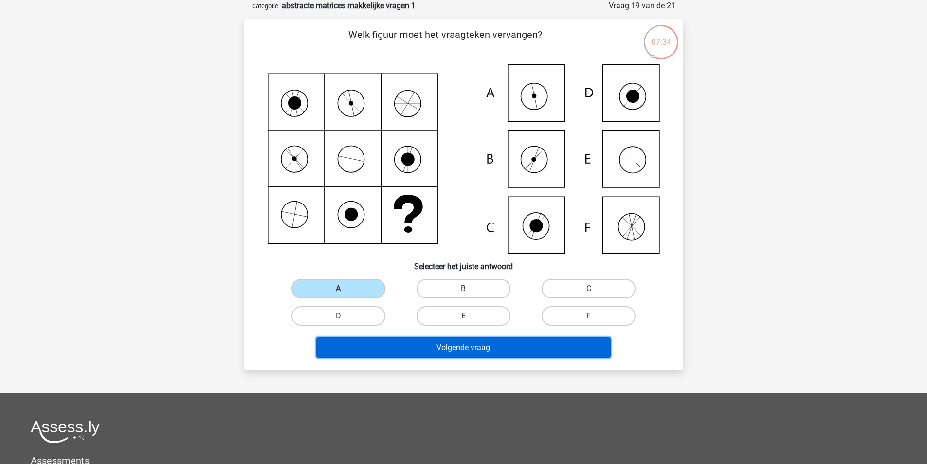
click at [437, 348] on button "Volgende vraag" at bounding box center [463, 347] width 294 height 20
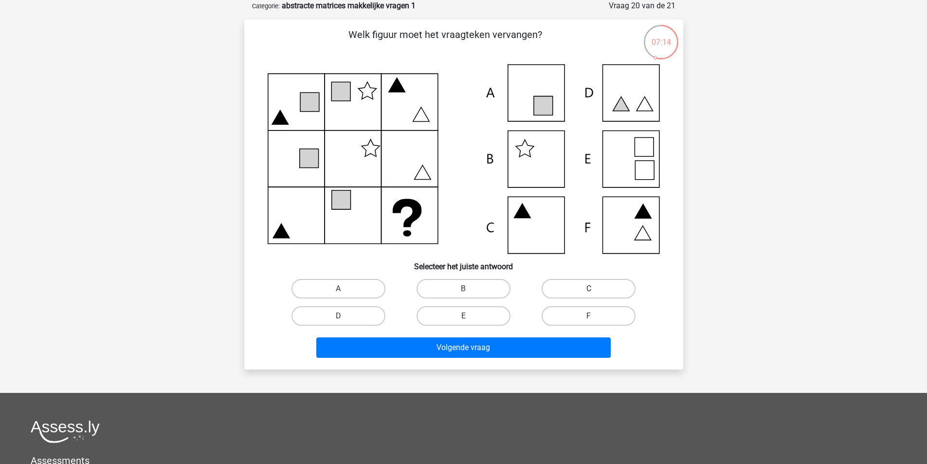
click at [580, 289] on label "C" at bounding box center [589, 288] width 94 height 19
click at [589, 289] on input "C" at bounding box center [592, 292] width 6 height 6
radio input "true"
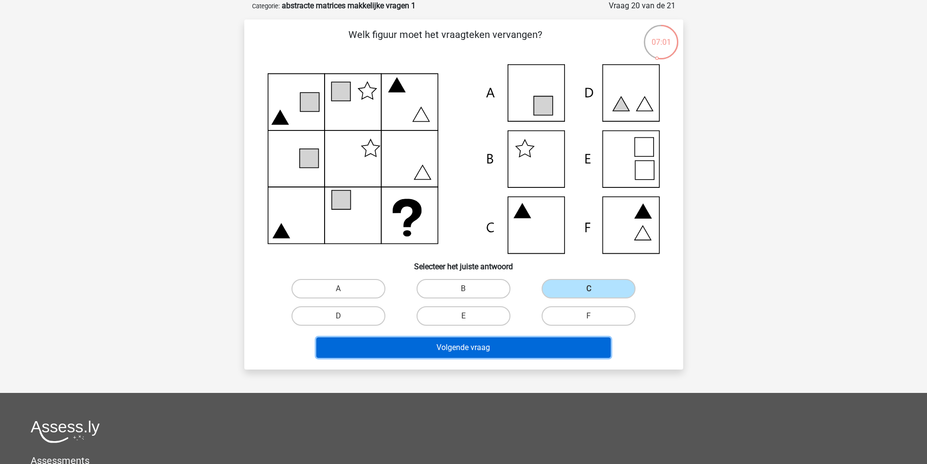
click at [473, 351] on button "Volgende vraag" at bounding box center [463, 347] width 294 height 20
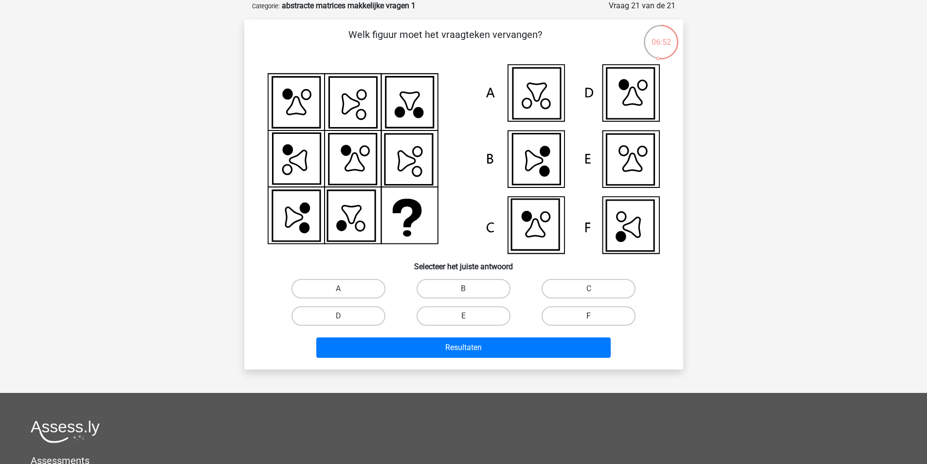
click at [575, 314] on label "F" at bounding box center [589, 315] width 94 height 19
click at [589, 316] on input "F" at bounding box center [592, 319] width 6 height 6
radio input "true"
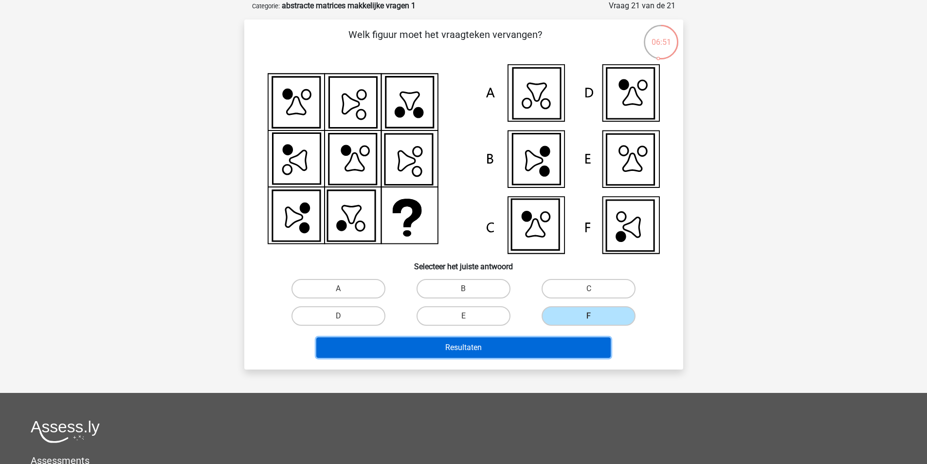
click at [485, 349] on button "Resultaten" at bounding box center [463, 347] width 294 height 20
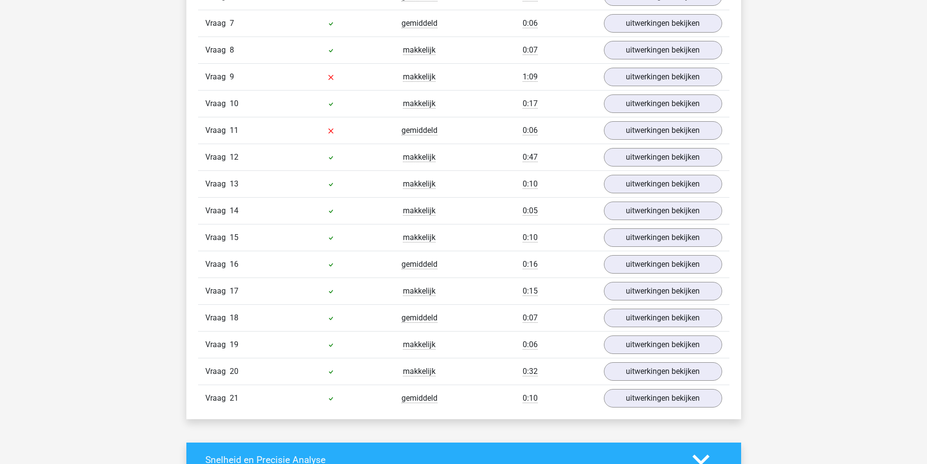
scroll to position [973, 0]
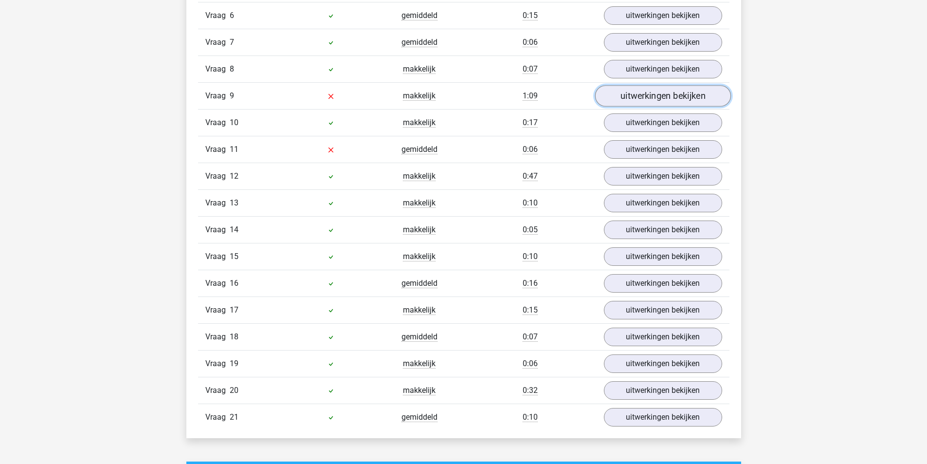
click at [691, 98] on link "uitwerkingen bekijken" at bounding box center [663, 95] width 136 height 21
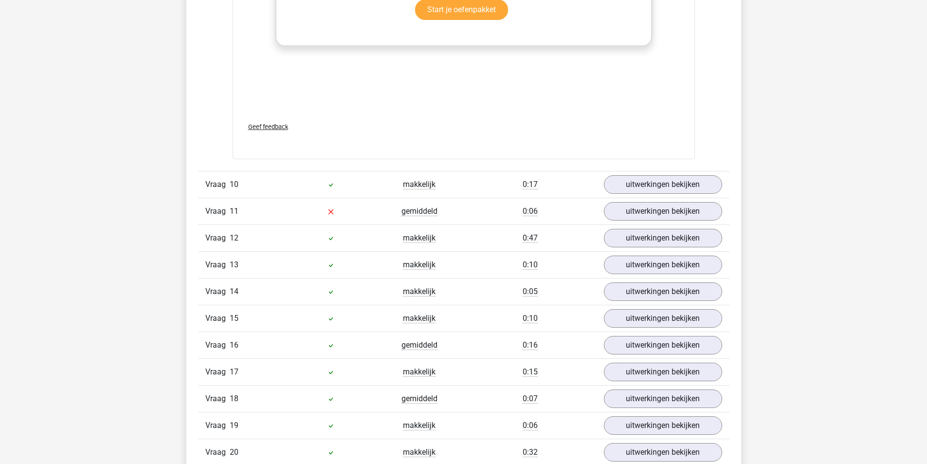
scroll to position [1654, 0]
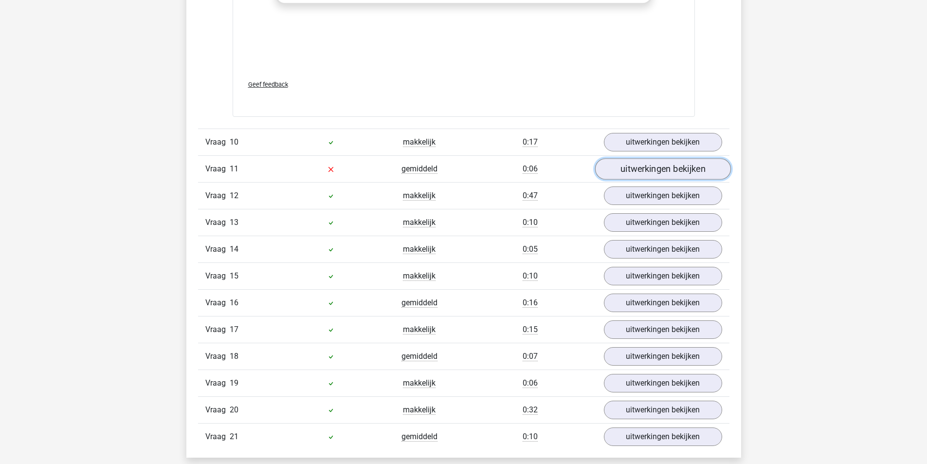
click at [674, 173] on link "uitwerkingen bekijken" at bounding box center [663, 168] width 136 height 21
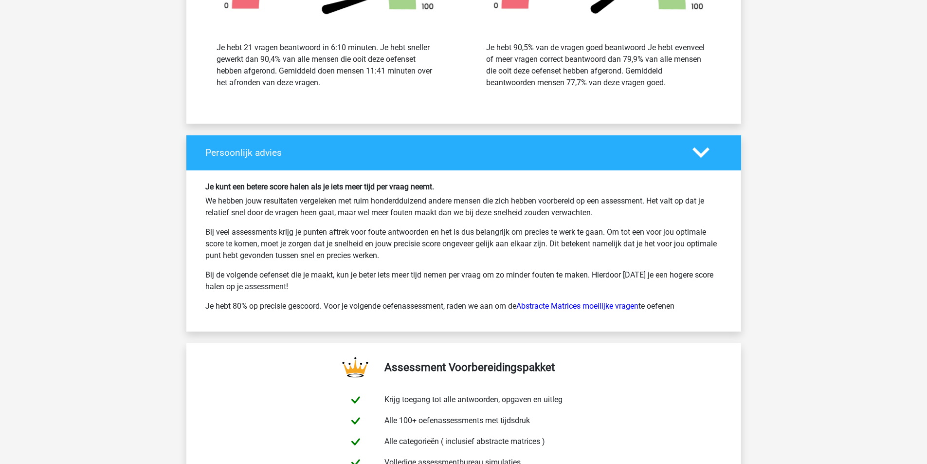
scroll to position [3065, 0]
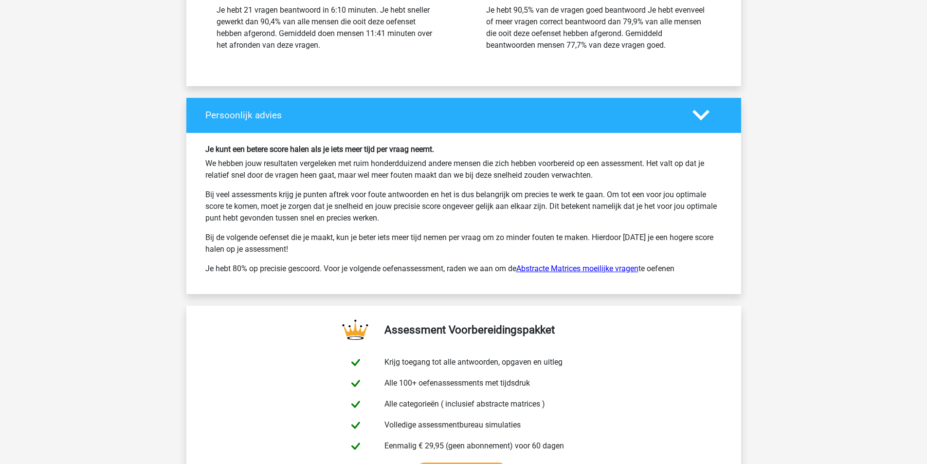
click at [596, 270] on link "Abstracte Matrices moeilijke vragen" at bounding box center [577, 268] width 122 height 9
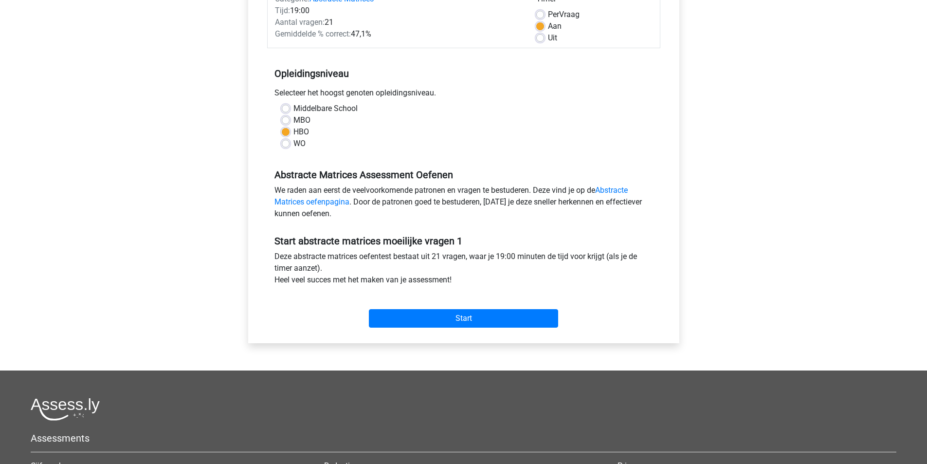
scroll to position [146, 0]
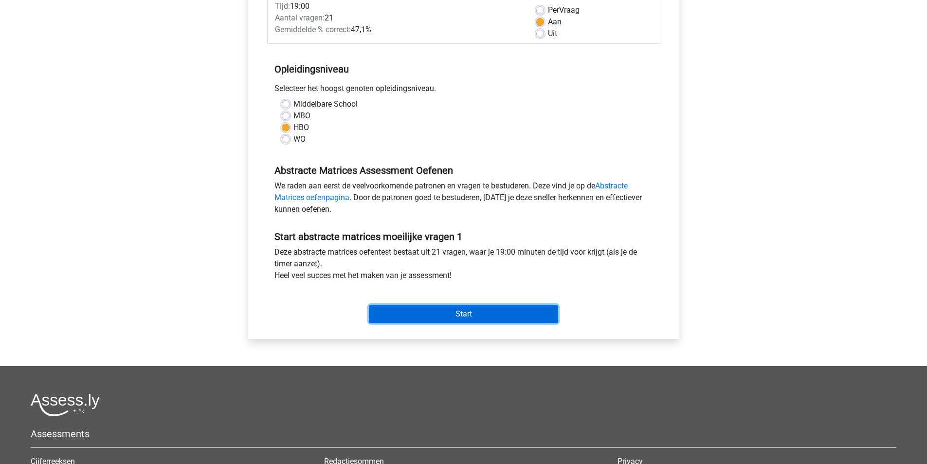
click at [490, 320] on input "Start" at bounding box center [463, 314] width 189 height 18
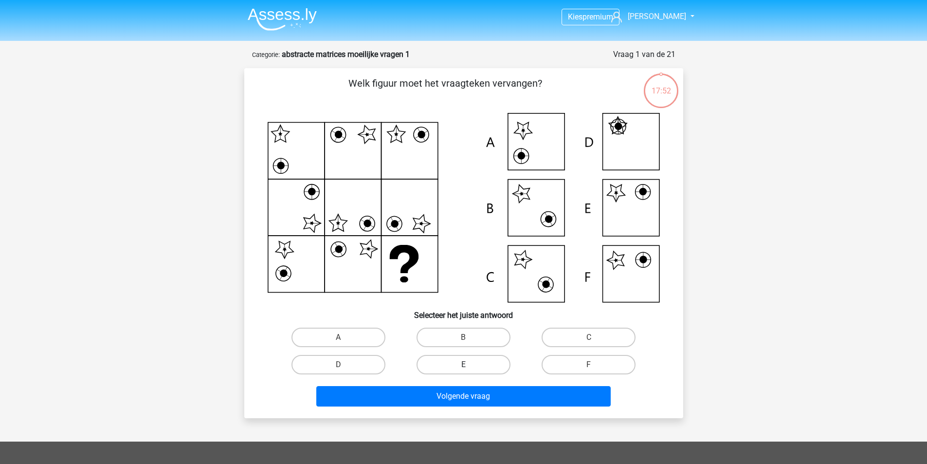
click at [472, 366] on label "E" at bounding box center [464, 364] width 94 height 19
click at [470, 366] on input "E" at bounding box center [466, 367] width 6 height 6
radio input "true"
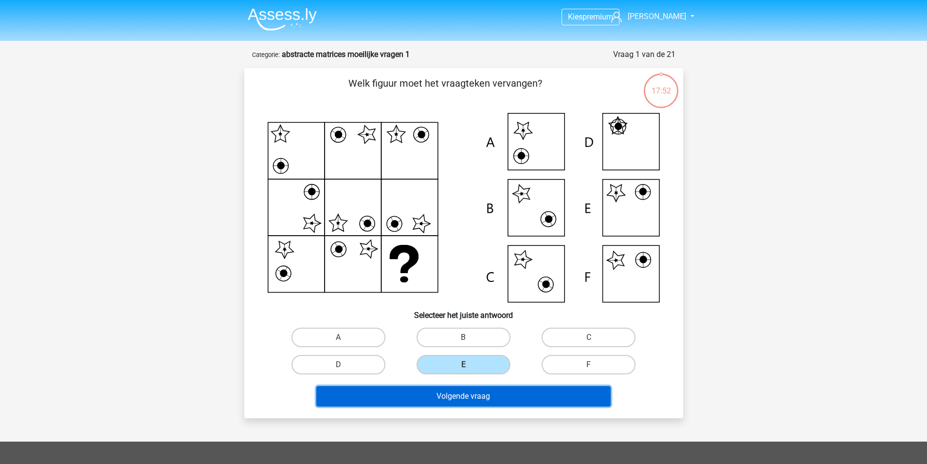
click at [472, 401] on button "Volgende vraag" at bounding box center [463, 396] width 294 height 20
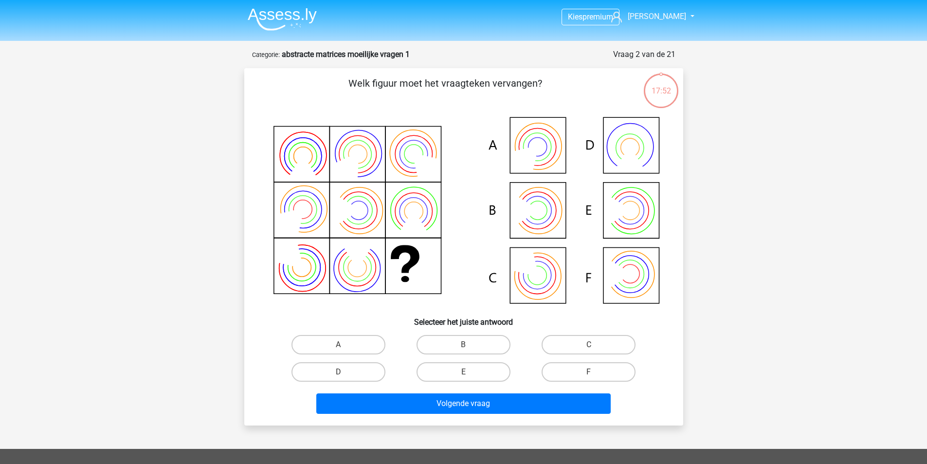
scroll to position [49, 0]
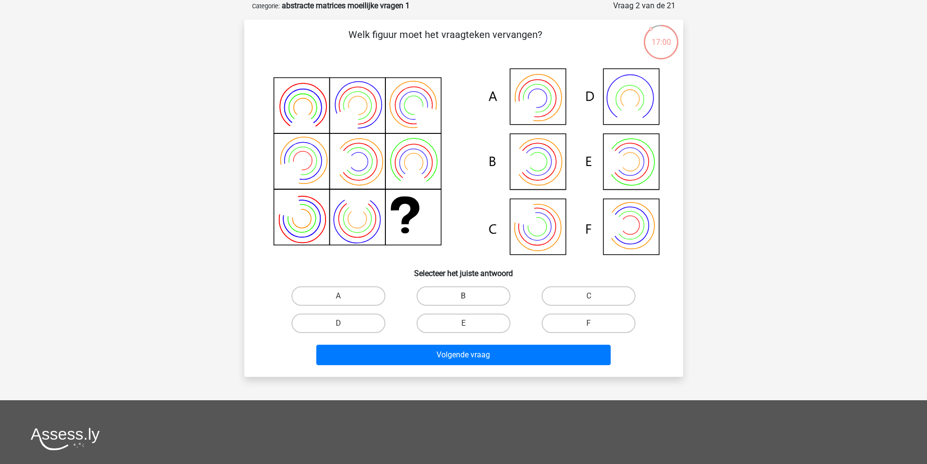
click at [466, 292] on label "B" at bounding box center [464, 295] width 94 height 19
click at [466, 296] on input "B" at bounding box center [466, 299] width 6 height 6
radio input "true"
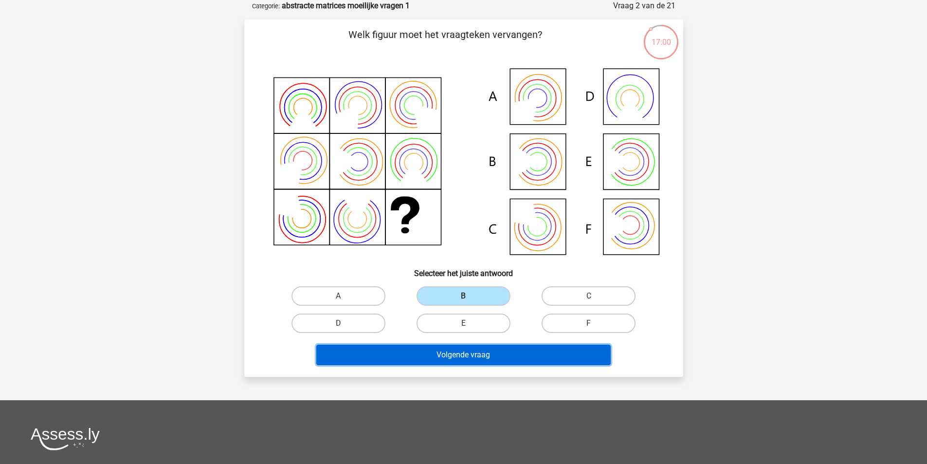
click at [479, 359] on button "Volgende vraag" at bounding box center [463, 355] width 294 height 20
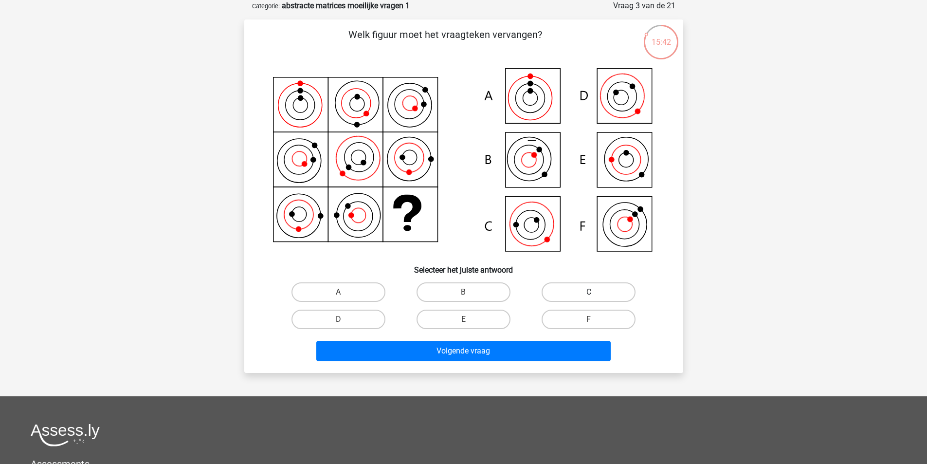
click at [589, 290] on label "C" at bounding box center [589, 291] width 94 height 19
click at [589, 292] on input "C" at bounding box center [592, 295] width 6 height 6
radio input "true"
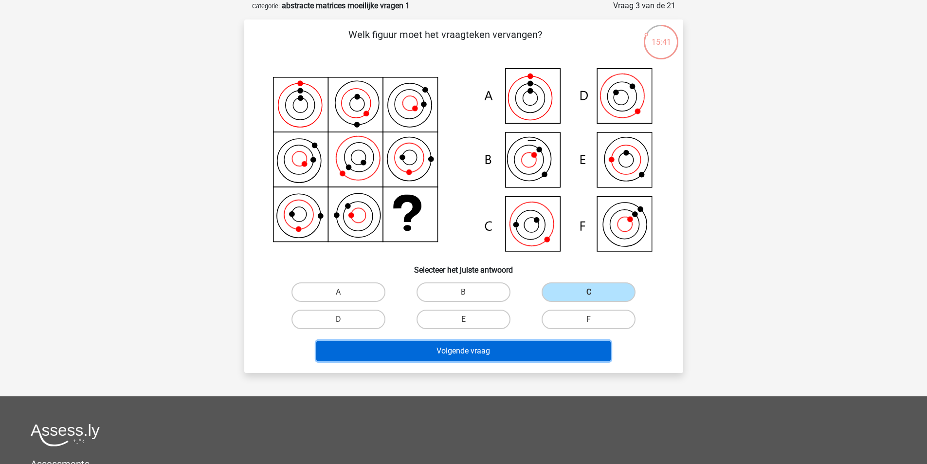
click at [474, 346] on button "Volgende vraag" at bounding box center [463, 351] width 294 height 20
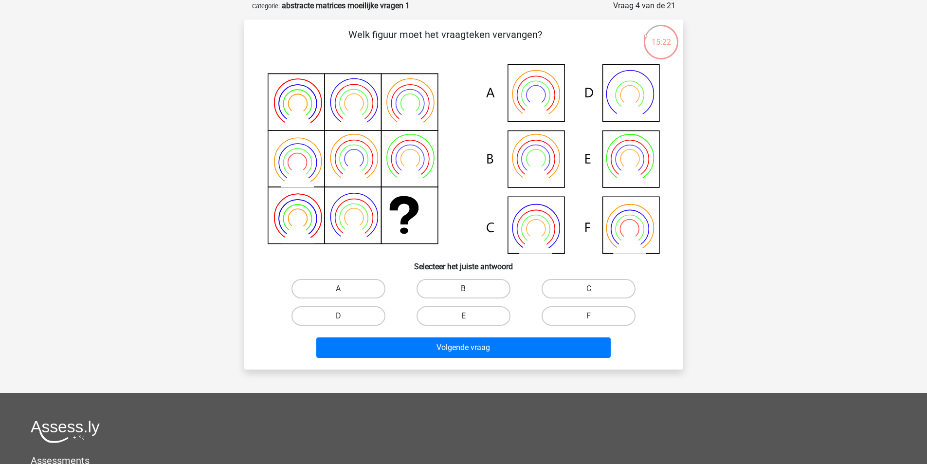
click at [471, 290] on label "B" at bounding box center [464, 288] width 94 height 19
click at [470, 290] on input "B" at bounding box center [466, 292] width 6 height 6
radio input "true"
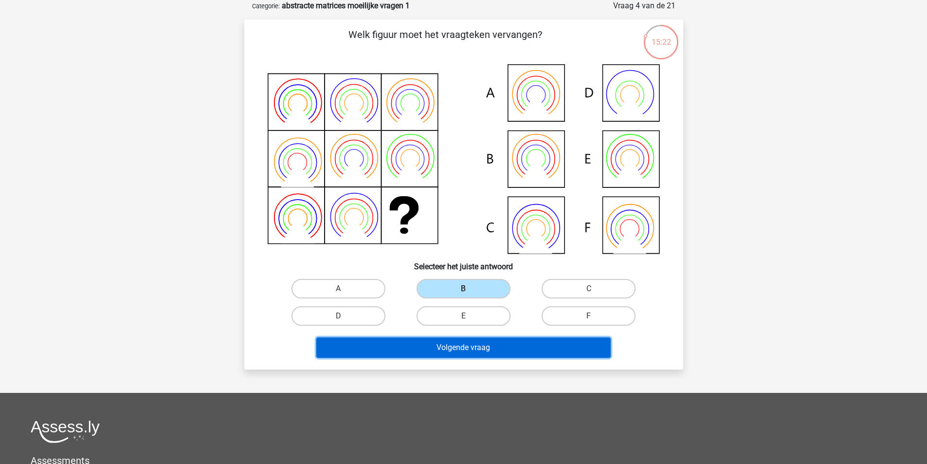
click at [464, 351] on button "Volgende vraag" at bounding box center [463, 347] width 294 height 20
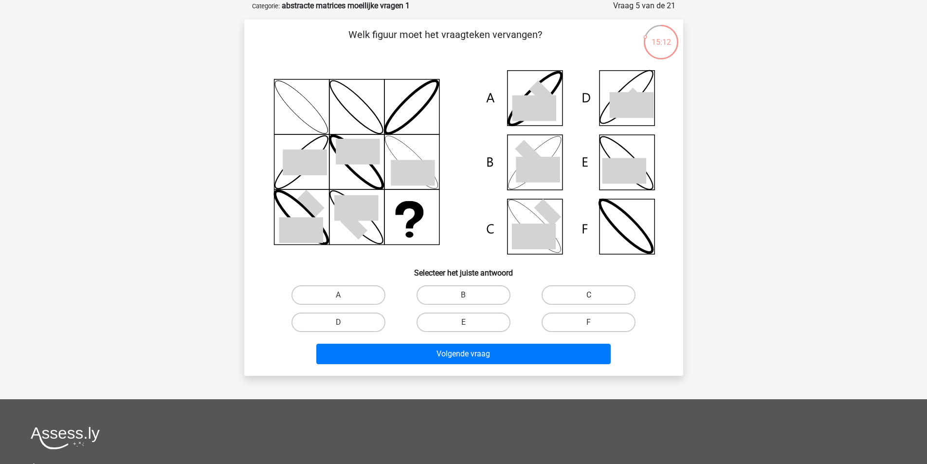
click at [609, 291] on label "C" at bounding box center [589, 294] width 94 height 19
click at [595, 295] on input "C" at bounding box center [592, 298] width 6 height 6
radio input "true"
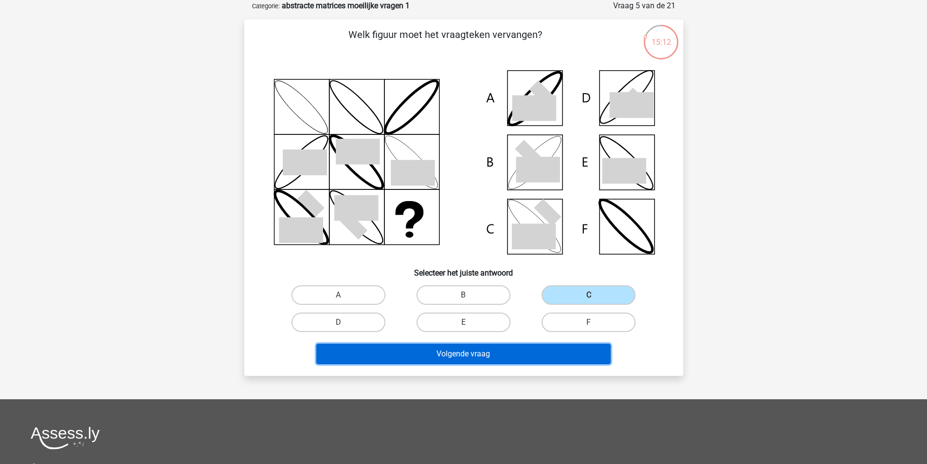
click at [478, 351] on button "Volgende vraag" at bounding box center [463, 354] width 294 height 20
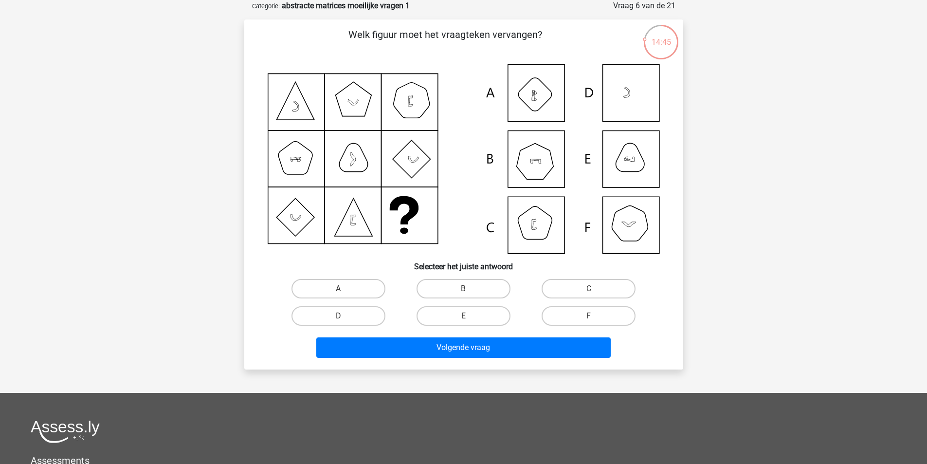
drag, startPoint x: 494, startPoint y: 162, endPoint x: 481, endPoint y: 193, distance: 33.4
click at [495, 162] on icon at bounding box center [464, 158] width 392 height 189
click at [478, 286] on label "B" at bounding box center [464, 288] width 94 height 19
click at [470, 289] on input "B" at bounding box center [466, 292] width 6 height 6
radio input "true"
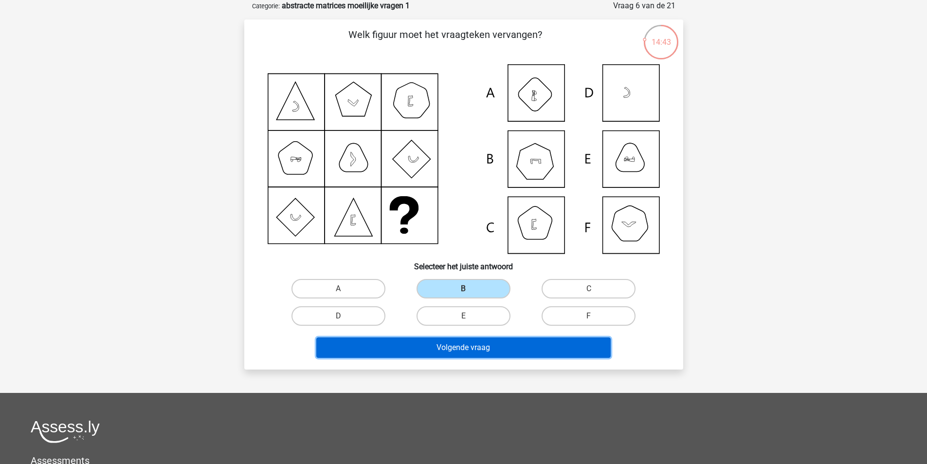
click at [496, 340] on button "Volgende vraag" at bounding box center [463, 347] width 294 height 20
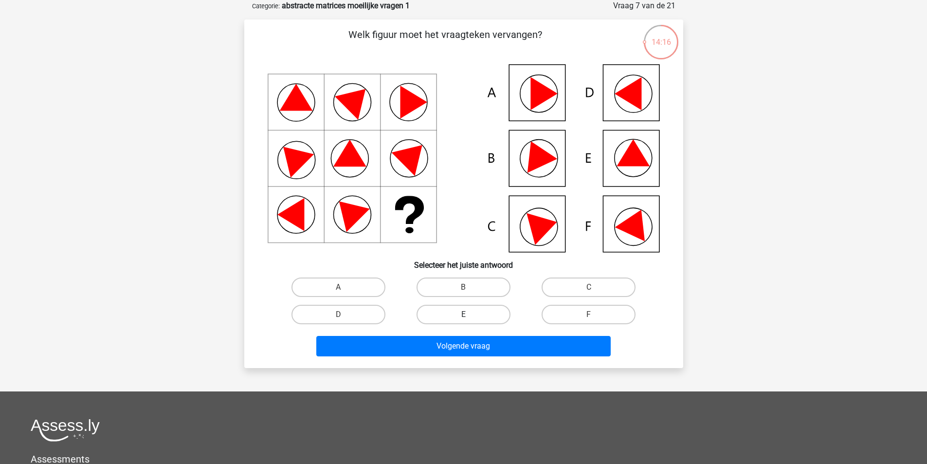
click at [484, 320] on label "E" at bounding box center [464, 314] width 94 height 19
click at [470, 320] on input "E" at bounding box center [466, 317] width 6 height 6
radio input "true"
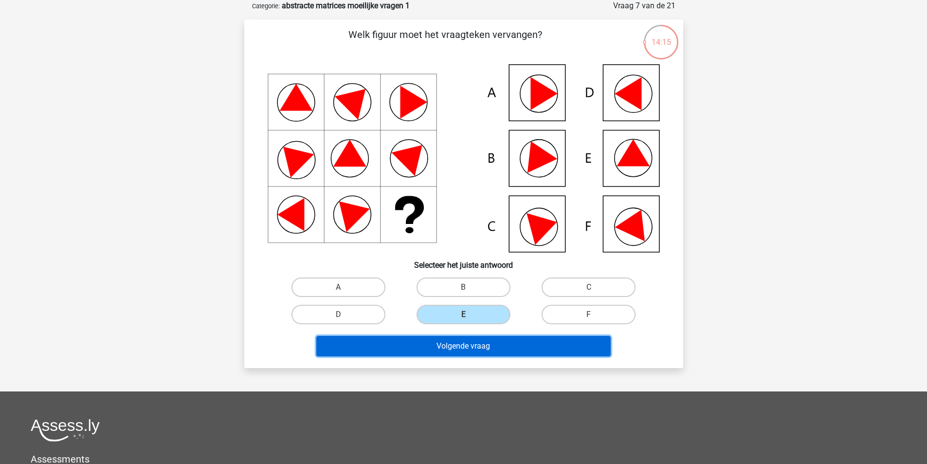
click at [472, 348] on button "Volgende vraag" at bounding box center [463, 346] width 294 height 20
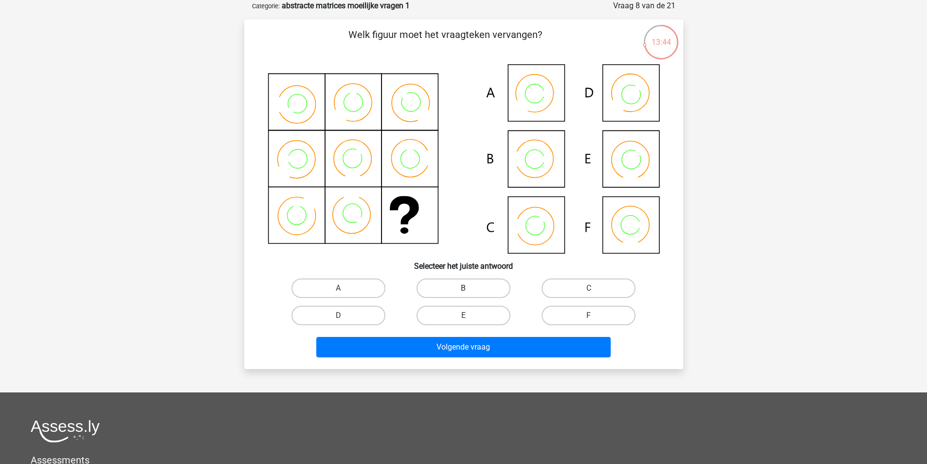
click at [478, 283] on label "B" at bounding box center [464, 287] width 94 height 19
click at [470, 288] on input "B" at bounding box center [466, 291] width 6 height 6
radio input "true"
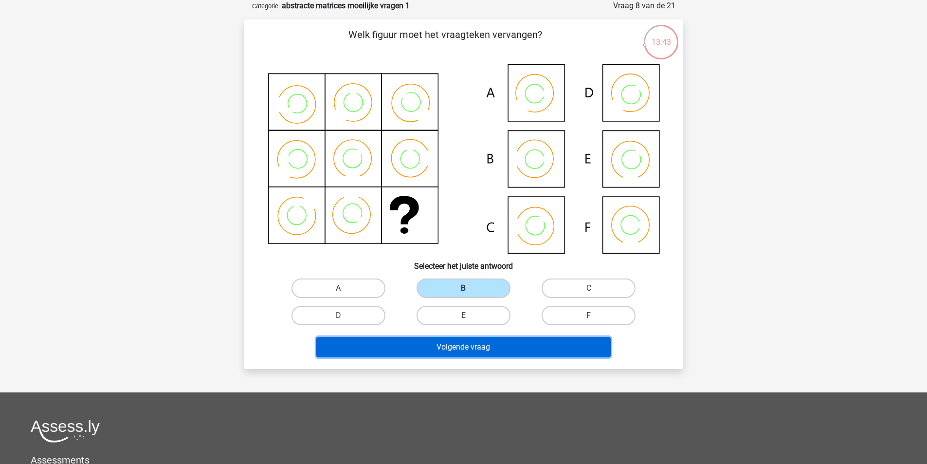
click at [470, 346] on button "Volgende vraag" at bounding box center [463, 347] width 294 height 20
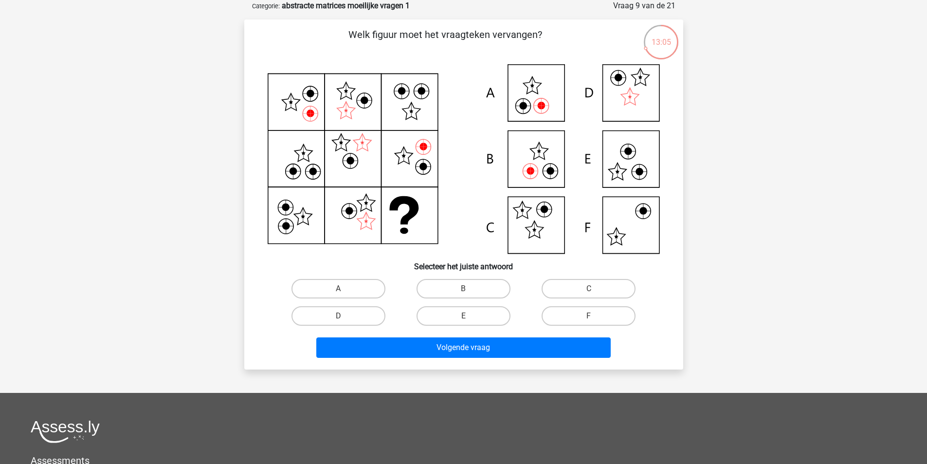
click at [465, 290] on input "B" at bounding box center [466, 292] width 6 height 6
radio input "true"
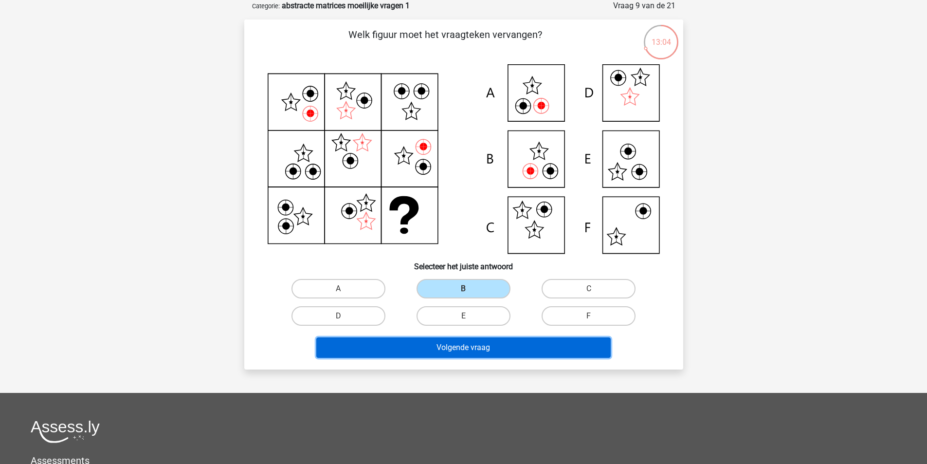
click at [478, 352] on button "Volgende vraag" at bounding box center [463, 347] width 294 height 20
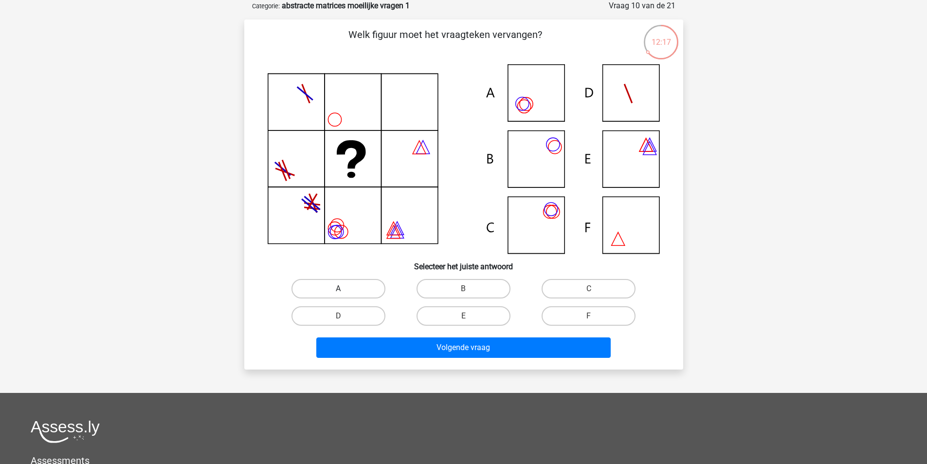
click at [358, 292] on label "A" at bounding box center [338, 288] width 94 height 19
click at [345, 292] on input "A" at bounding box center [341, 292] width 6 height 6
radio input "true"
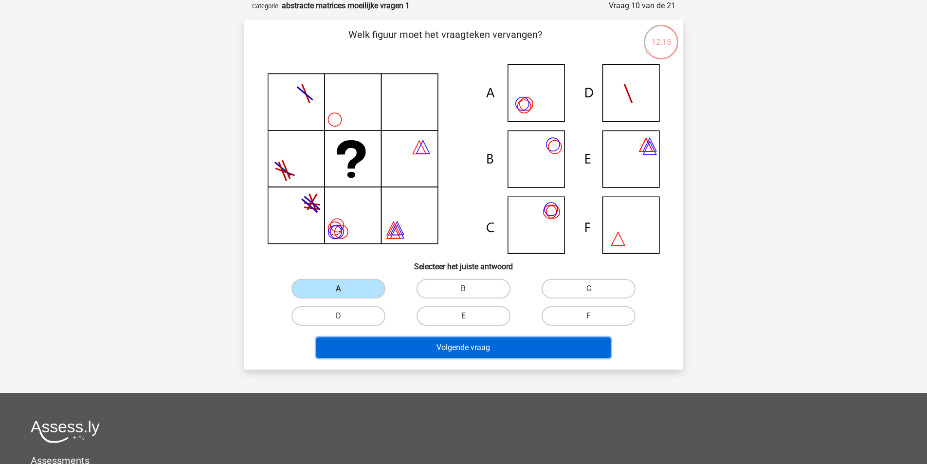
click at [492, 347] on button "Volgende vraag" at bounding box center [463, 347] width 294 height 20
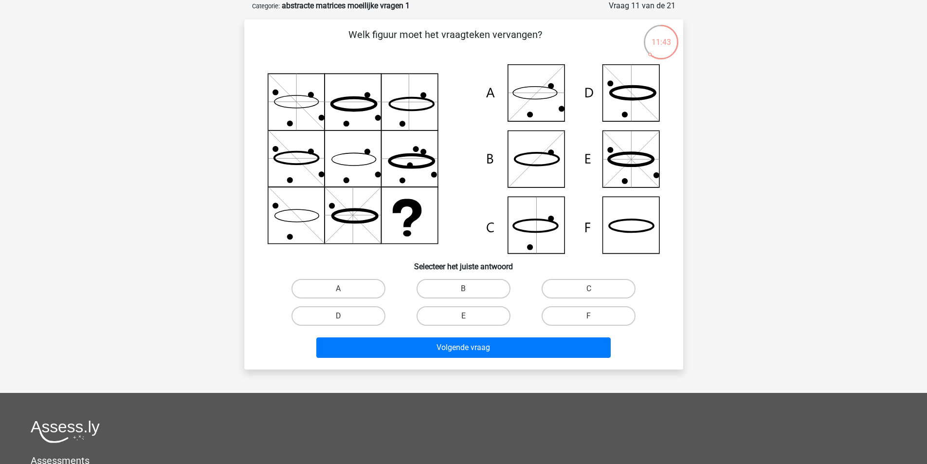
click at [615, 225] on icon at bounding box center [464, 158] width 392 height 189
click at [582, 321] on label "F" at bounding box center [589, 315] width 94 height 19
click at [589, 321] on input "F" at bounding box center [592, 319] width 6 height 6
radio input "true"
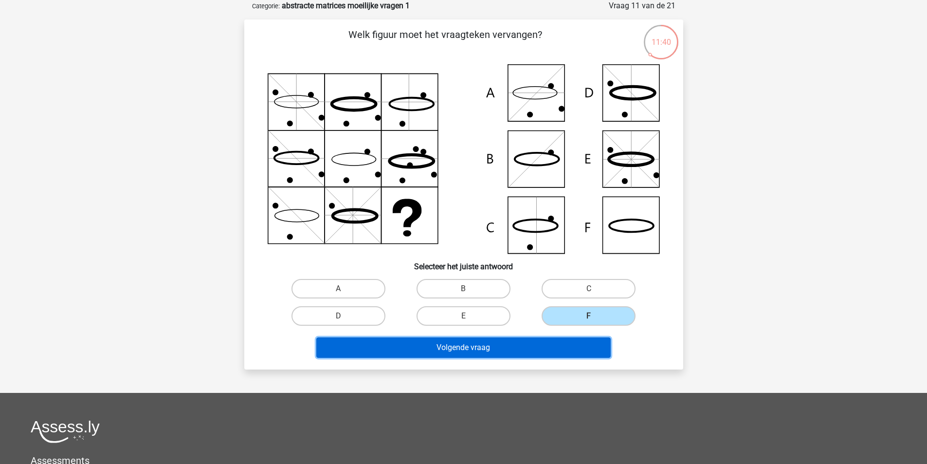
click at [506, 349] on button "Volgende vraag" at bounding box center [463, 347] width 294 height 20
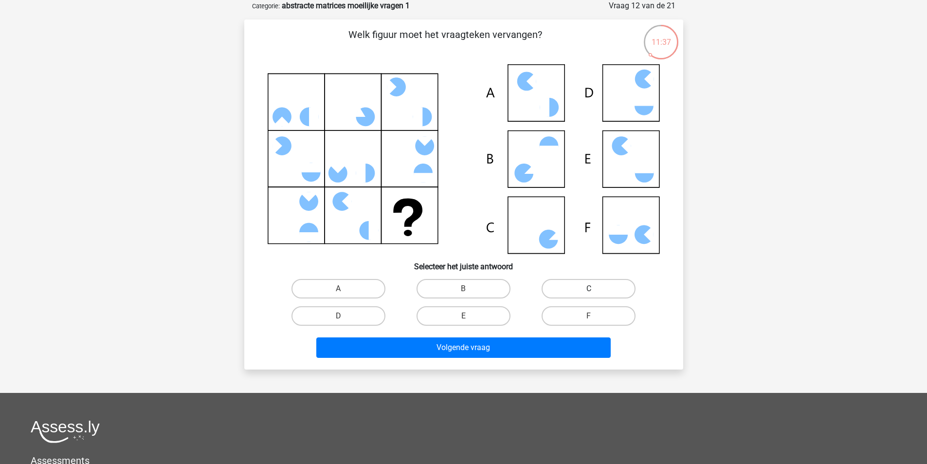
click at [597, 294] on label "C" at bounding box center [589, 288] width 94 height 19
click at [595, 294] on input "C" at bounding box center [592, 292] width 6 height 6
radio input "true"
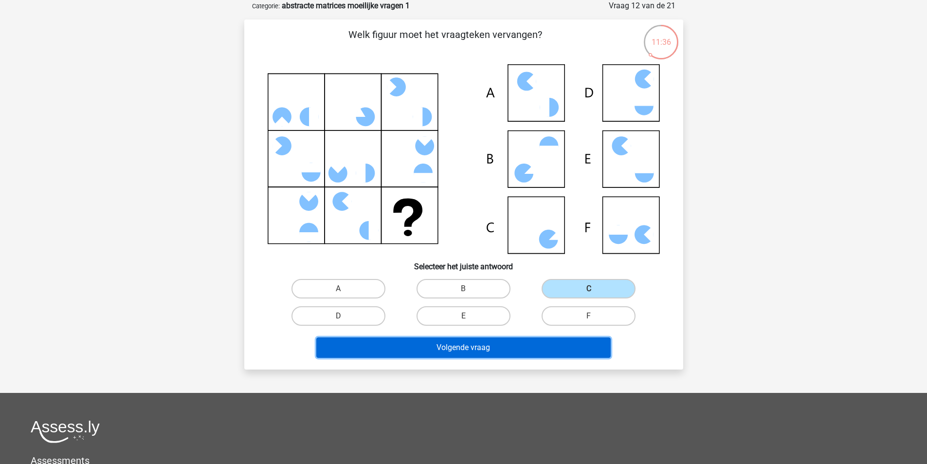
click at [467, 342] on button "Volgende vraag" at bounding box center [463, 347] width 294 height 20
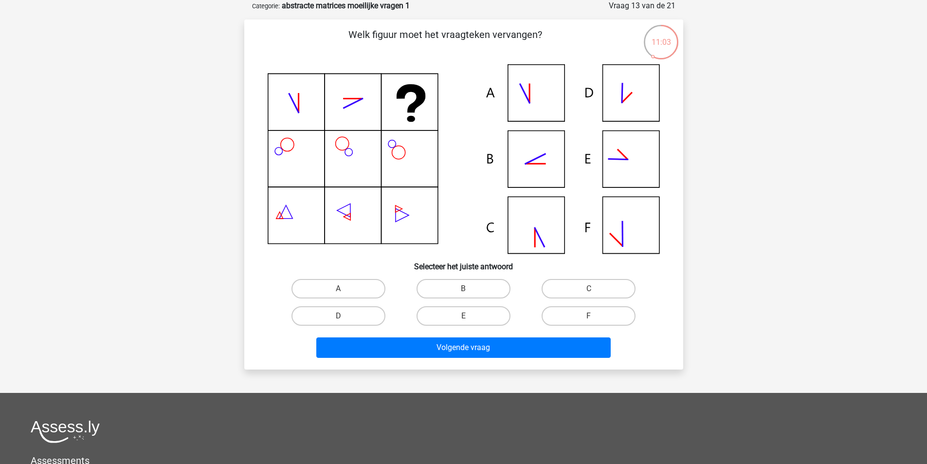
click at [535, 157] on icon at bounding box center [464, 158] width 392 height 189
click at [464, 285] on label "B" at bounding box center [464, 288] width 94 height 19
click at [464, 289] on input "B" at bounding box center [466, 292] width 6 height 6
radio input "true"
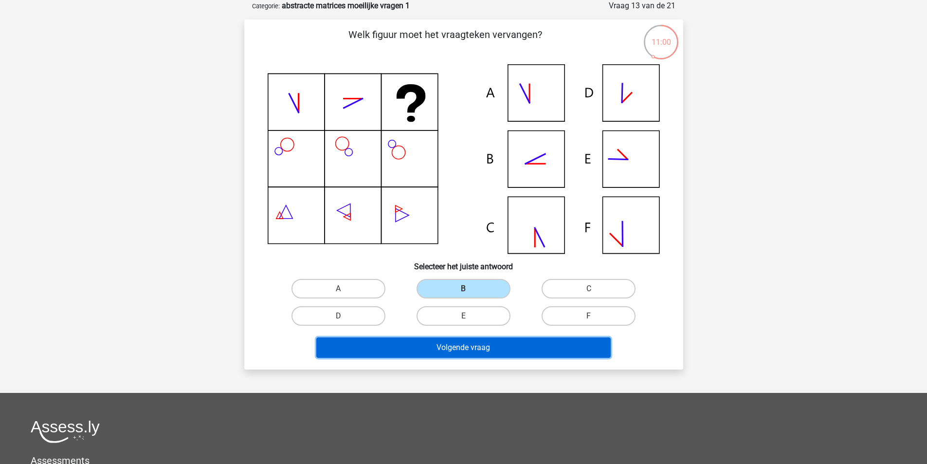
click at [480, 353] on button "Volgende vraag" at bounding box center [463, 347] width 294 height 20
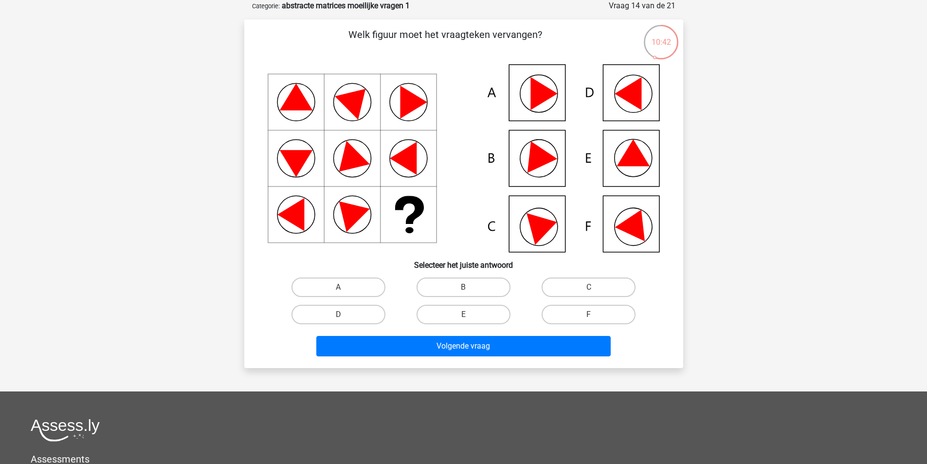
click at [467, 313] on label "E" at bounding box center [464, 314] width 94 height 19
click at [467, 314] on input "E" at bounding box center [466, 317] width 6 height 6
radio input "true"
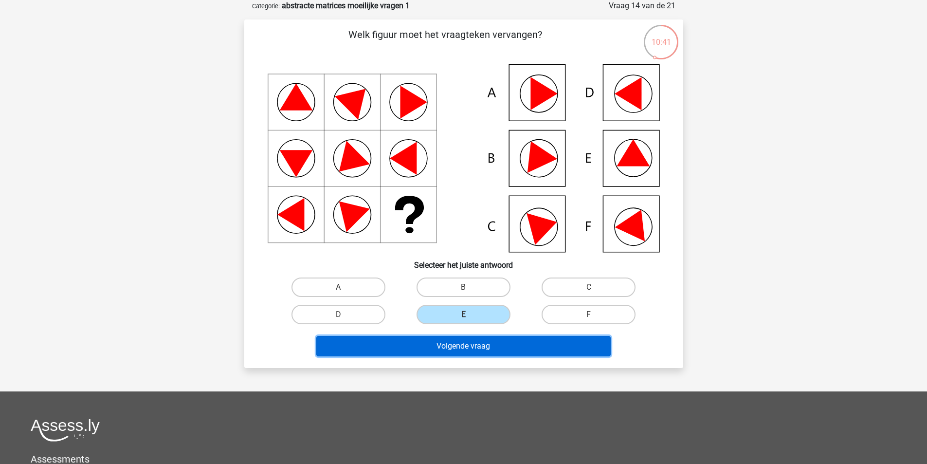
click at [473, 348] on button "Volgende vraag" at bounding box center [463, 346] width 294 height 20
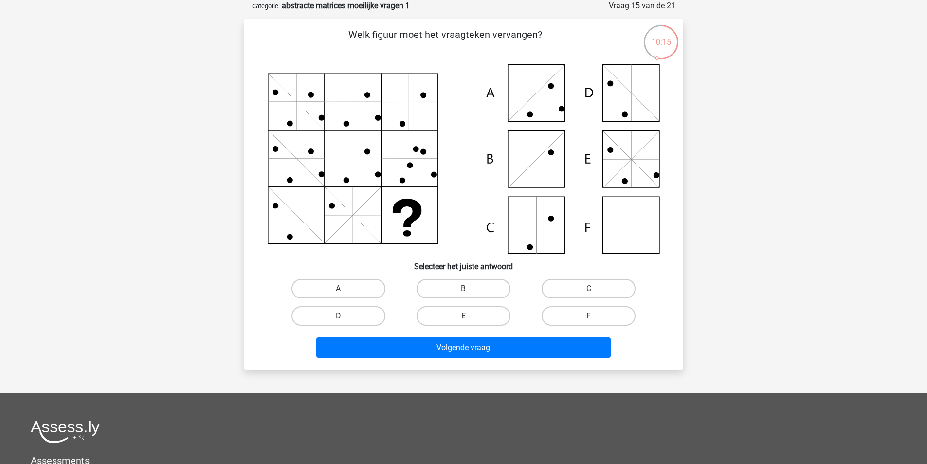
click at [604, 321] on label "F" at bounding box center [589, 315] width 94 height 19
click at [595, 321] on input "F" at bounding box center [592, 319] width 6 height 6
radio input "true"
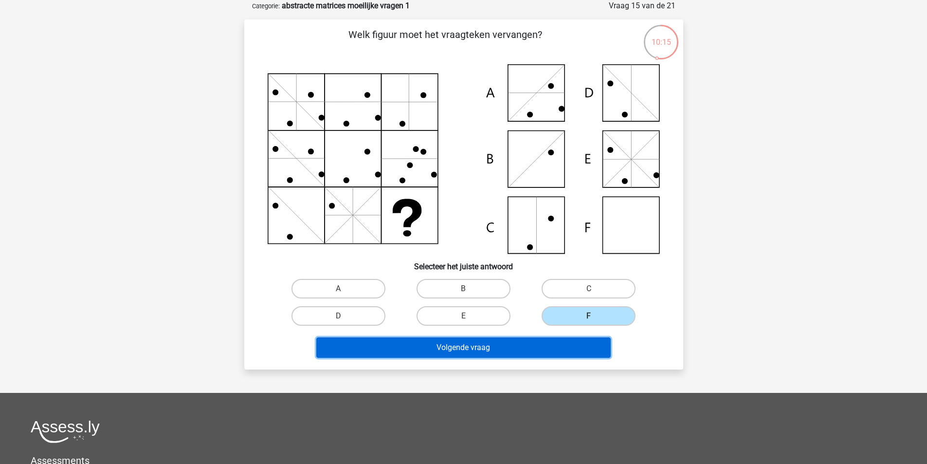
click at [526, 346] on button "Volgende vraag" at bounding box center [463, 347] width 294 height 20
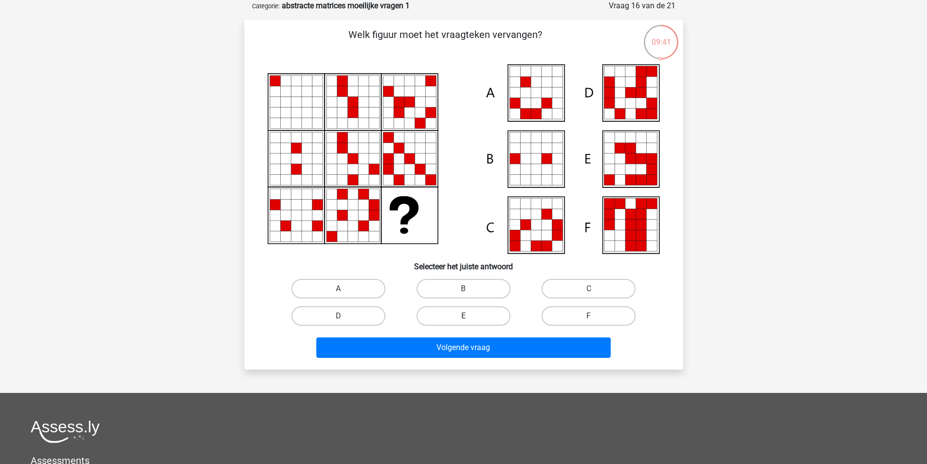
click at [480, 317] on label "E" at bounding box center [464, 315] width 94 height 19
click at [470, 317] on input "E" at bounding box center [466, 319] width 6 height 6
radio input "true"
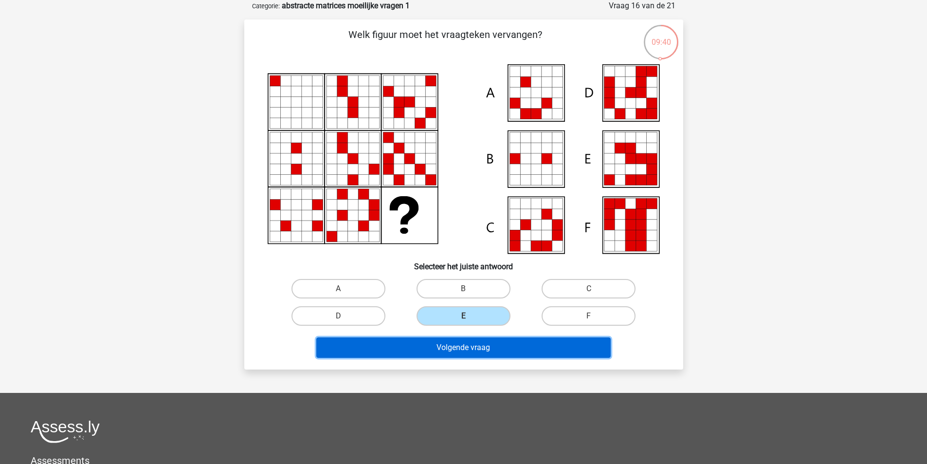
click at [478, 342] on button "Volgende vraag" at bounding box center [463, 347] width 294 height 20
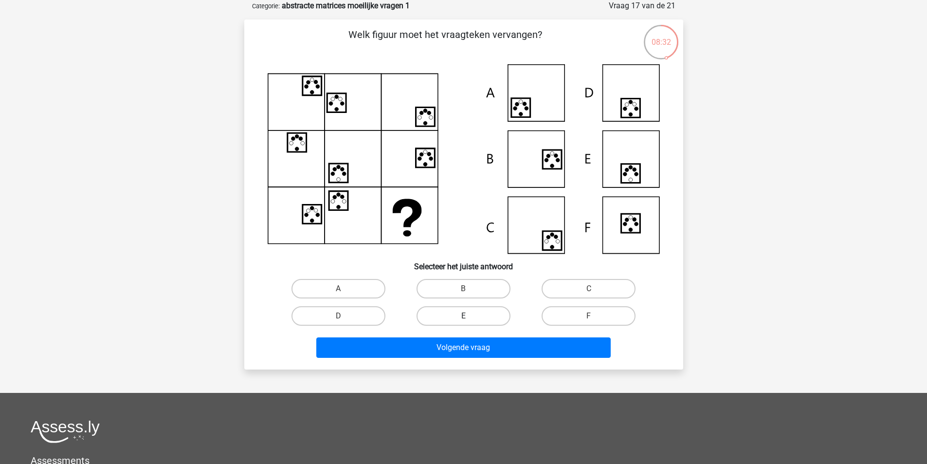
click at [456, 321] on label "E" at bounding box center [464, 315] width 94 height 19
click at [463, 321] on input "E" at bounding box center [466, 319] width 6 height 6
radio input "true"
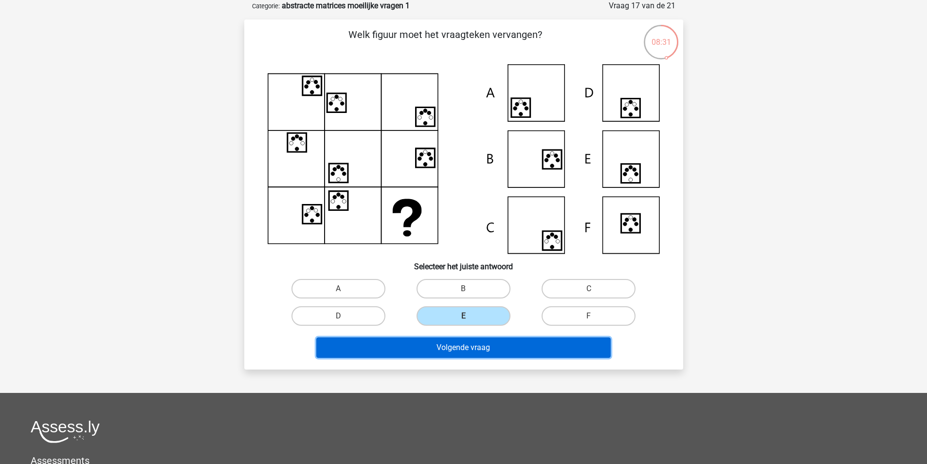
click at [470, 356] on button "Volgende vraag" at bounding box center [463, 347] width 294 height 20
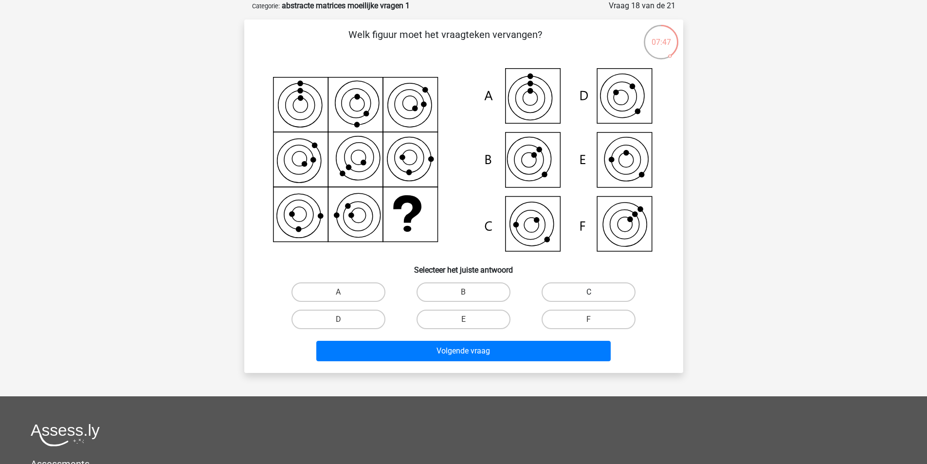
click at [576, 290] on label "C" at bounding box center [589, 291] width 94 height 19
click at [589, 292] on input "C" at bounding box center [592, 295] width 6 height 6
radio input "true"
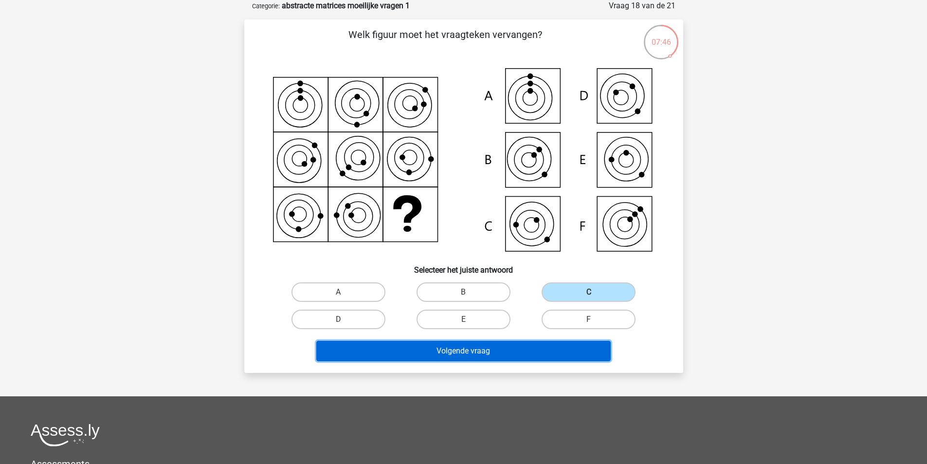
click at [506, 346] on button "Volgende vraag" at bounding box center [463, 351] width 294 height 20
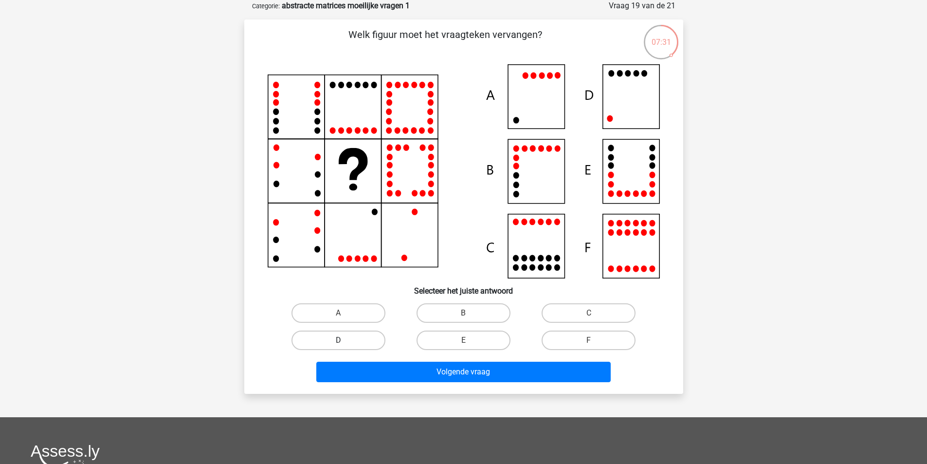
click at [351, 342] on label "D" at bounding box center [338, 339] width 94 height 19
click at [345, 342] on input "D" at bounding box center [341, 343] width 6 height 6
radio input "true"
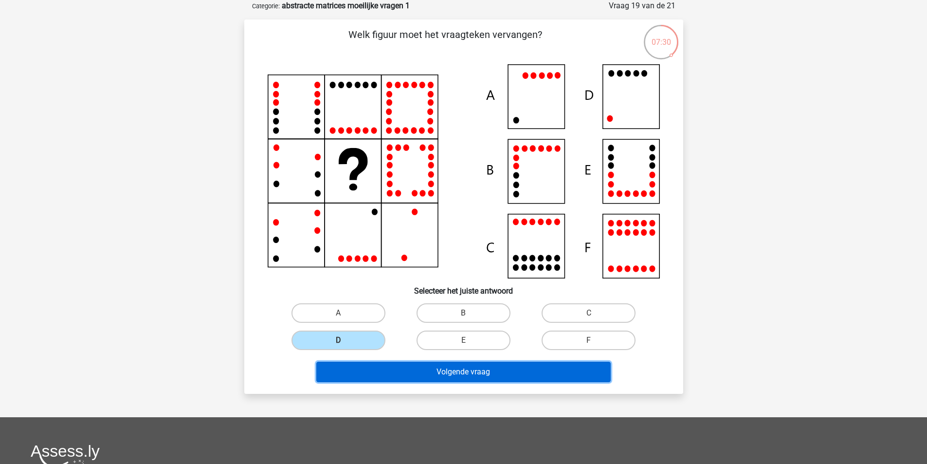
click at [413, 368] on button "Volgende vraag" at bounding box center [463, 372] width 294 height 20
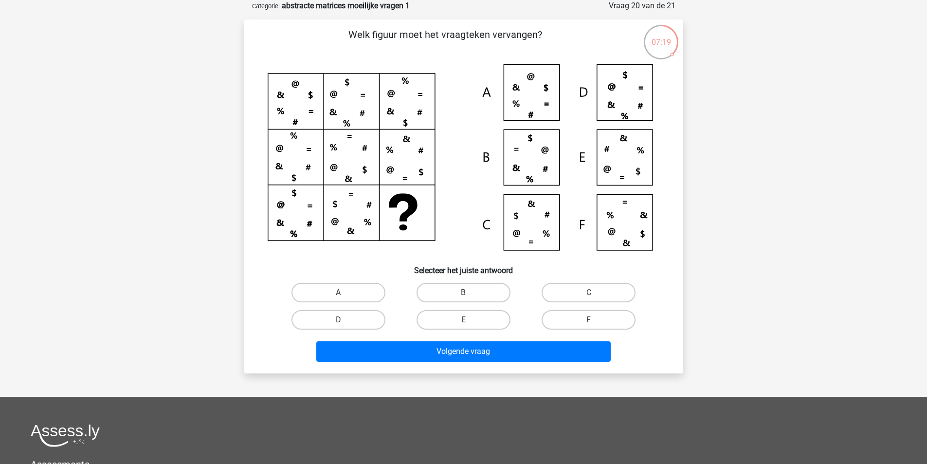
click at [464, 320] on input "E" at bounding box center [466, 323] width 6 height 6
radio input "true"
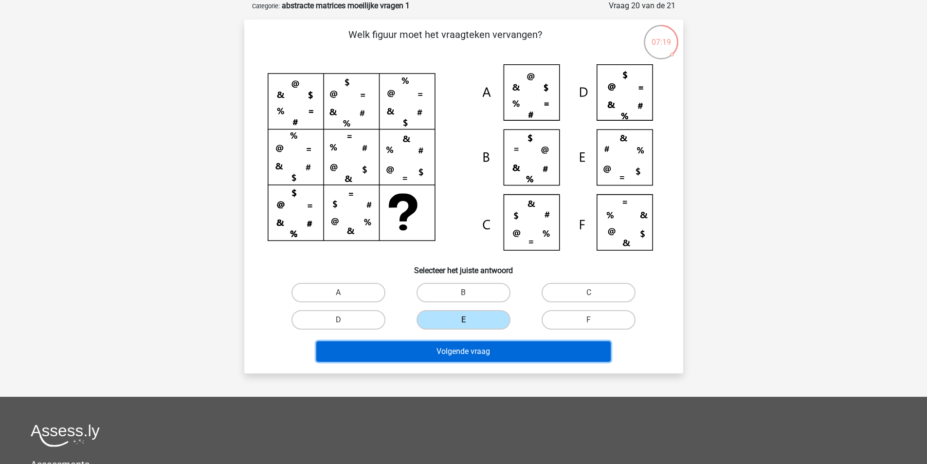
click at [478, 357] on button "Volgende vraag" at bounding box center [463, 351] width 294 height 20
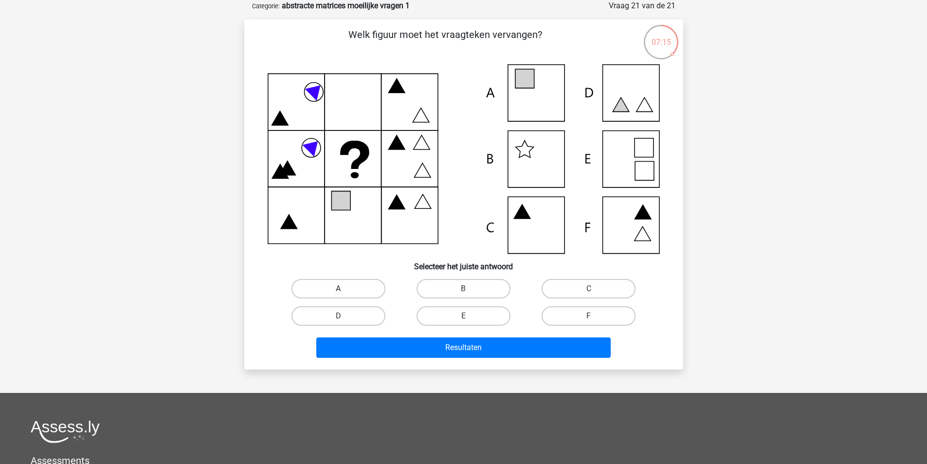
click at [360, 286] on label "A" at bounding box center [338, 288] width 94 height 19
click at [345, 289] on input "A" at bounding box center [341, 292] width 6 height 6
radio input "true"
click at [462, 370] on div "Kies premium stefan svanbussel@berkvens.nl" at bounding box center [463, 300] width 927 height 698
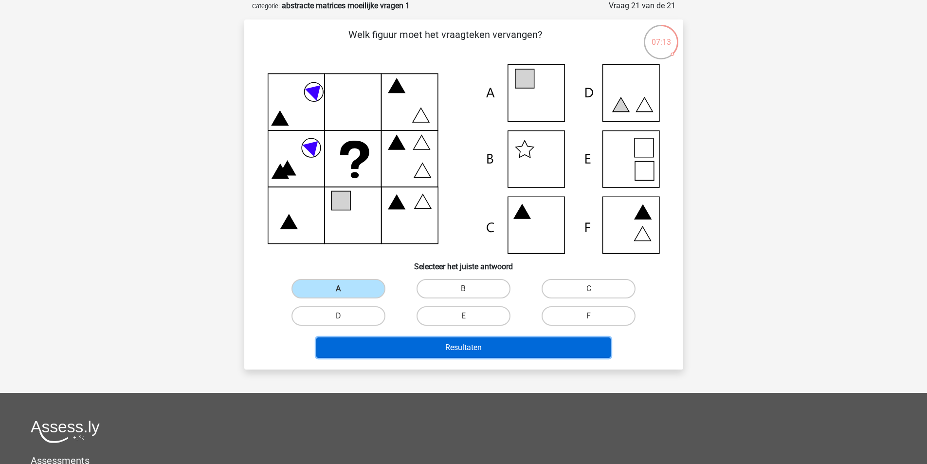
click at [465, 348] on button "Resultaten" at bounding box center [463, 347] width 294 height 20
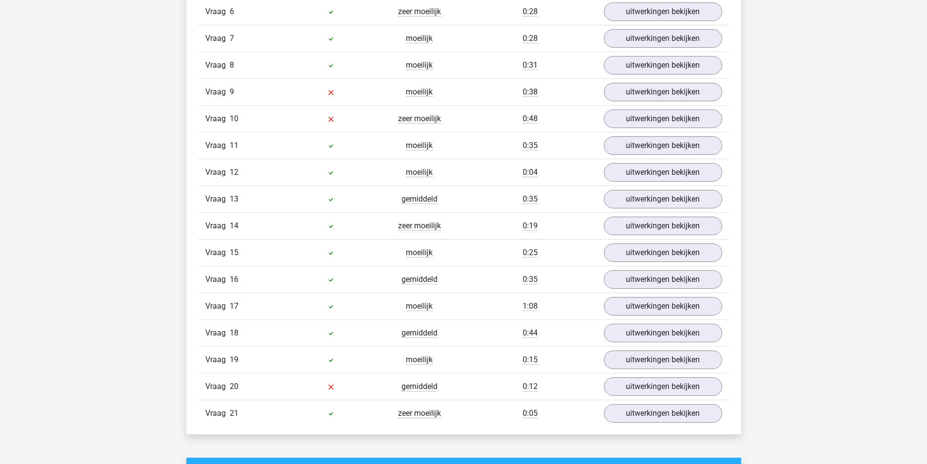
scroll to position [973, 0]
